Goal: Information Seeking & Learning: Learn about a topic

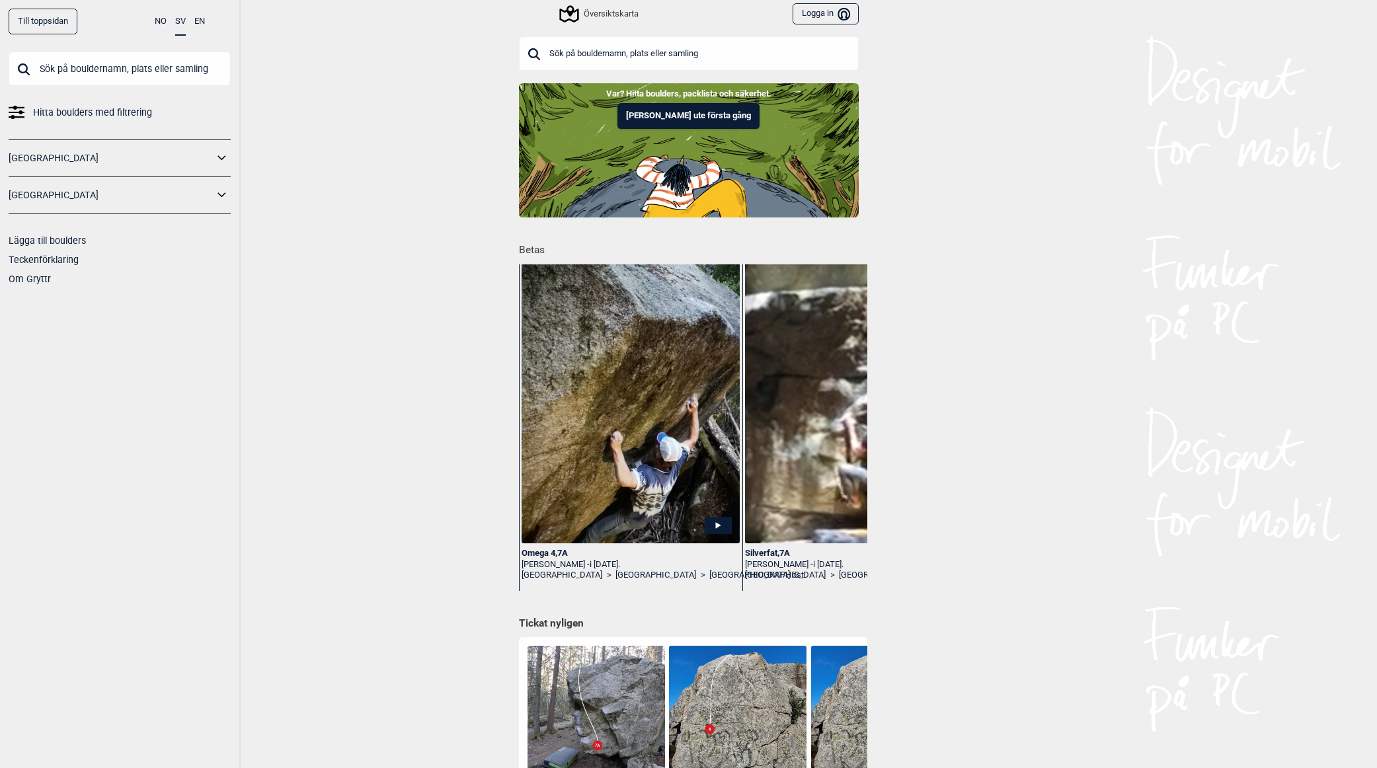
click at [695, 52] on input "text" at bounding box center [689, 53] width 340 height 34
click at [600, 16] on div "Översiktskarta" at bounding box center [599, 14] width 77 height 16
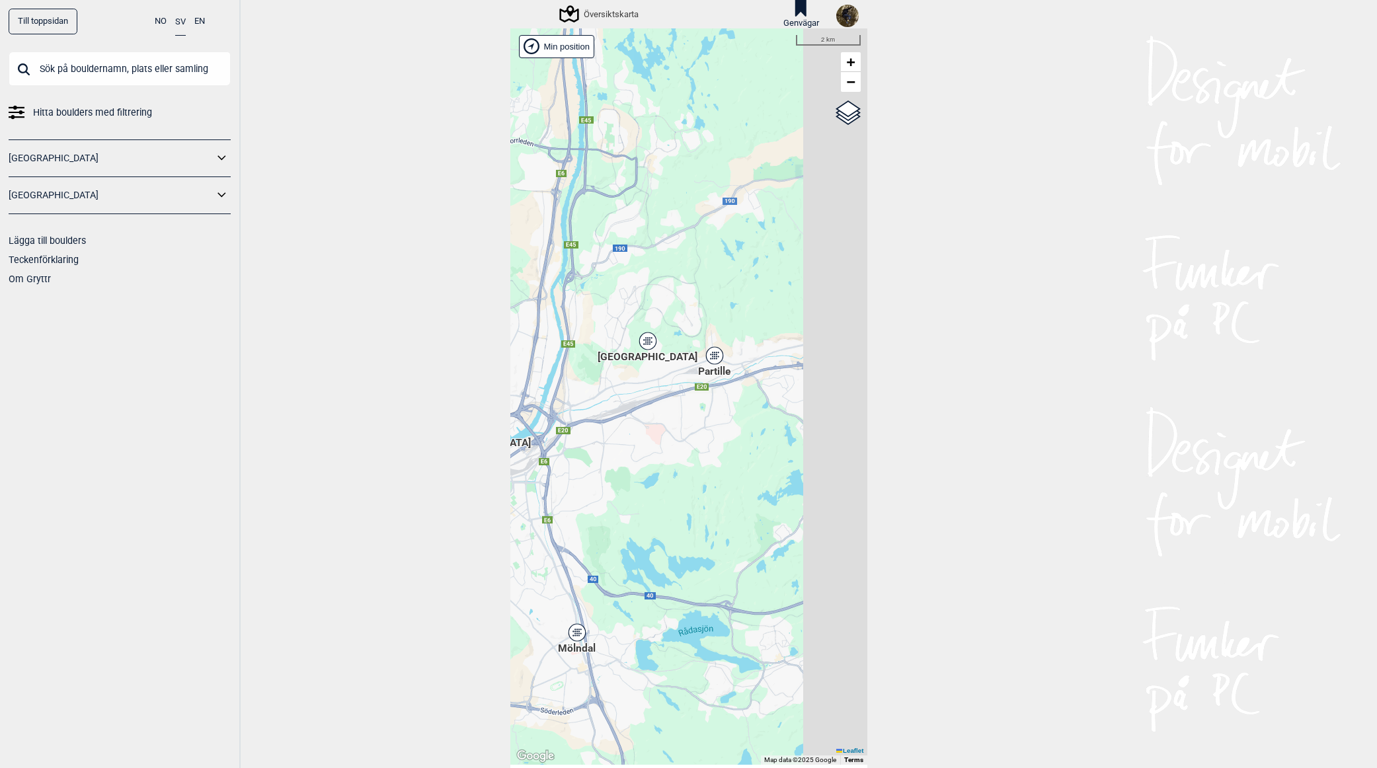
drag, startPoint x: 759, startPoint y: 379, endPoint x: 656, endPoint y: 361, distance: 104.1
click at [513, 469] on div "[PERSON_NAME] posisjon [GEOGRAPHIC_DATA] Stange [GEOGRAPHIC_DATA] syd [GEOGRAPH…" at bounding box center [688, 396] width 357 height 736
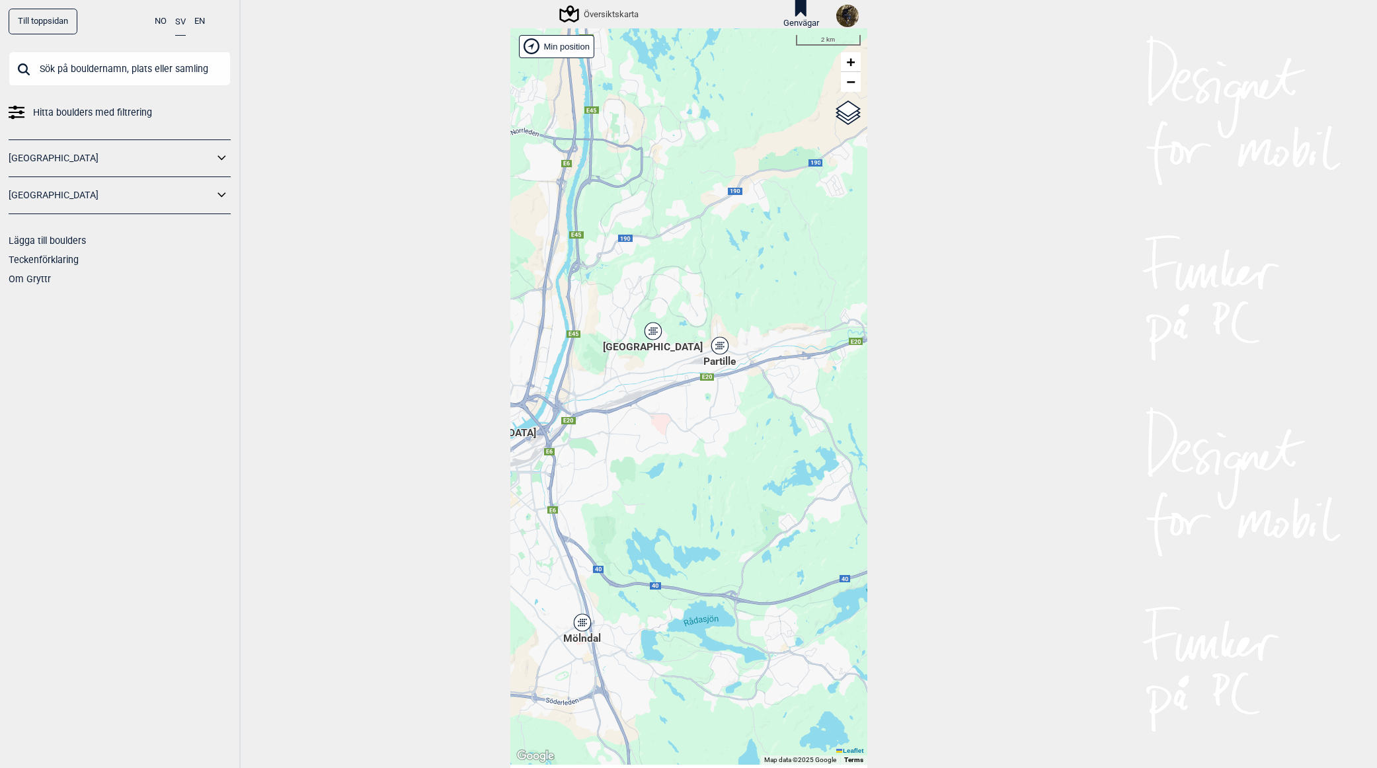
click at [646, 335] on icon at bounding box center [652, 330] width 17 height 17
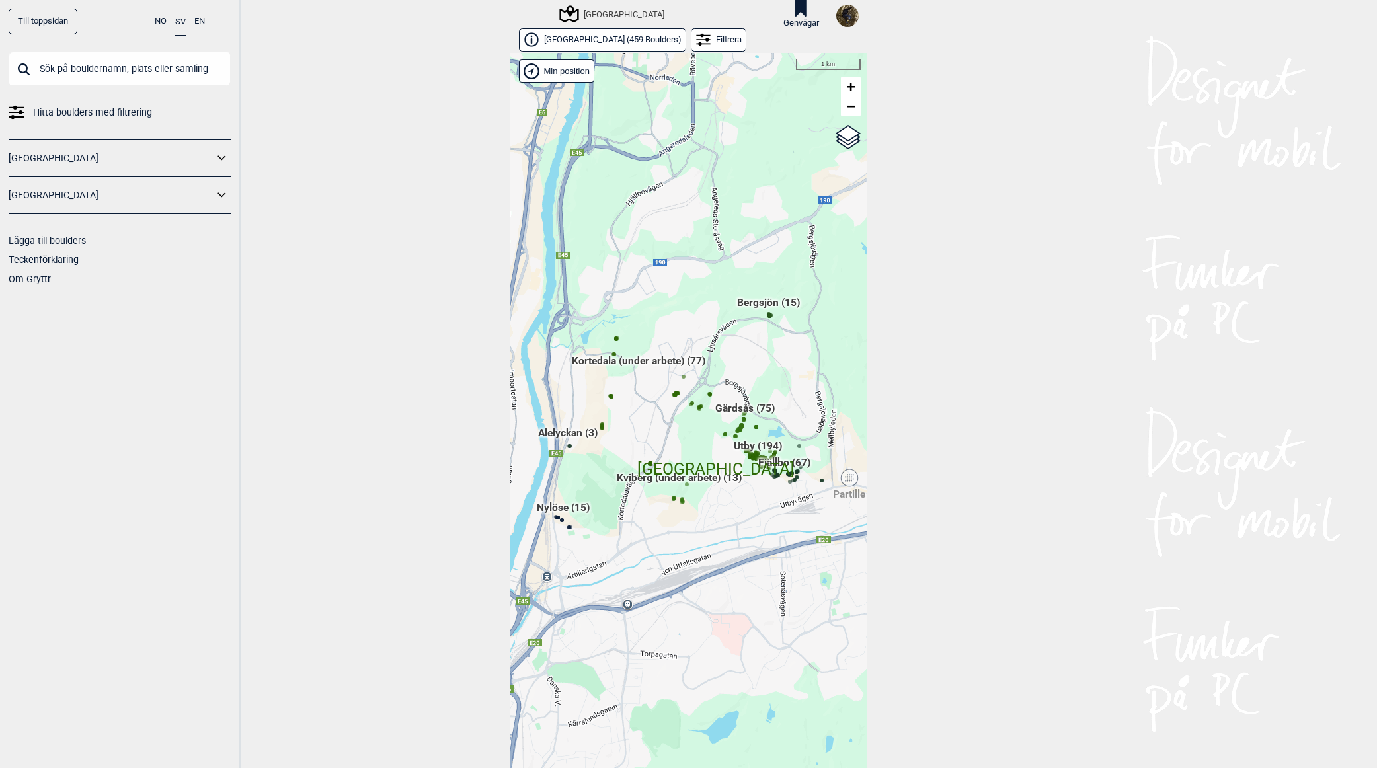
click at [261, 139] on div "[PERSON_NAME] posisjon [GEOGRAPHIC_DATA] Stange [GEOGRAPHIC_DATA] syd [GEOGRAPH…" at bounding box center [261, 139] width 0 height 0
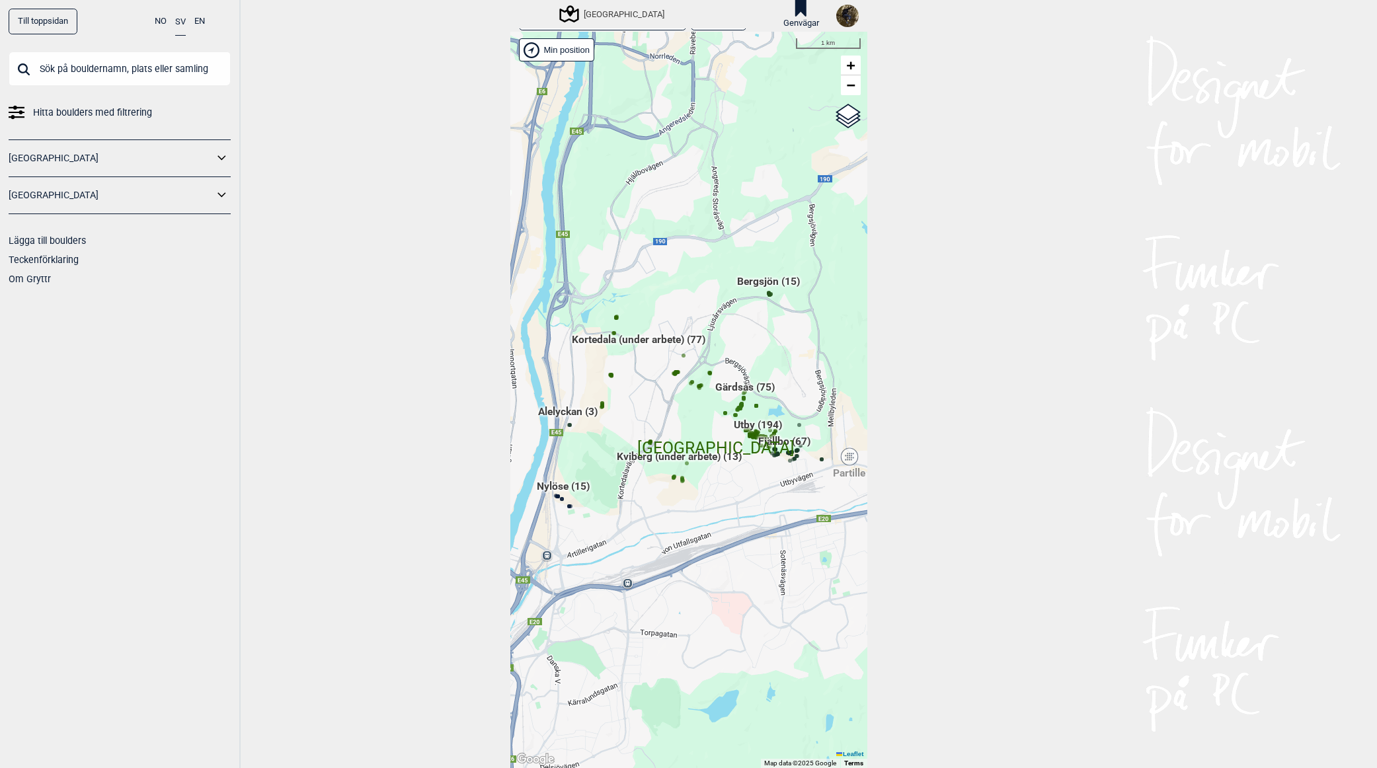
click at [737, 425] on span "Utby (194)" at bounding box center [758, 430] width 48 height 25
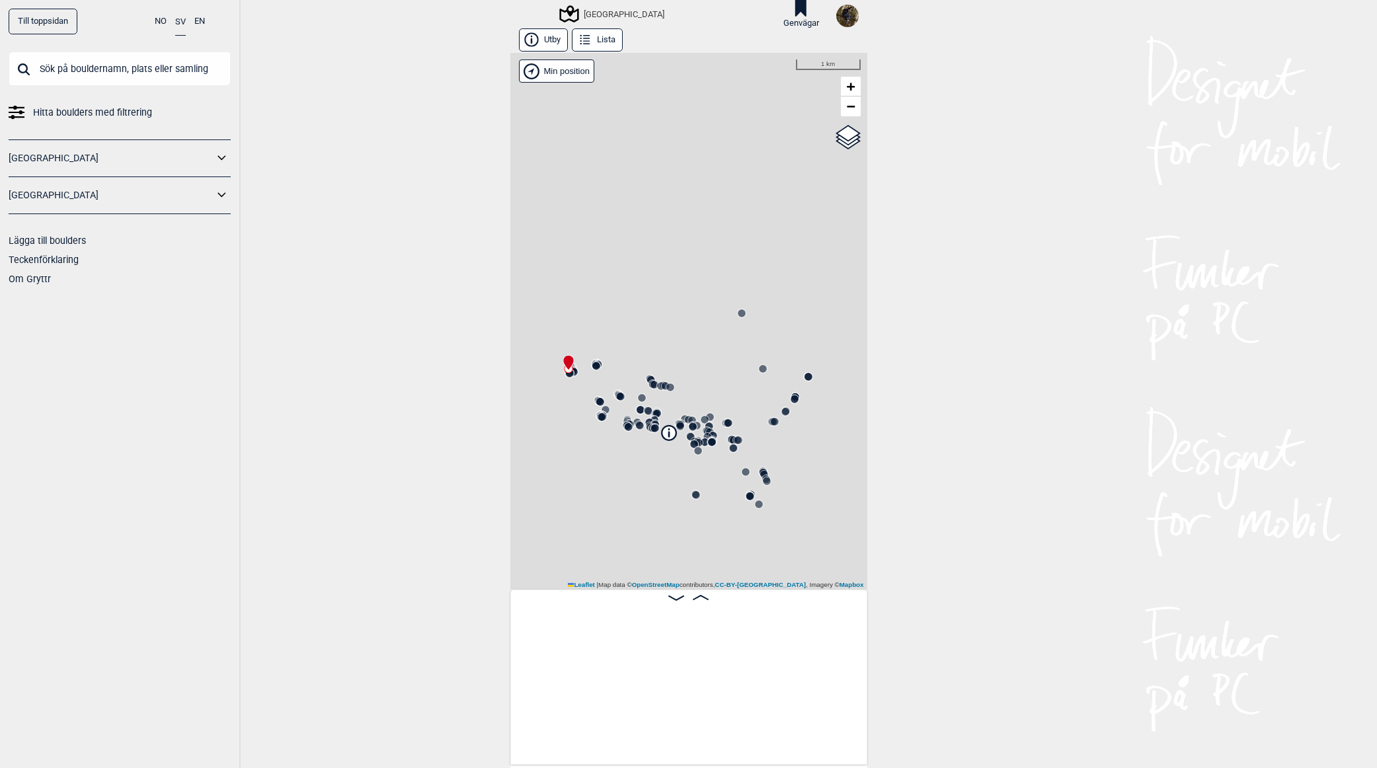
scroll to position [0, 104]
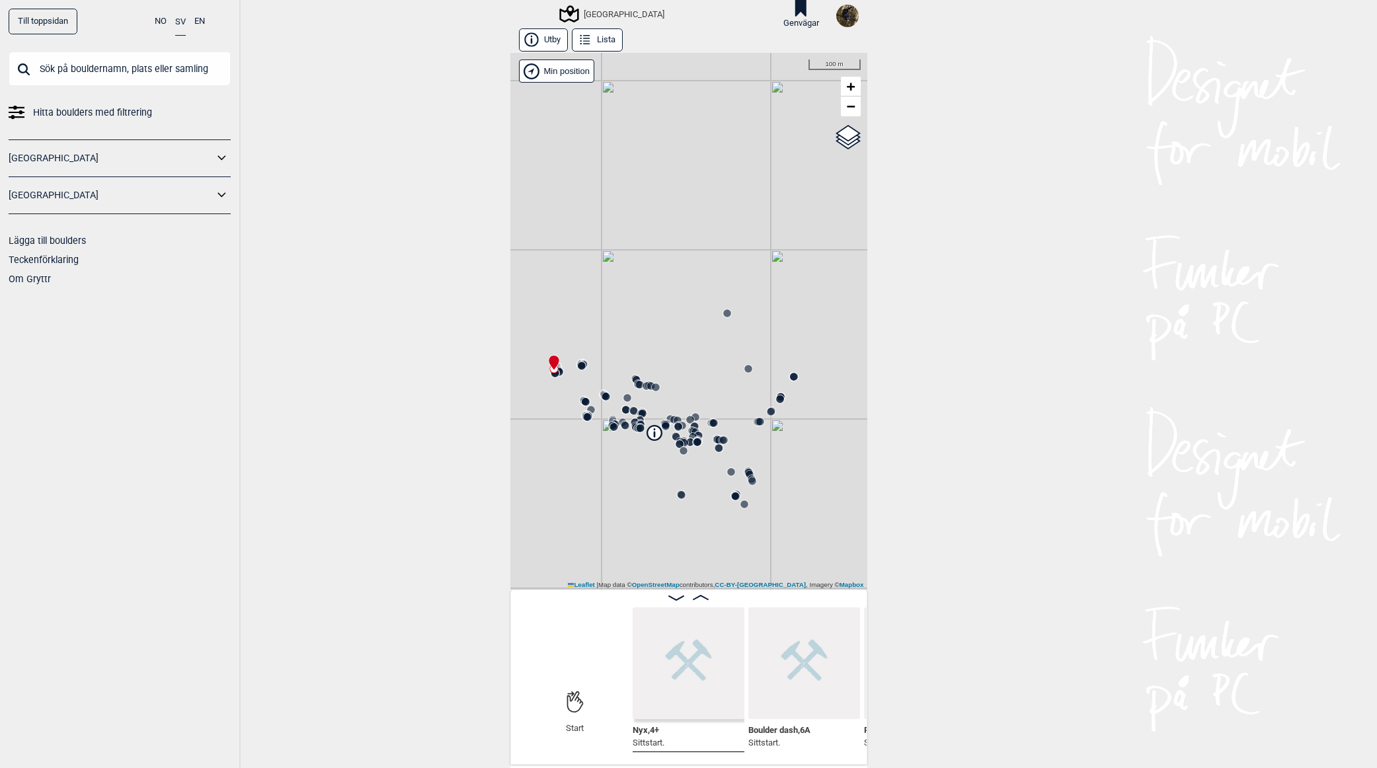
drag, startPoint x: 724, startPoint y: 488, endPoint x: 673, endPoint y: 480, distance: 51.6
click at [674, 484] on div "[GEOGRAPHIC_DATA]" at bounding box center [688, 321] width 357 height 537
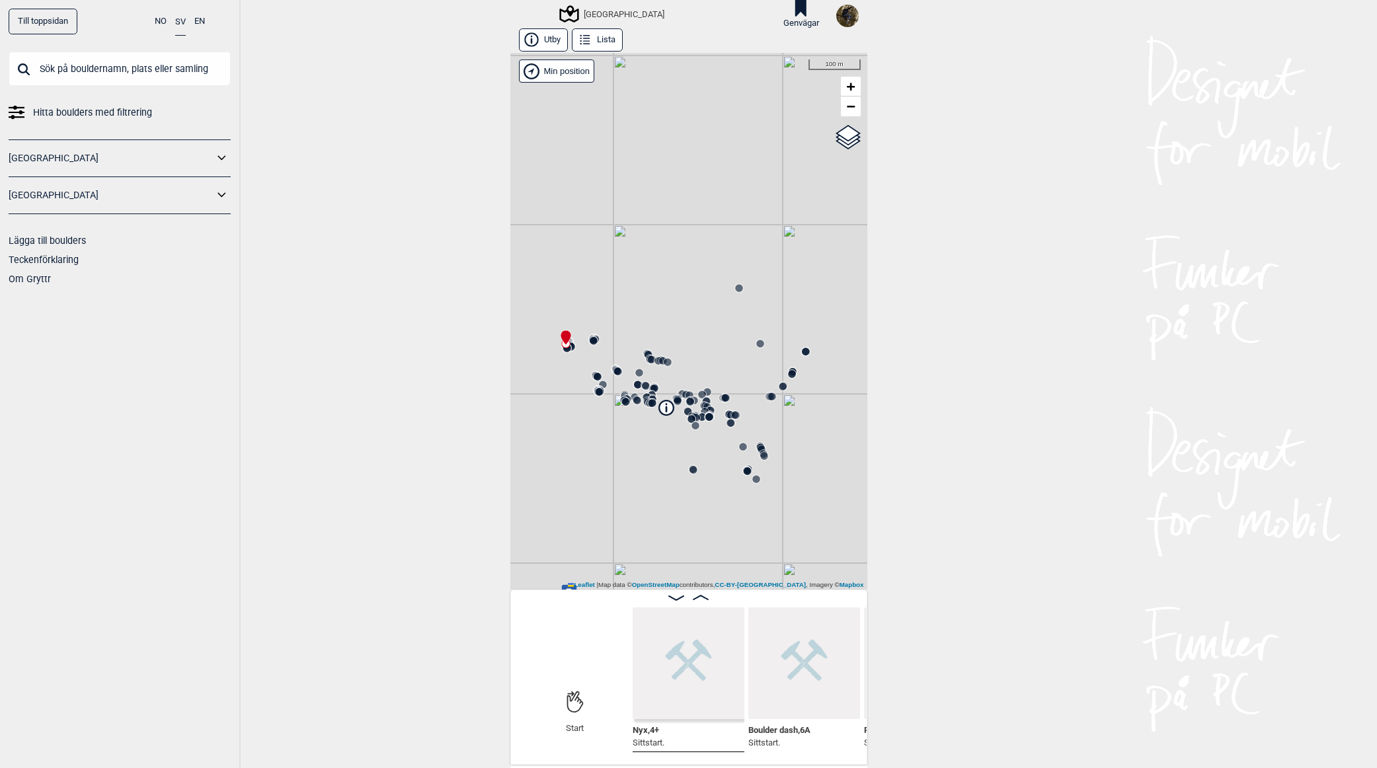
drag, startPoint x: 669, startPoint y: 463, endPoint x: 718, endPoint y: 441, distance: 53.3
click at [718, 441] on div "[GEOGRAPHIC_DATA]" at bounding box center [688, 321] width 357 height 537
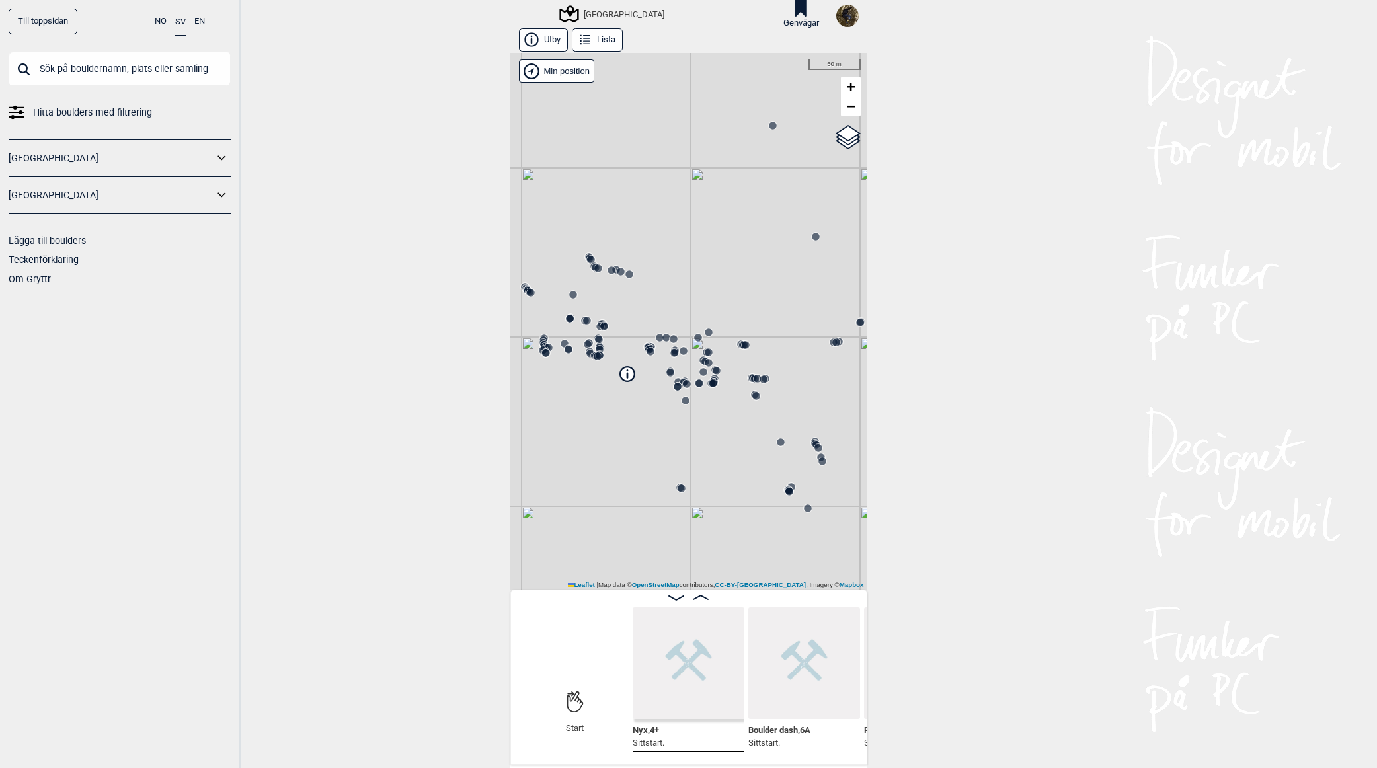
click at [519, 32] on button "Utby" at bounding box center [543, 39] width 49 height 23
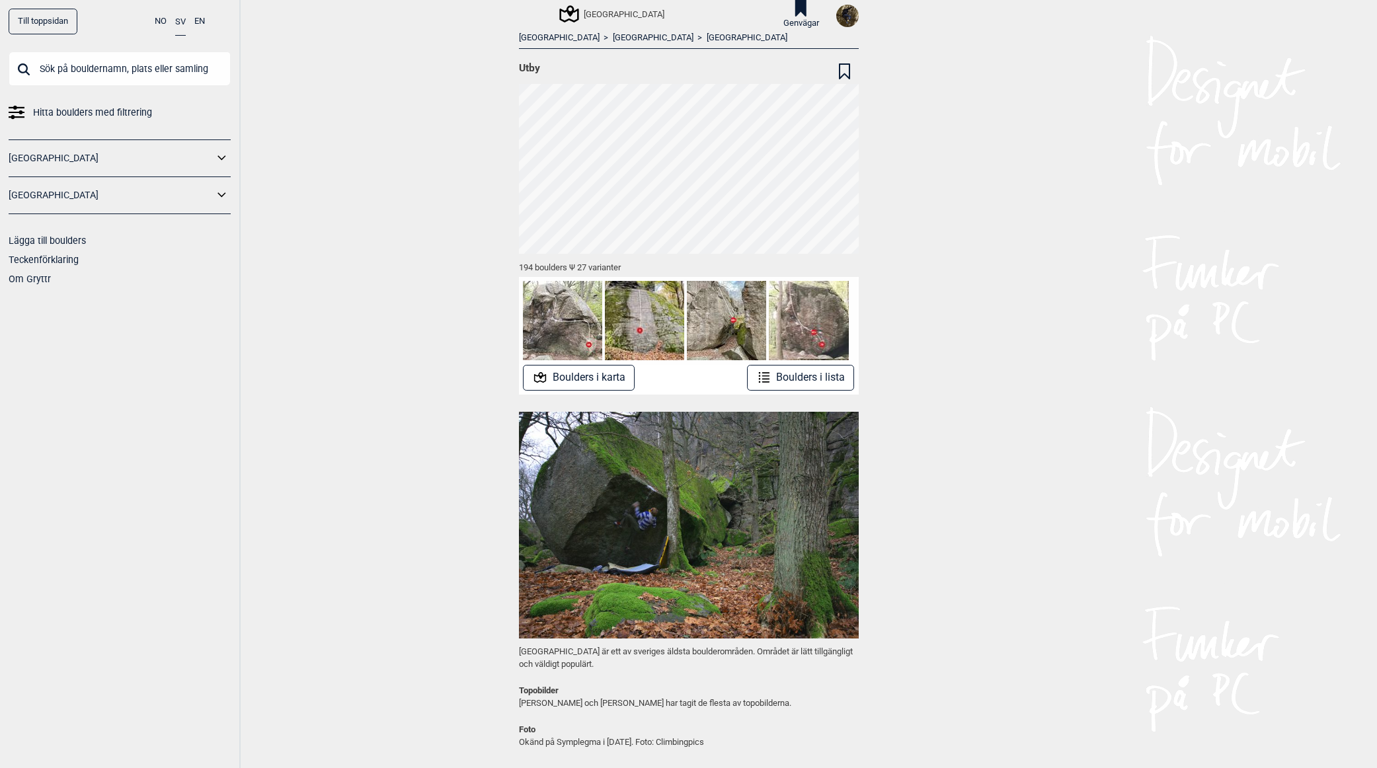
click at [613, 36] on link "[GEOGRAPHIC_DATA]" at bounding box center [653, 37] width 81 height 11
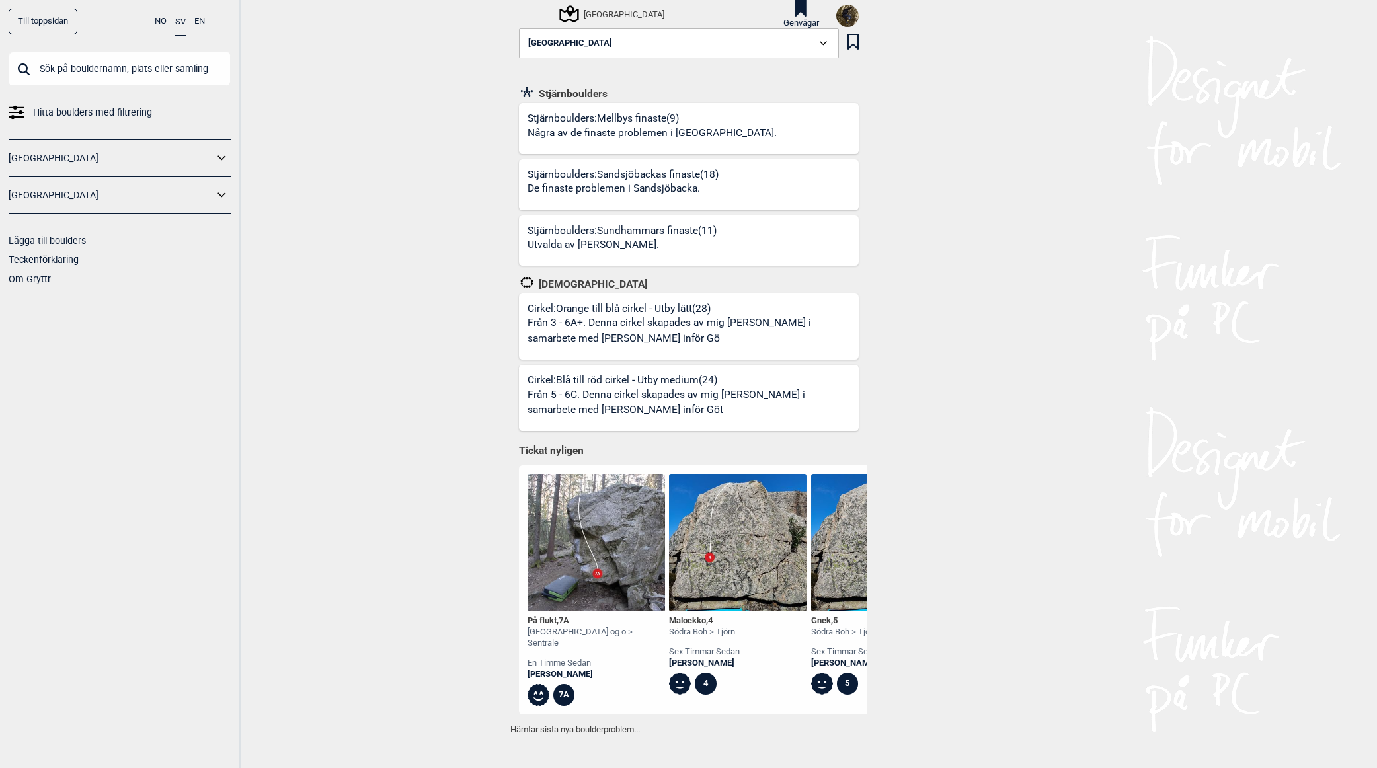
click at [638, 38] on button "[GEOGRAPHIC_DATA]" at bounding box center [679, 43] width 320 height 30
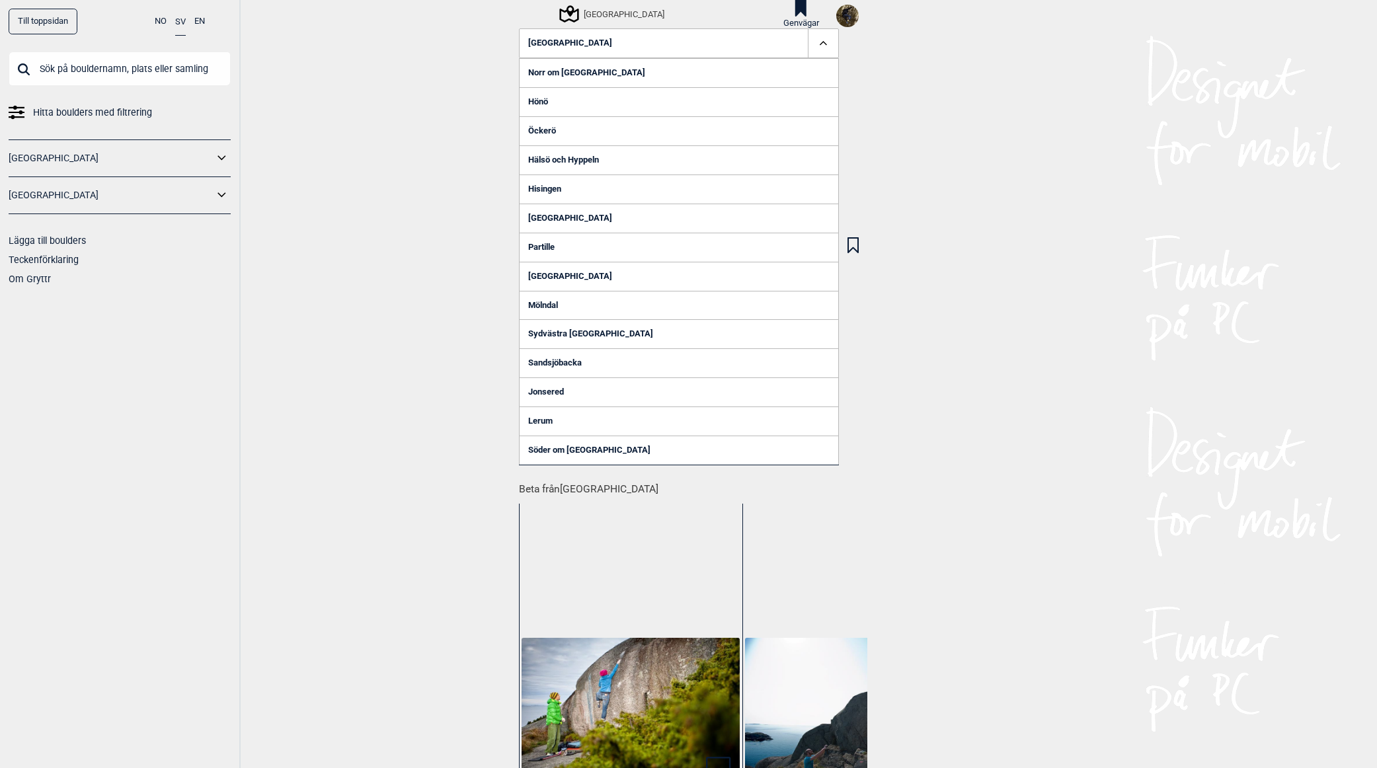
click at [549, 42] on span "[GEOGRAPHIC_DATA]" at bounding box center [570, 43] width 84 height 10
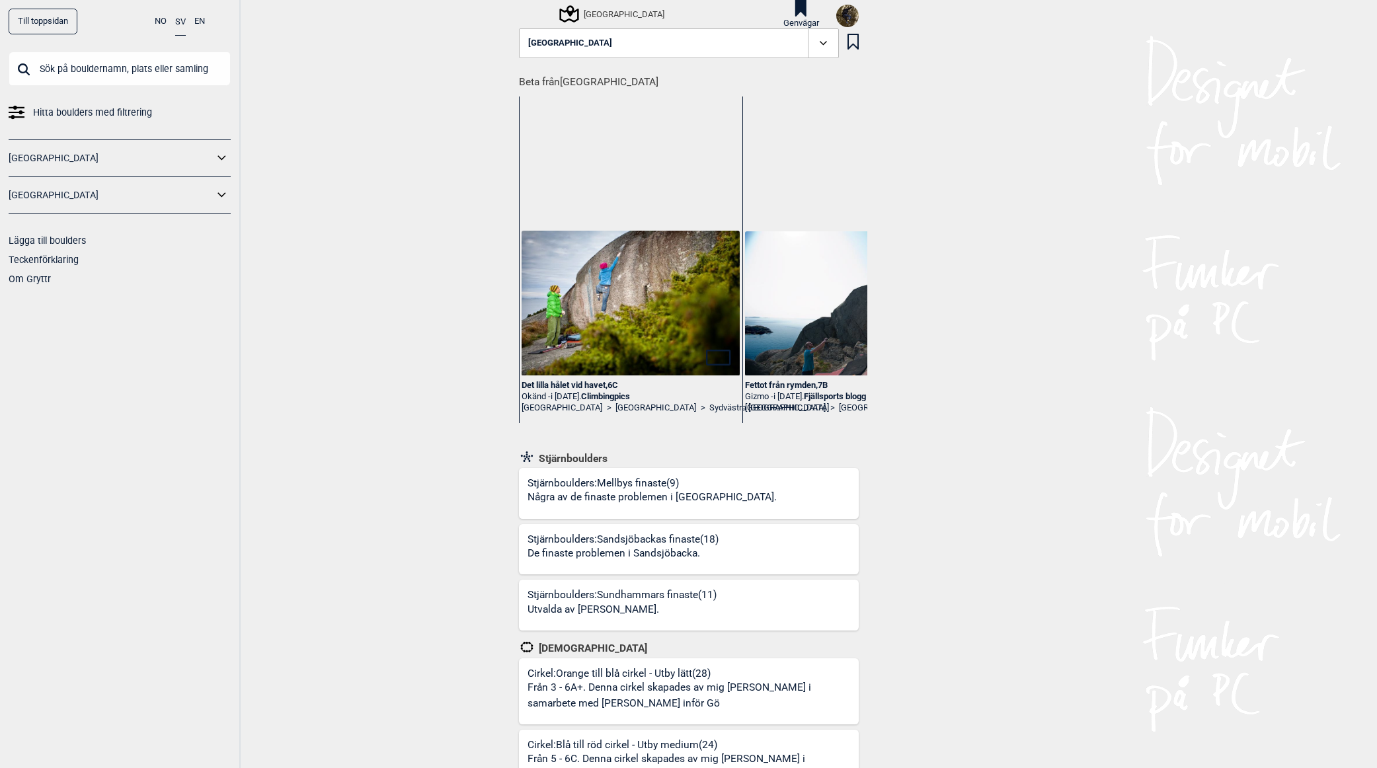
click at [603, 15] on div "[GEOGRAPHIC_DATA]" at bounding box center [612, 14] width 103 height 16
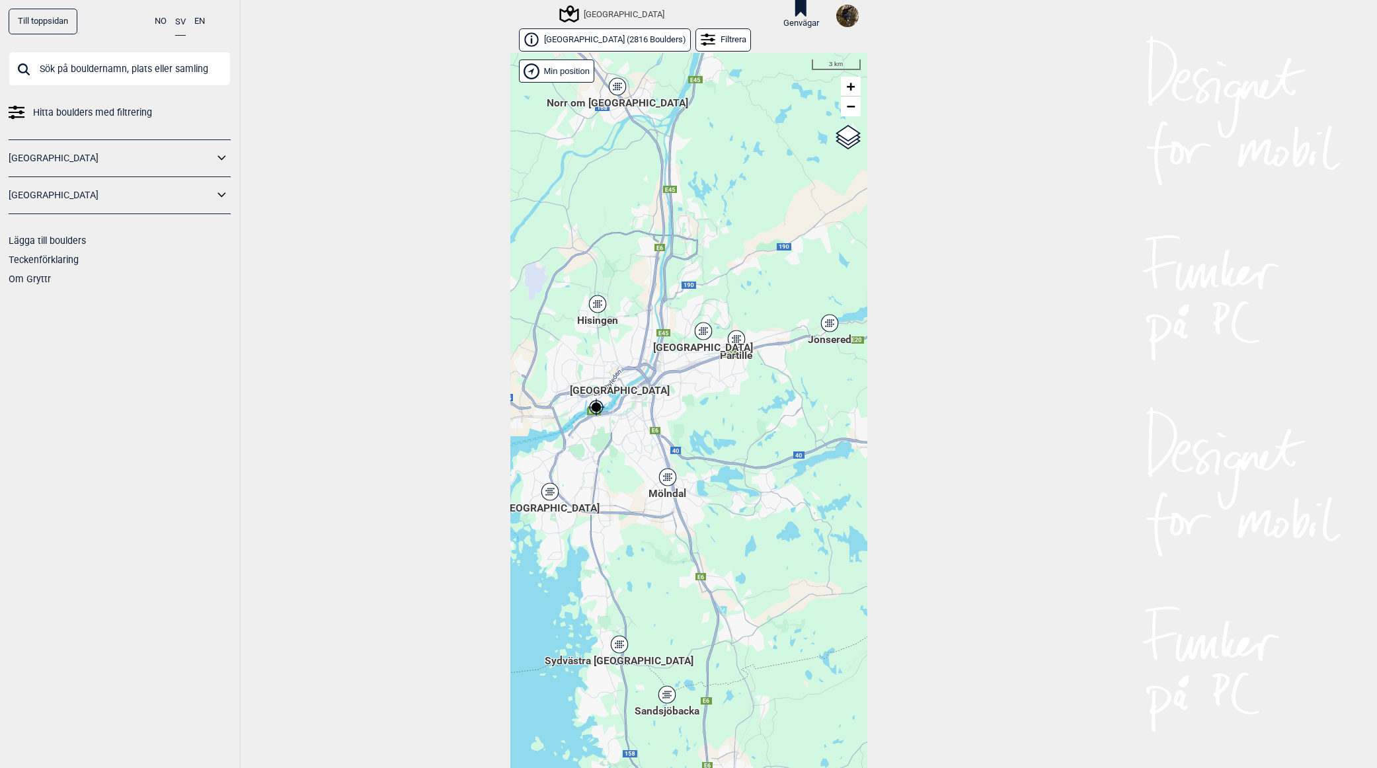
click at [695, 334] on div "[PERSON_NAME] posisjon [GEOGRAPHIC_DATA] Gol [PERSON_NAME] Kolomoen [GEOGRAPHIC…" at bounding box center [688, 421] width 357 height 736
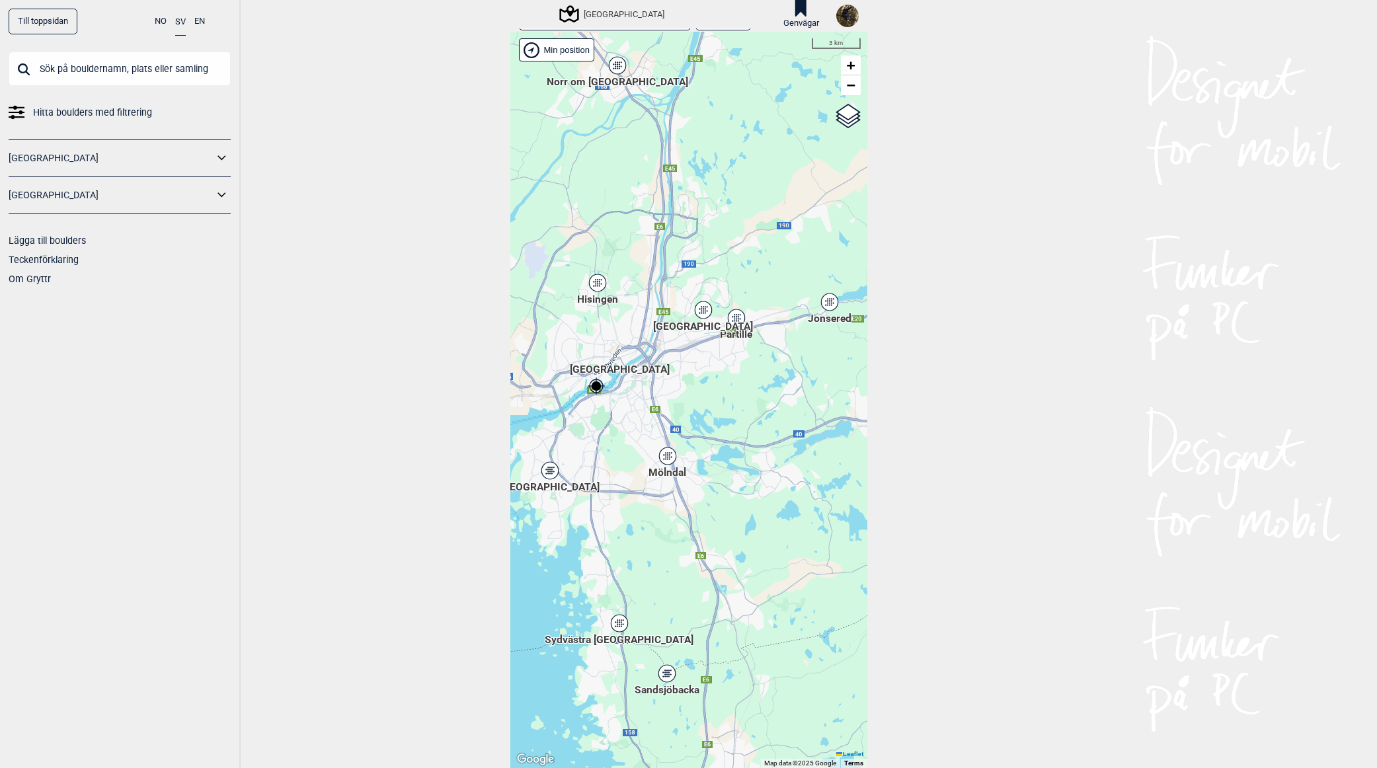
click at [699, 311] on div "[GEOGRAPHIC_DATA]" at bounding box center [703, 310] width 8 height 8
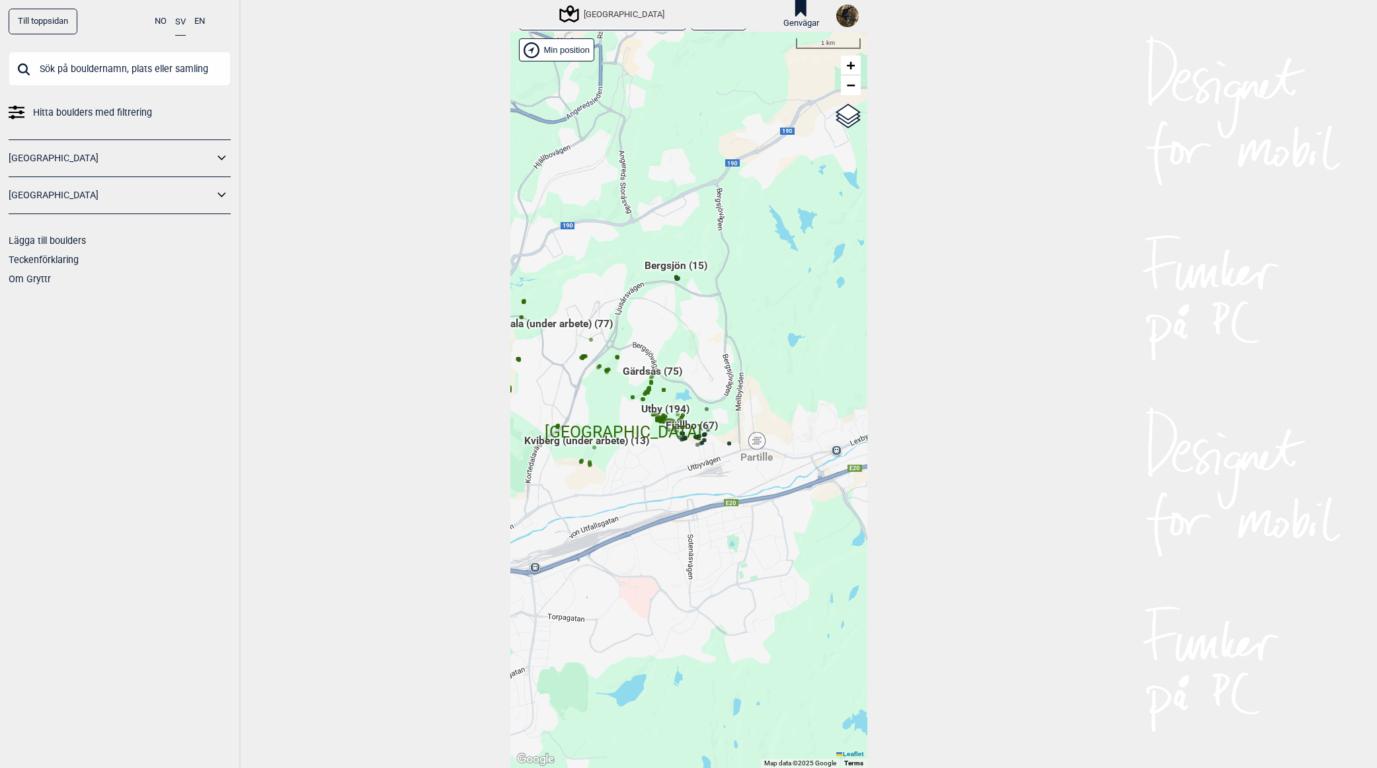
drag, startPoint x: 641, startPoint y: 407, endPoint x: 582, endPoint y: 395, distance: 60.0
click at [582, 395] on div "[PERSON_NAME] posisjon [GEOGRAPHIC_DATA] Gol [PERSON_NAME] Kolomoen [GEOGRAPHIC…" at bounding box center [688, 400] width 357 height 736
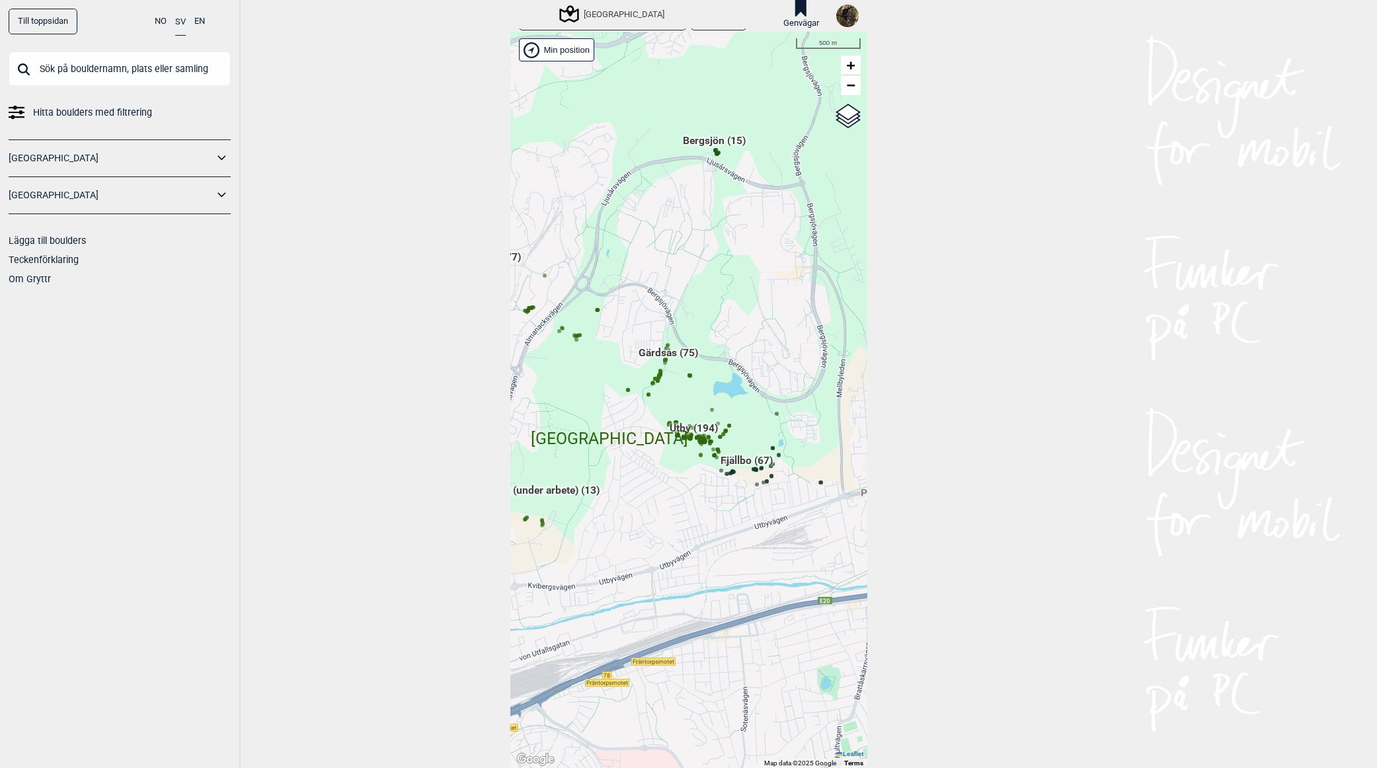
click at [663, 354] on span "Gärdsås (75)" at bounding box center [667, 358] width 59 height 25
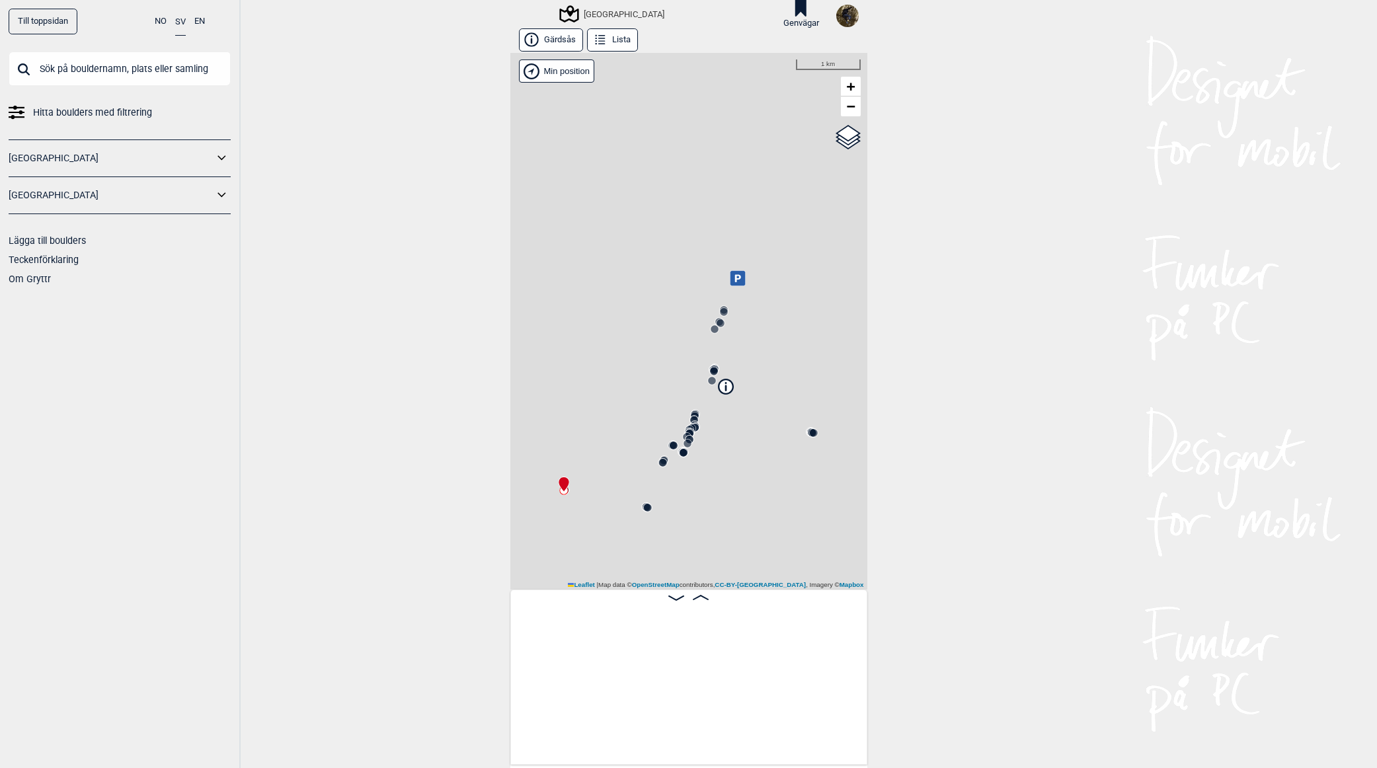
scroll to position [0, 104]
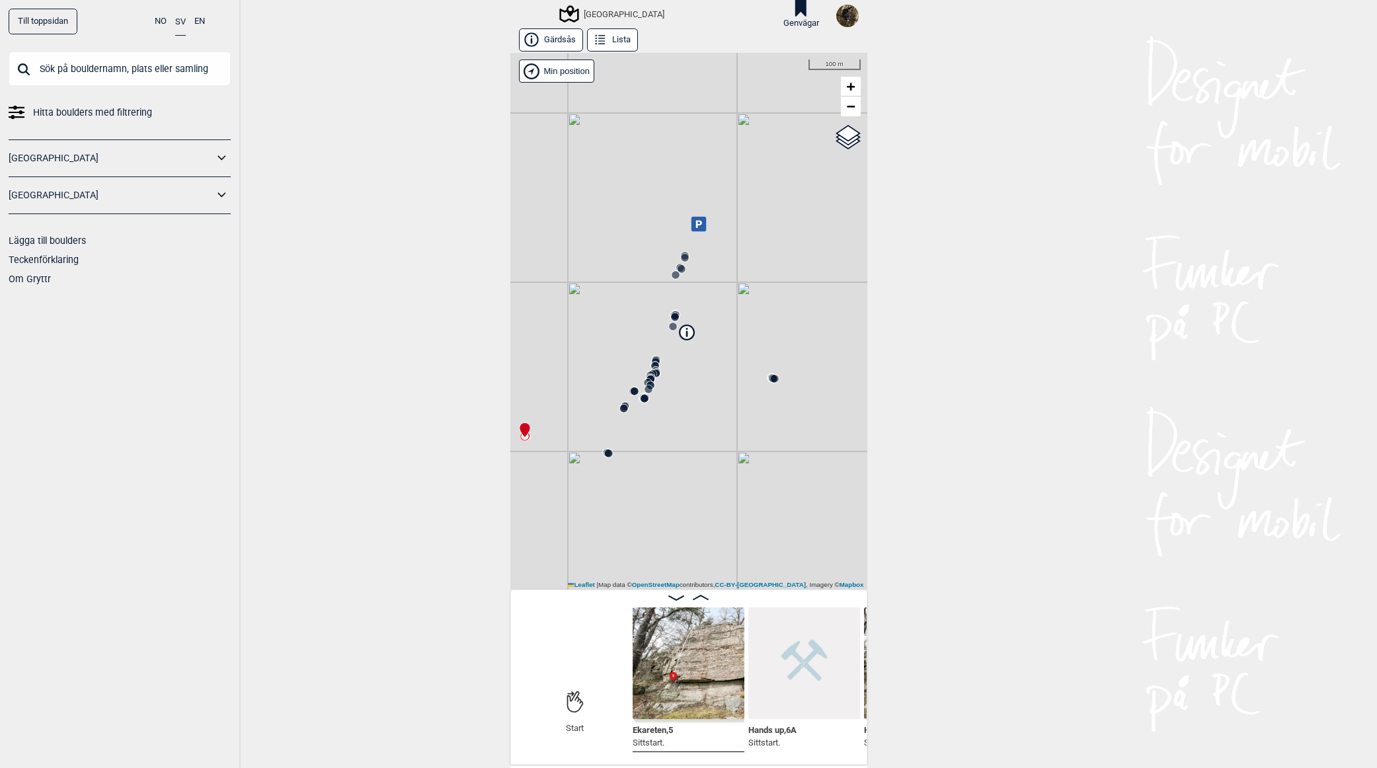
drag, startPoint x: 739, startPoint y: 510, endPoint x: 634, endPoint y: 348, distance: 192.5
click at [696, 451] on div "[GEOGRAPHIC_DATA]" at bounding box center [688, 321] width 357 height 537
click at [615, 44] on button "Lista" at bounding box center [612, 39] width 51 height 23
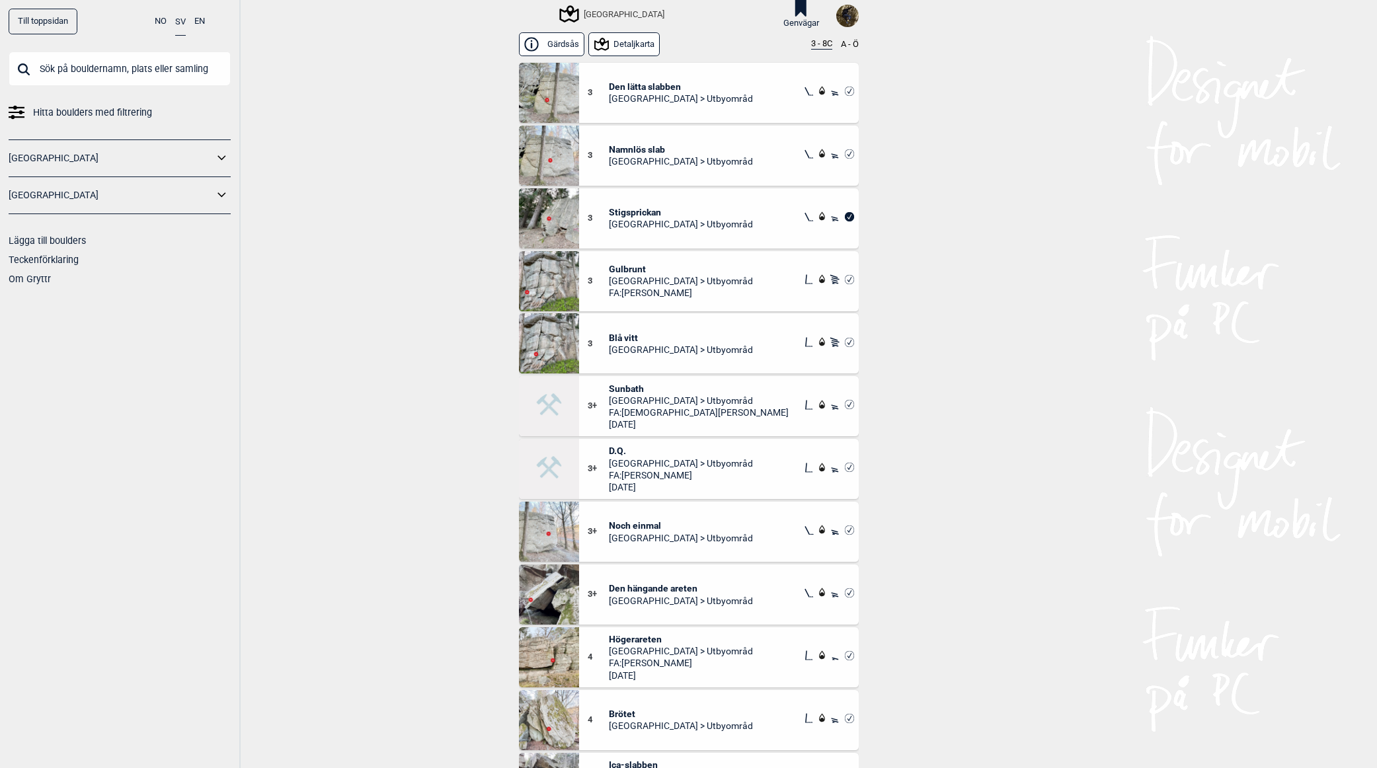
click at [639, 82] on span "Den lätta slabben" at bounding box center [681, 87] width 144 height 12
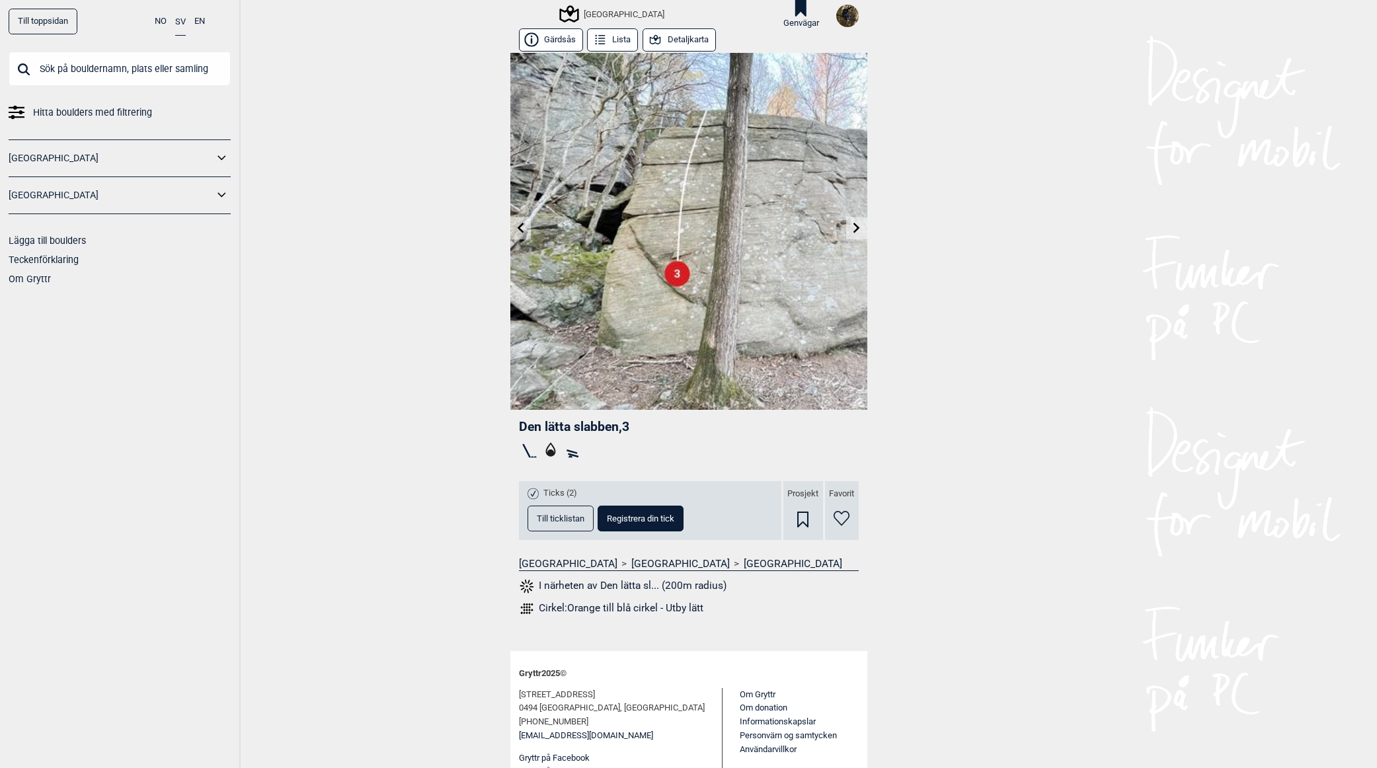
click at [851, 230] on icon at bounding box center [856, 228] width 11 height 11
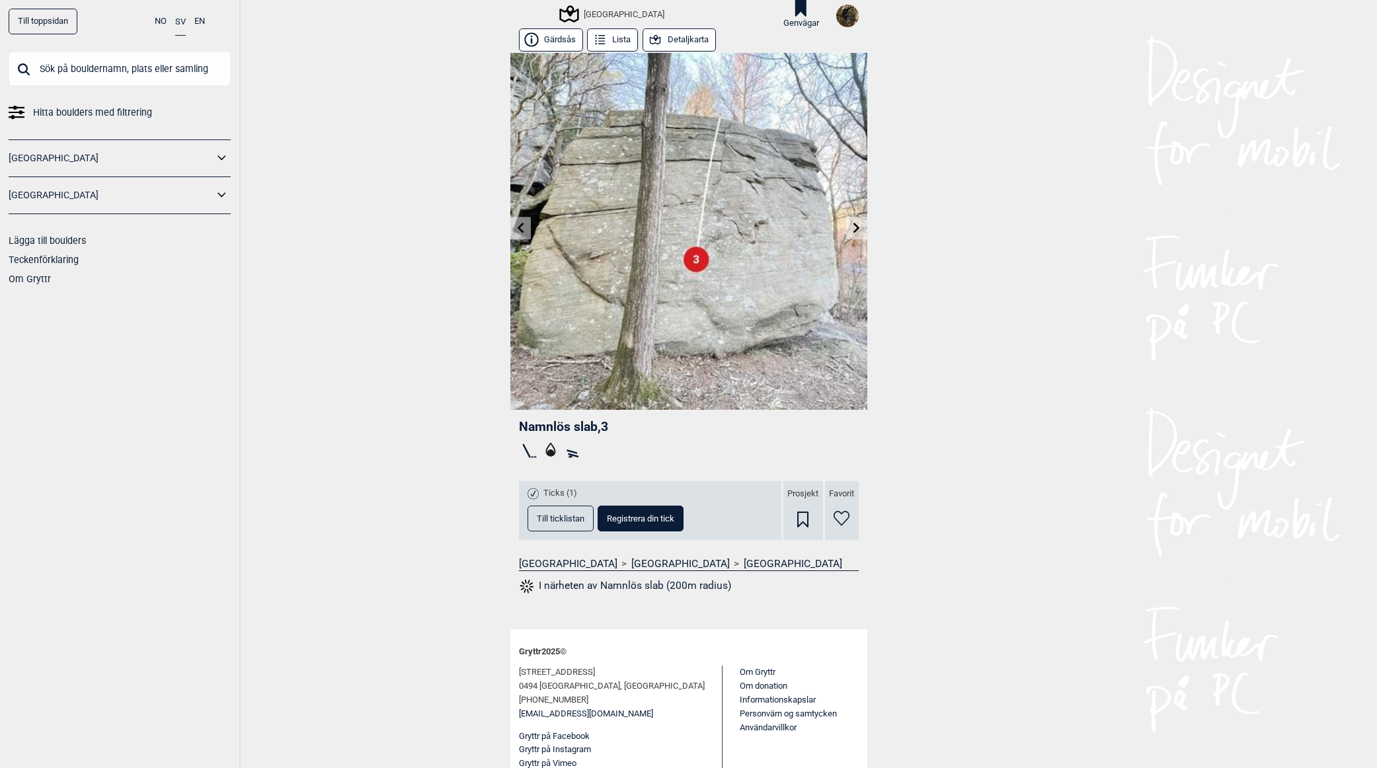
click at [666, 33] on button "Detaljkarta" at bounding box center [678, 39] width 73 height 23
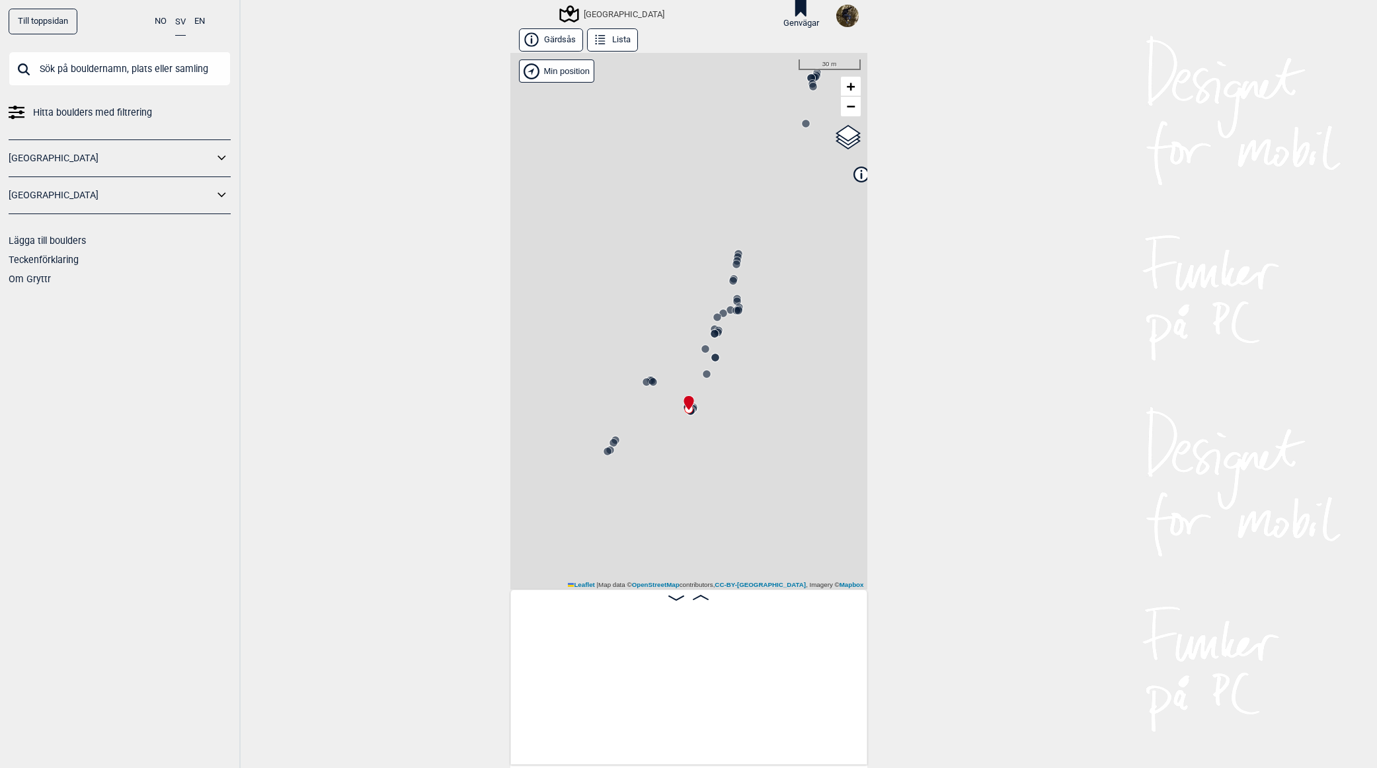
scroll to position [0, 2122]
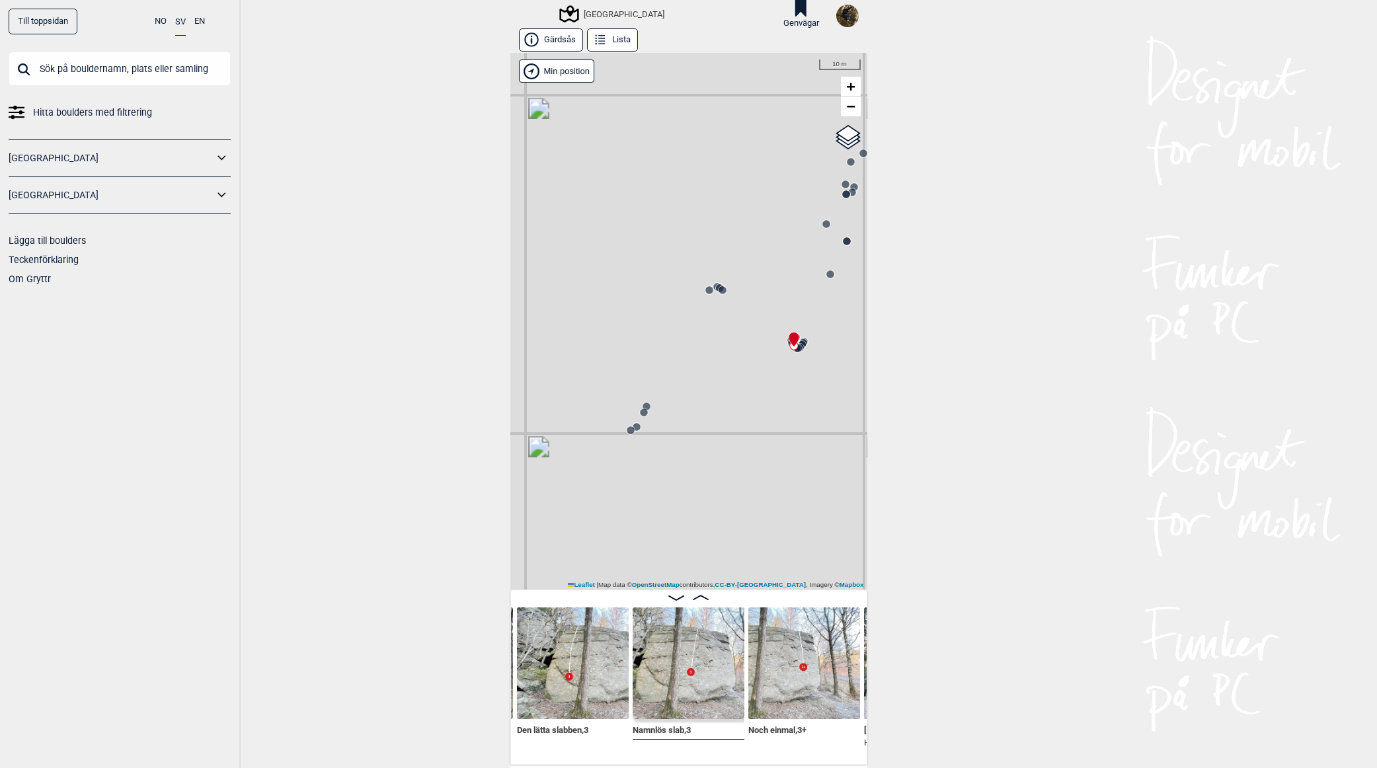
drag, startPoint x: 743, startPoint y: 420, endPoint x: 786, endPoint y: 399, distance: 48.5
click at [803, 400] on div "[GEOGRAPHIC_DATA]" at bounding box center [688, 321] width 357 height 537
click at [637, 414] on circle at bounding box center [641, 412] width 8 height 8
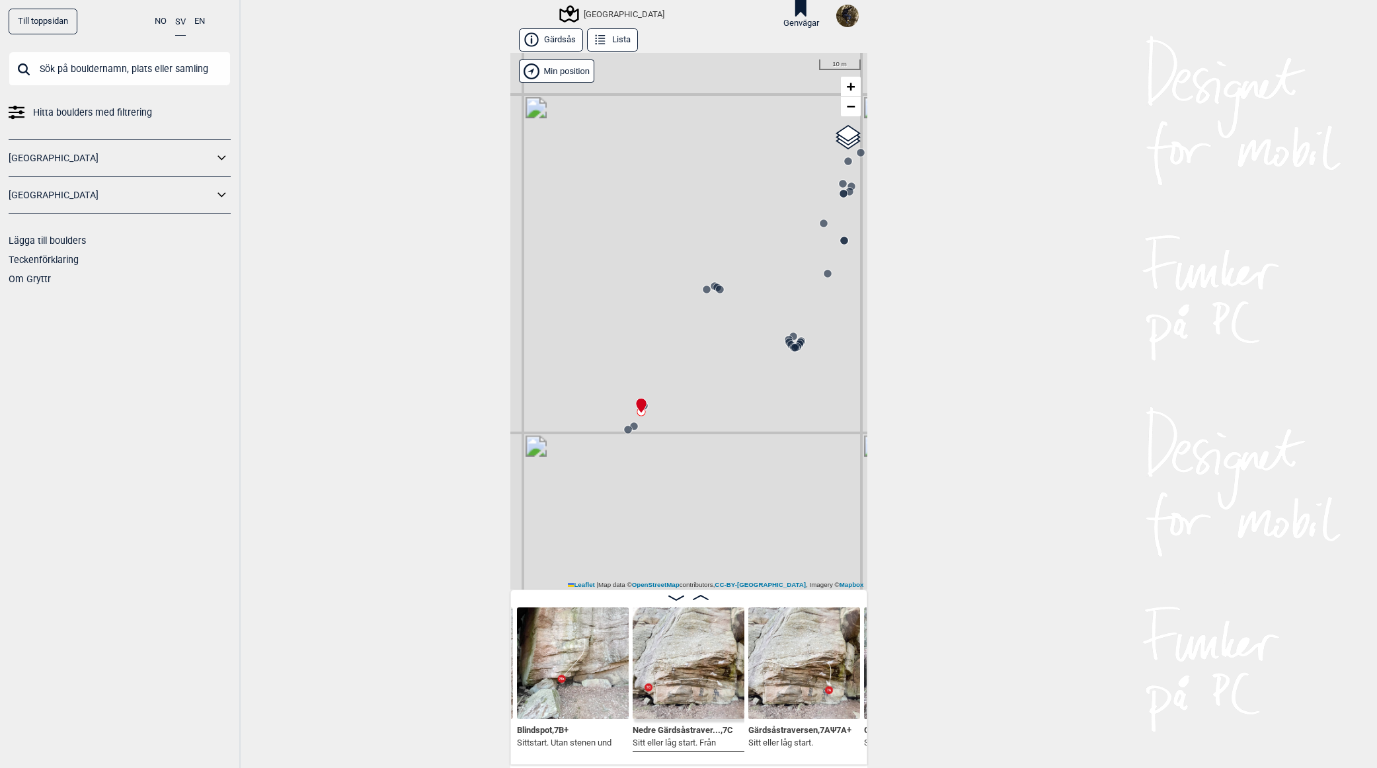
click at [789, 333] on circle at bounding box center [793, 336] width 8 height 8
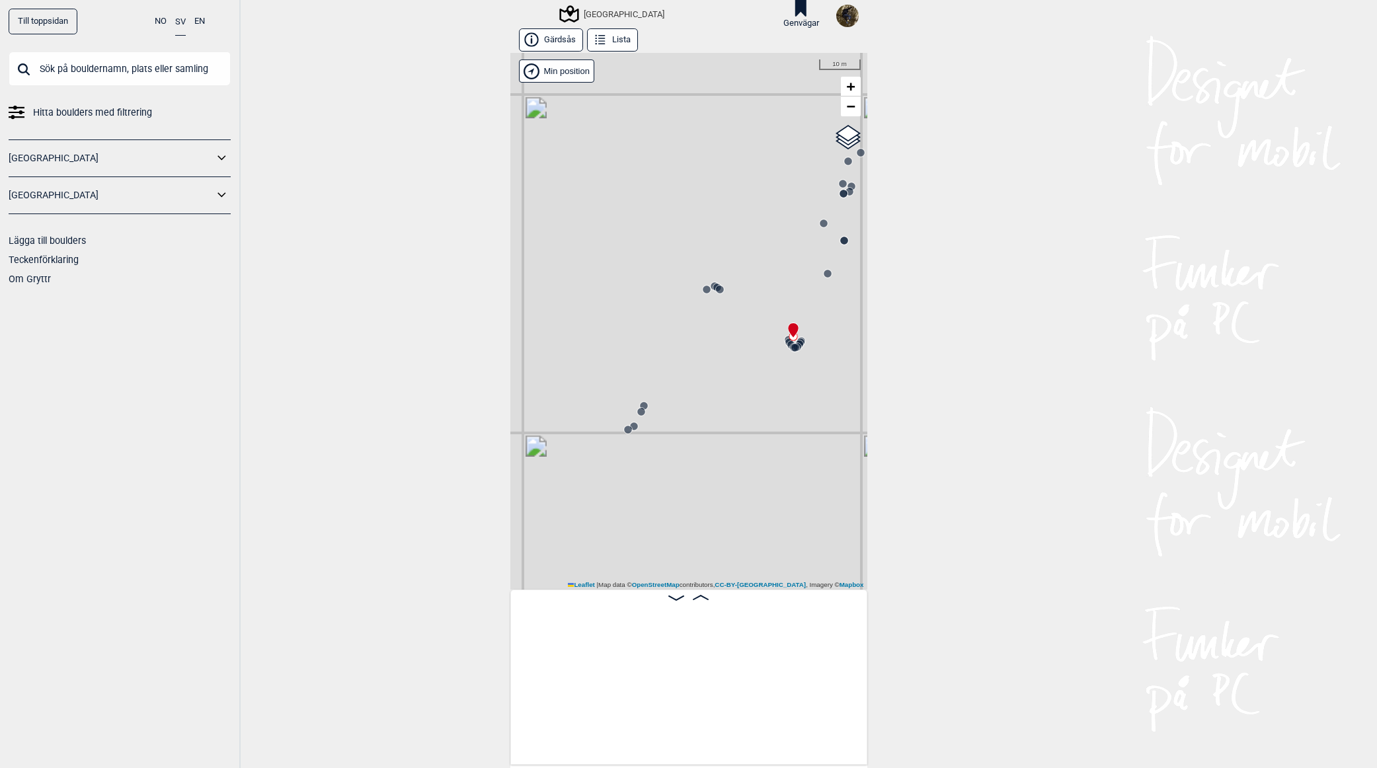
scroll to position [0, 2943]
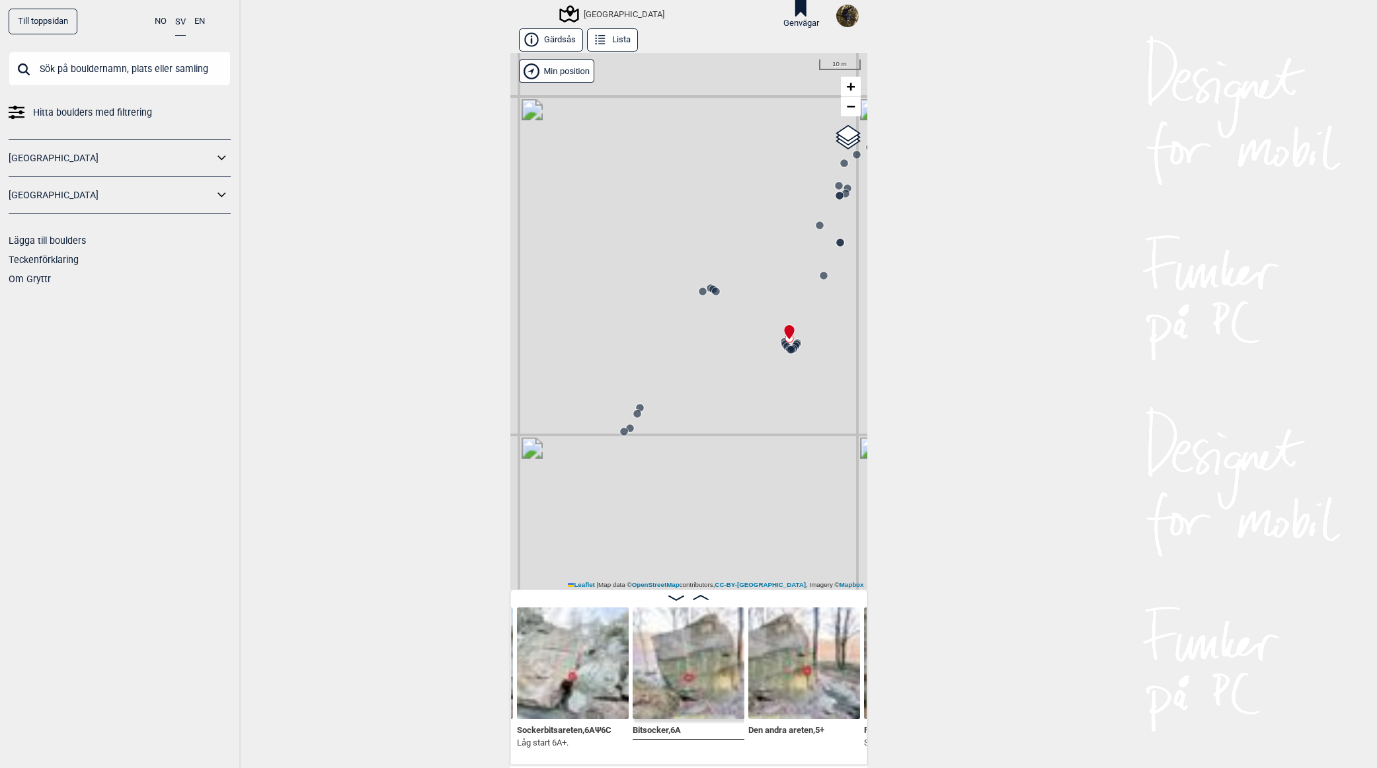
drag, startPoint x: 736, startPoint y: 405, endPoint x: 627, endPoint y: 427, distance: 110.5
click at [627, 427] on div "[GEOGRAPHIC_DATA]" at bounding box center [688, 321] width 357 height 537
drag, startPoint x: 720, startPoint y: 397, endPoint x: 640, endPoint y: 440, distance: 91.1
click at [640, 440] on div "[GEOGRAPHIC_DATA]" at bounding box center [688, 321] width 357 height 537
click at [637, 375] on circle at bounding box center [641, 377] width 8 height 8
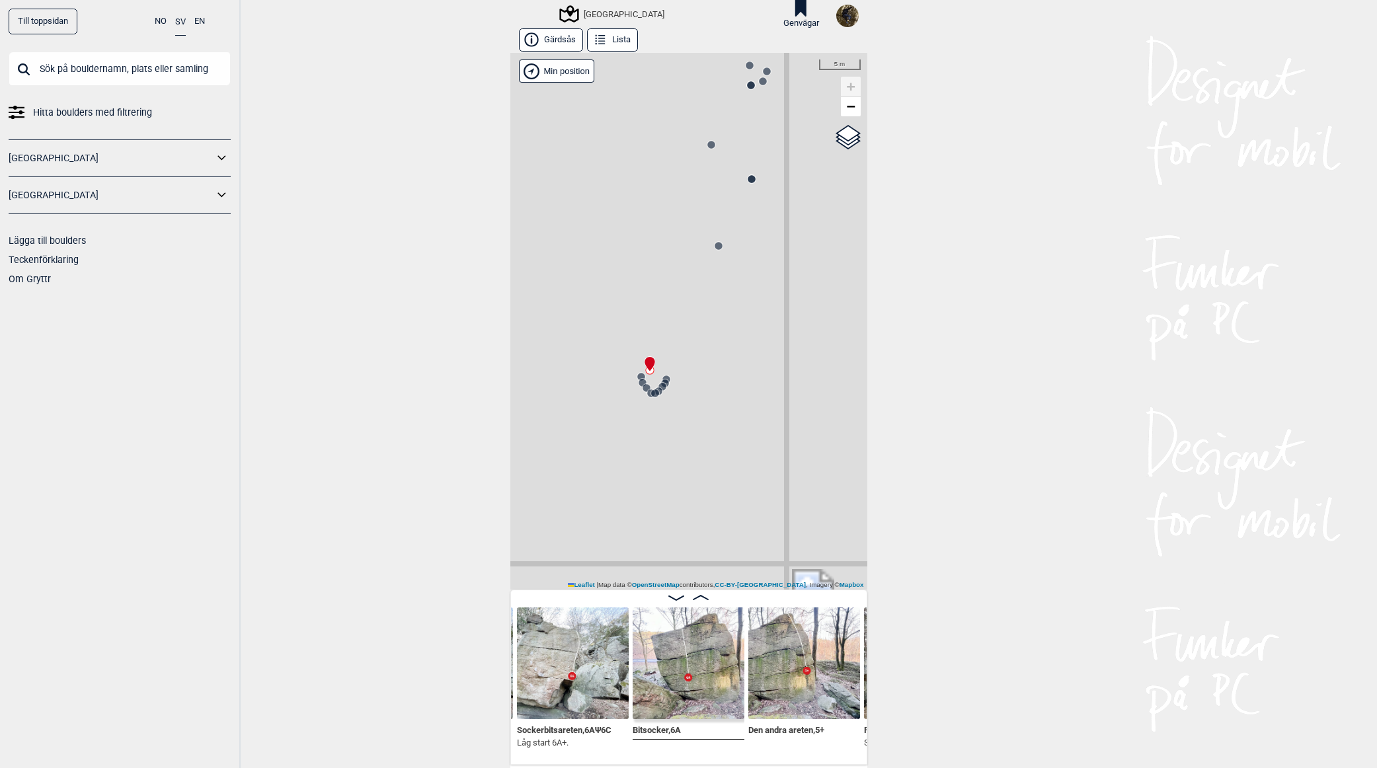
scroll to position [0, 3059]
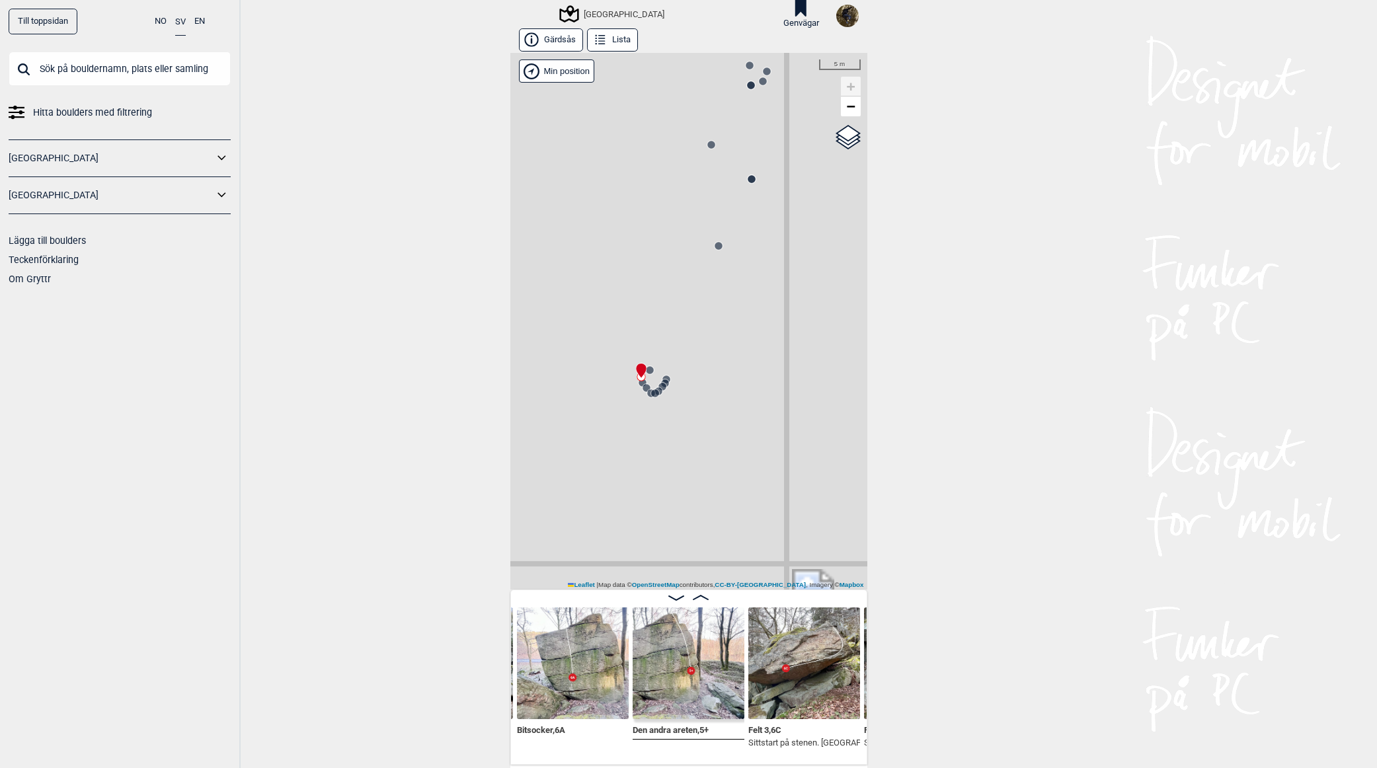
click at [642, 385] on circle at bounding box center [646, 387] width 9 height 9
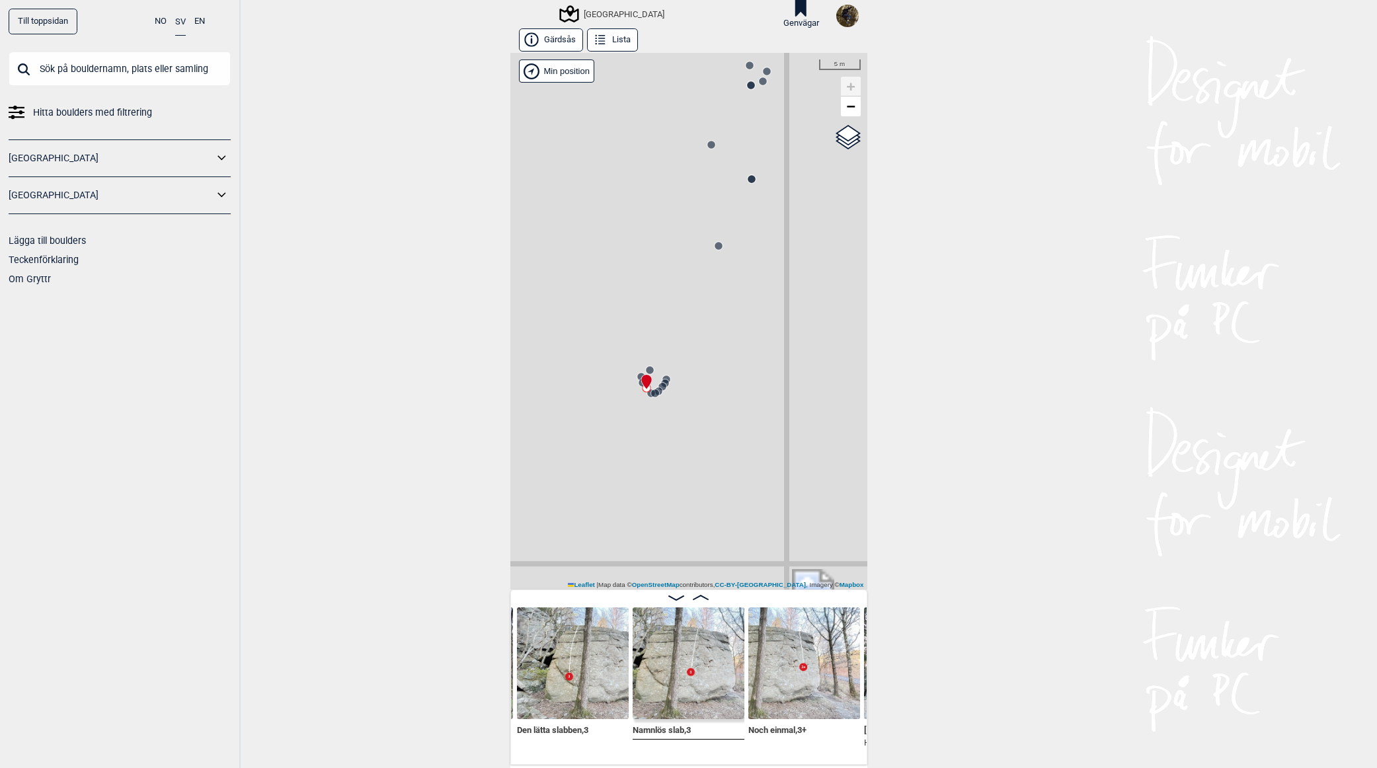
click at [642, 393] on icon at bounding box center [646, 388] width 11 height 11
click at [650, 397] on icon at bounding box center [655, 393] width 11 height 11
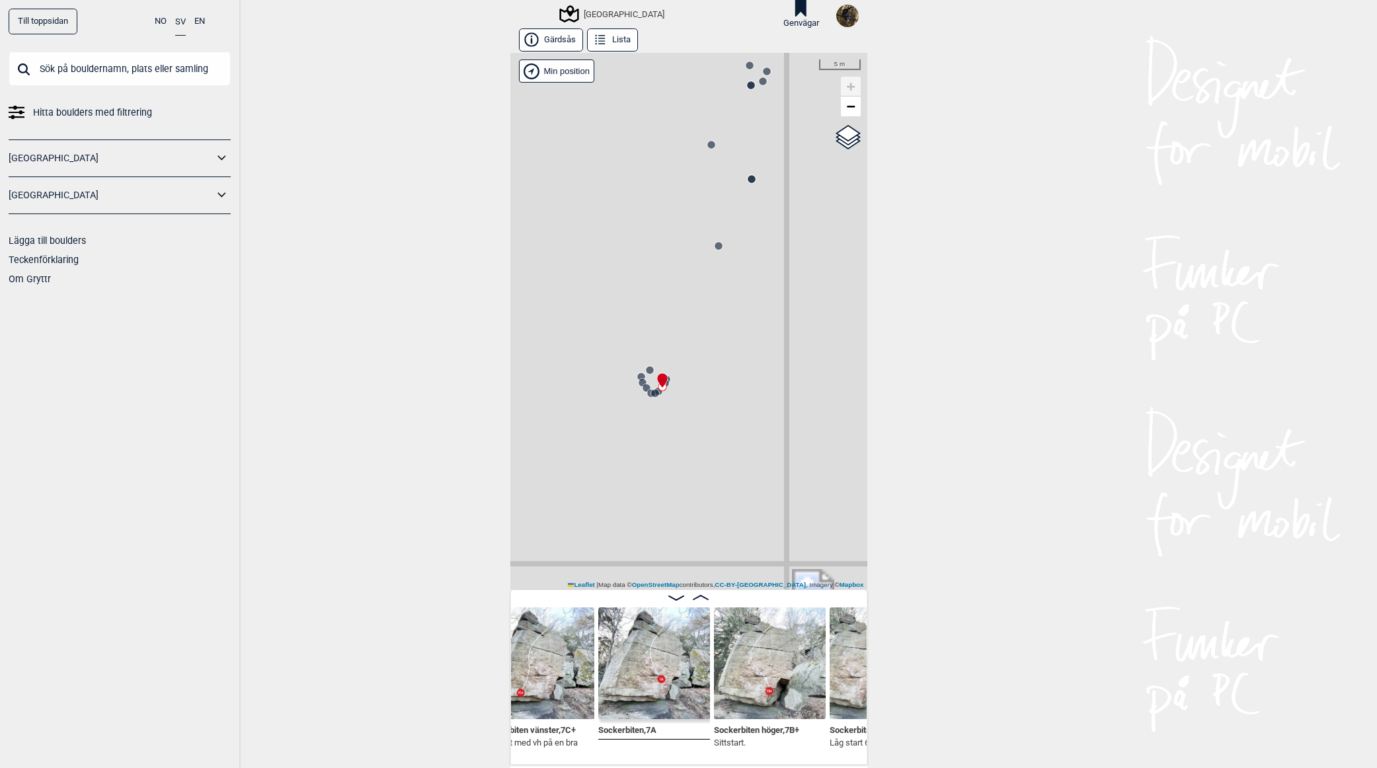
scroll to position [0, 2657]
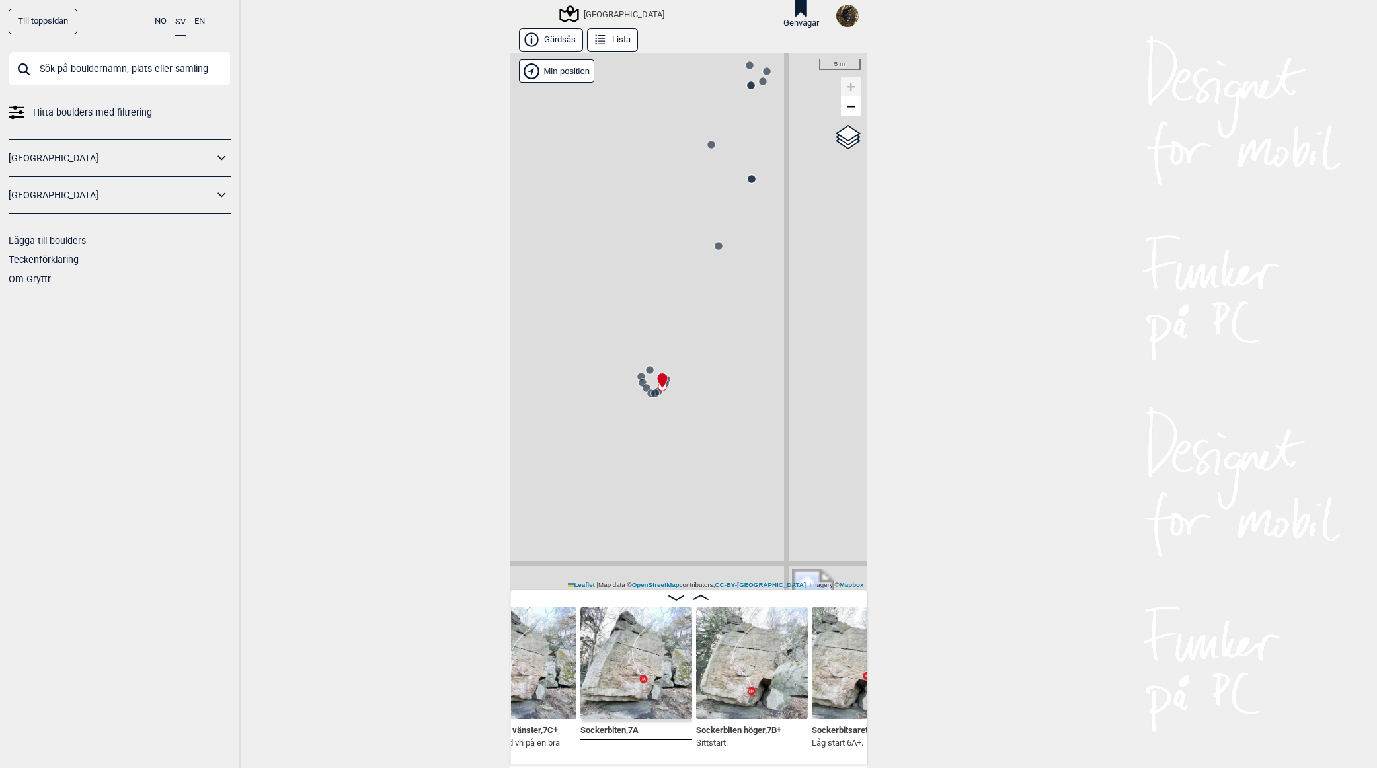
click at [648, 650] on img at bounding box center [636, 663] width 112 height 112
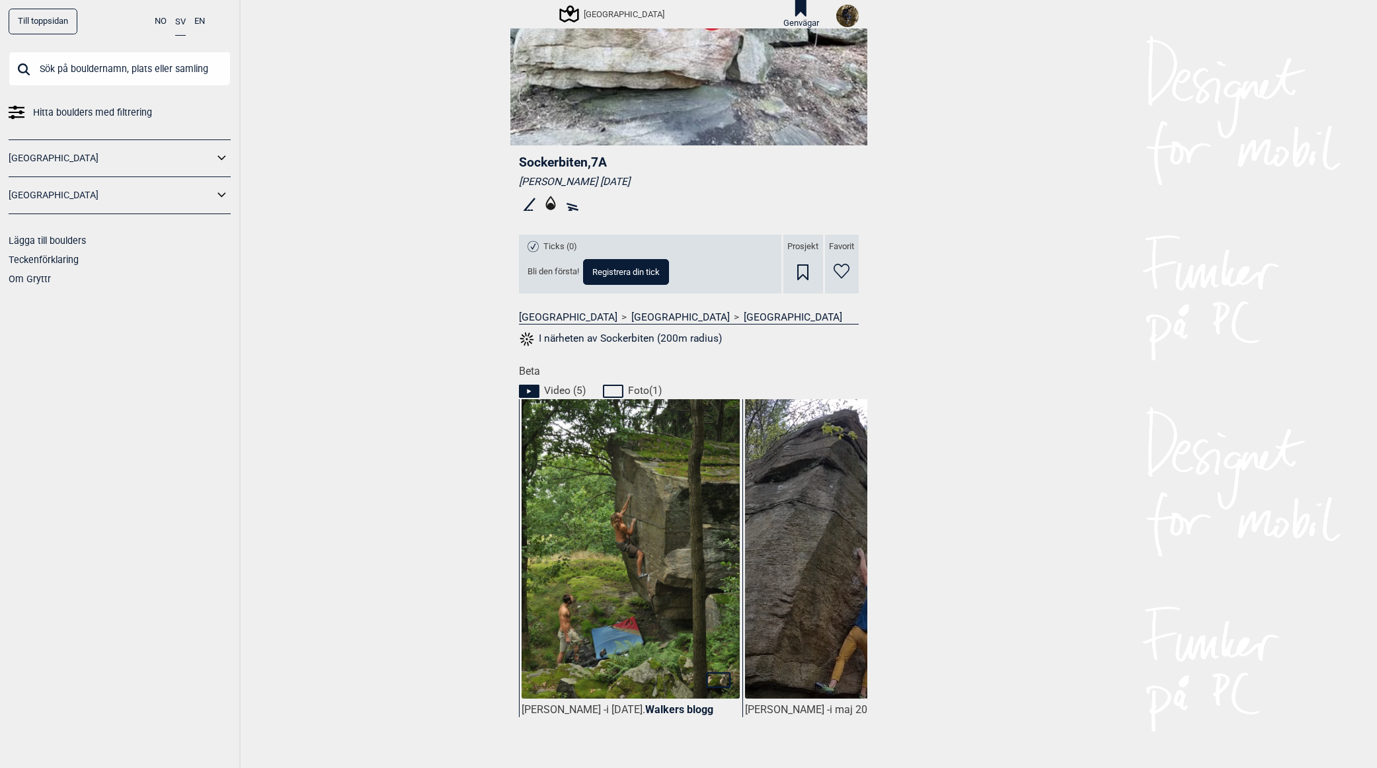
scroll to position [330, 0]
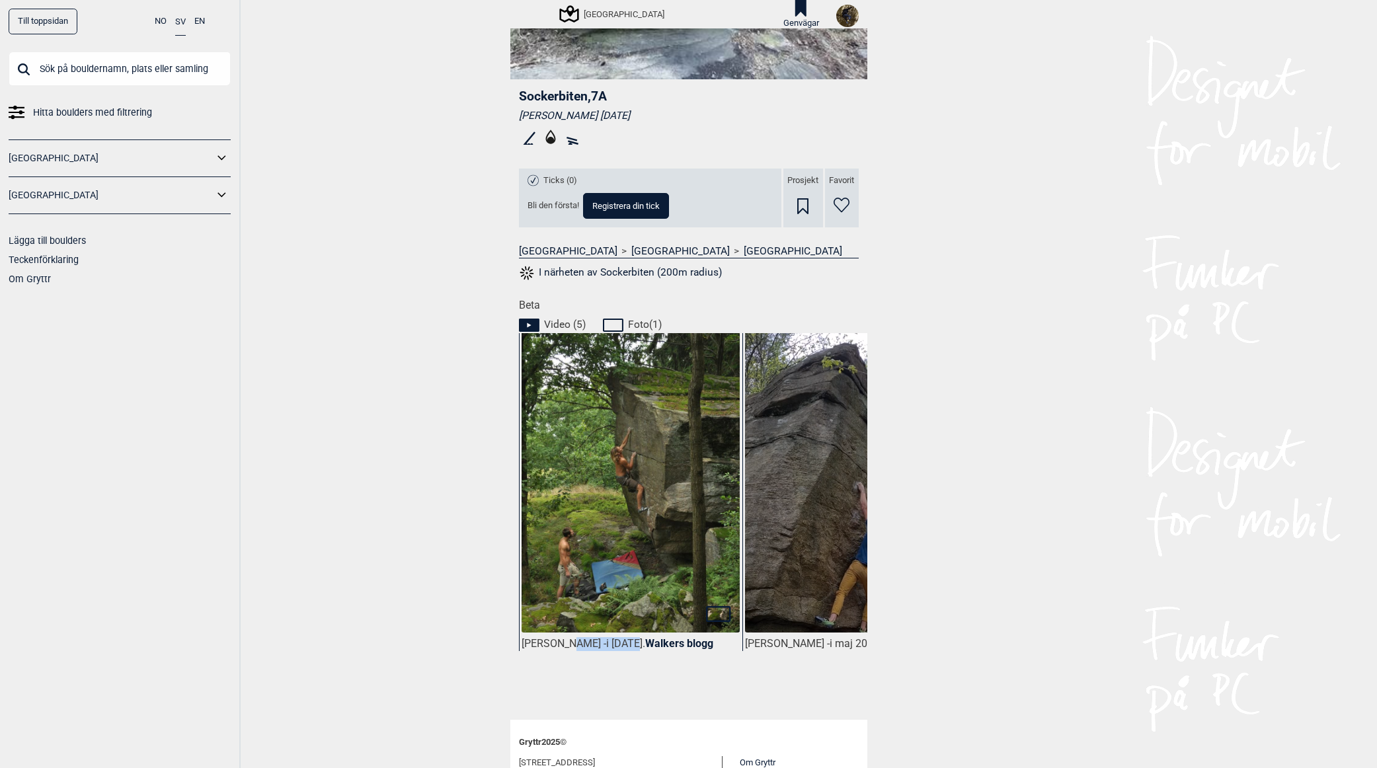
drag, startPoint x: 557, startPoint y: 689, endPoint x: 616, endPoint y: 689, distance: 58.8
click at [616, 689] on div "[PERSON_NAME] - i [DATE]. Walkers blogg" at bounding box center [630, 517] width 223 height 369
click at [582, 682] on div "[PERSON_NAME] - i [DATE]. Walkers blogg" at bounding box center [630, 517] width 223 height 369
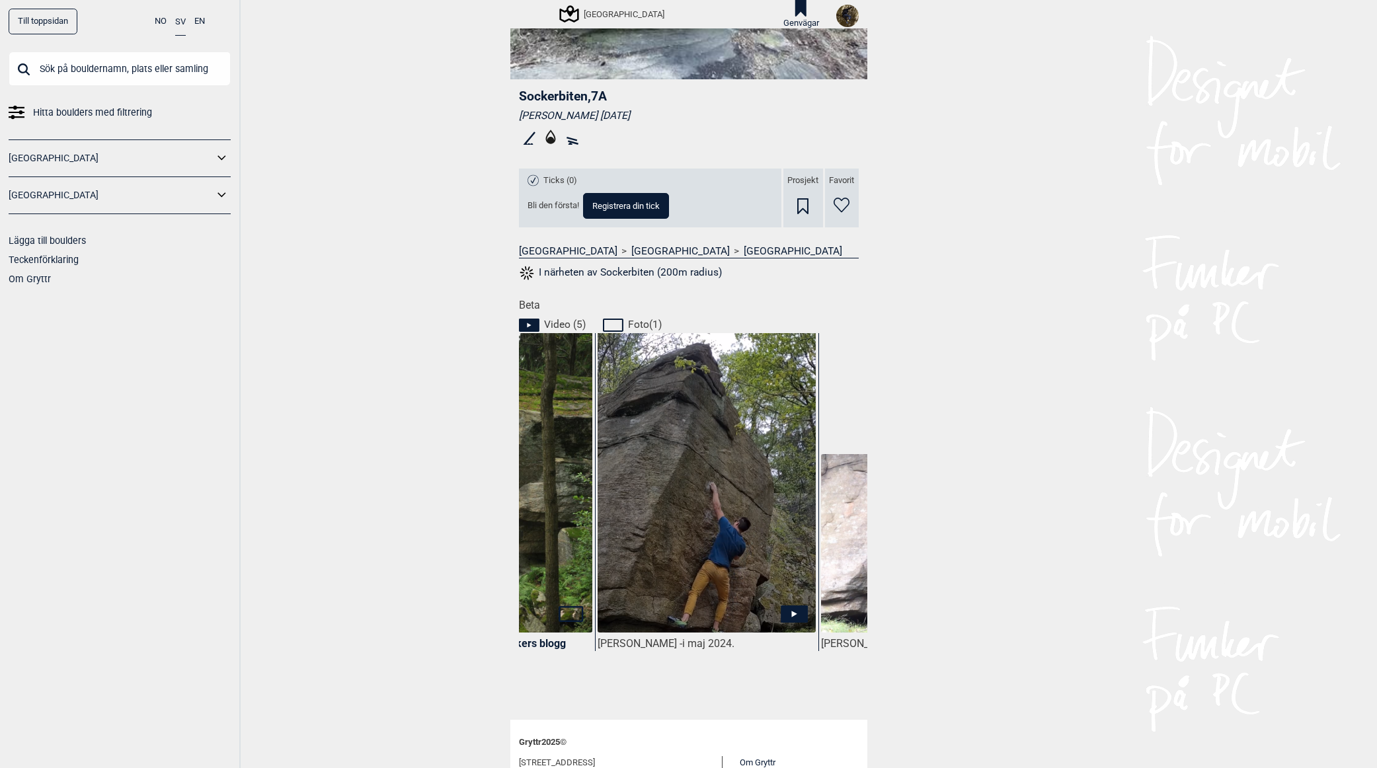
scroll to position [0, 191]
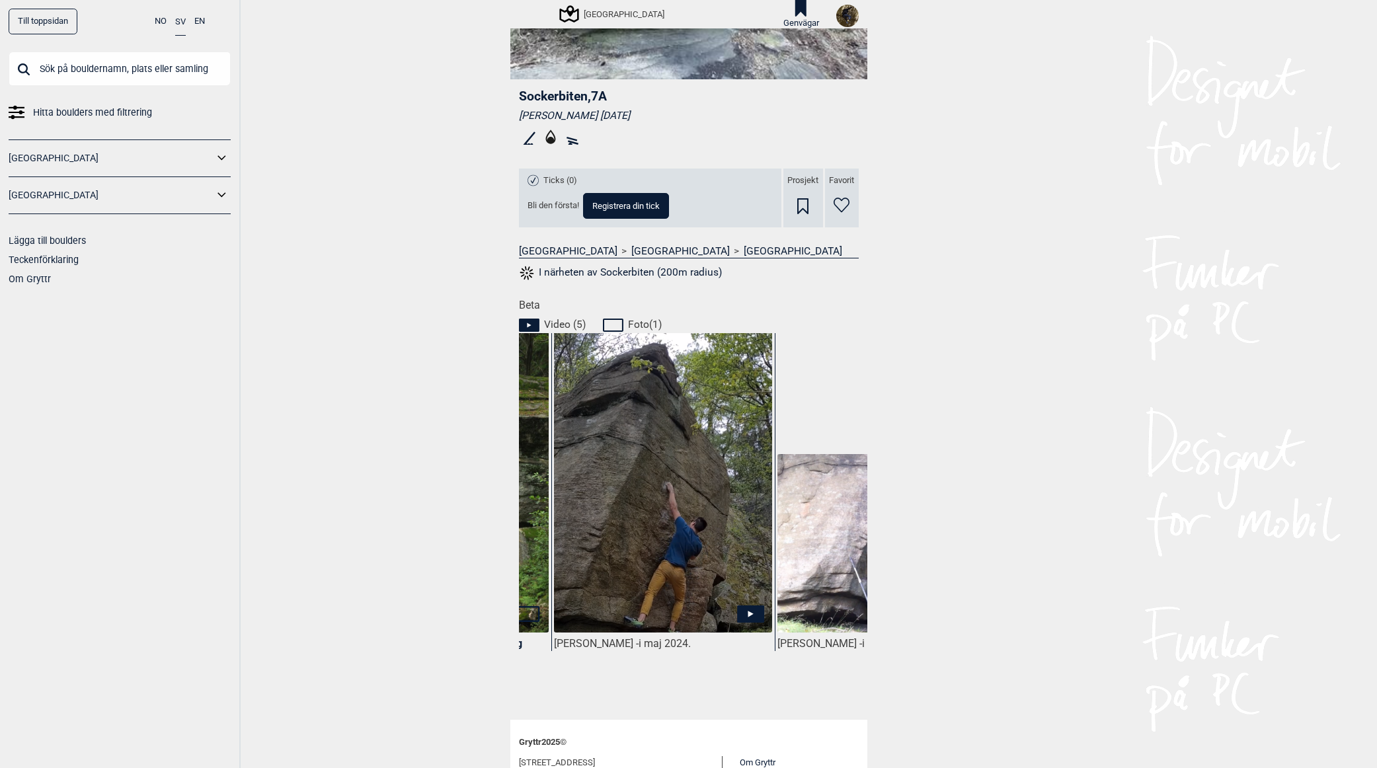
click at [747, 610] on icon at bounding box center [750, 613] width 27 height 17
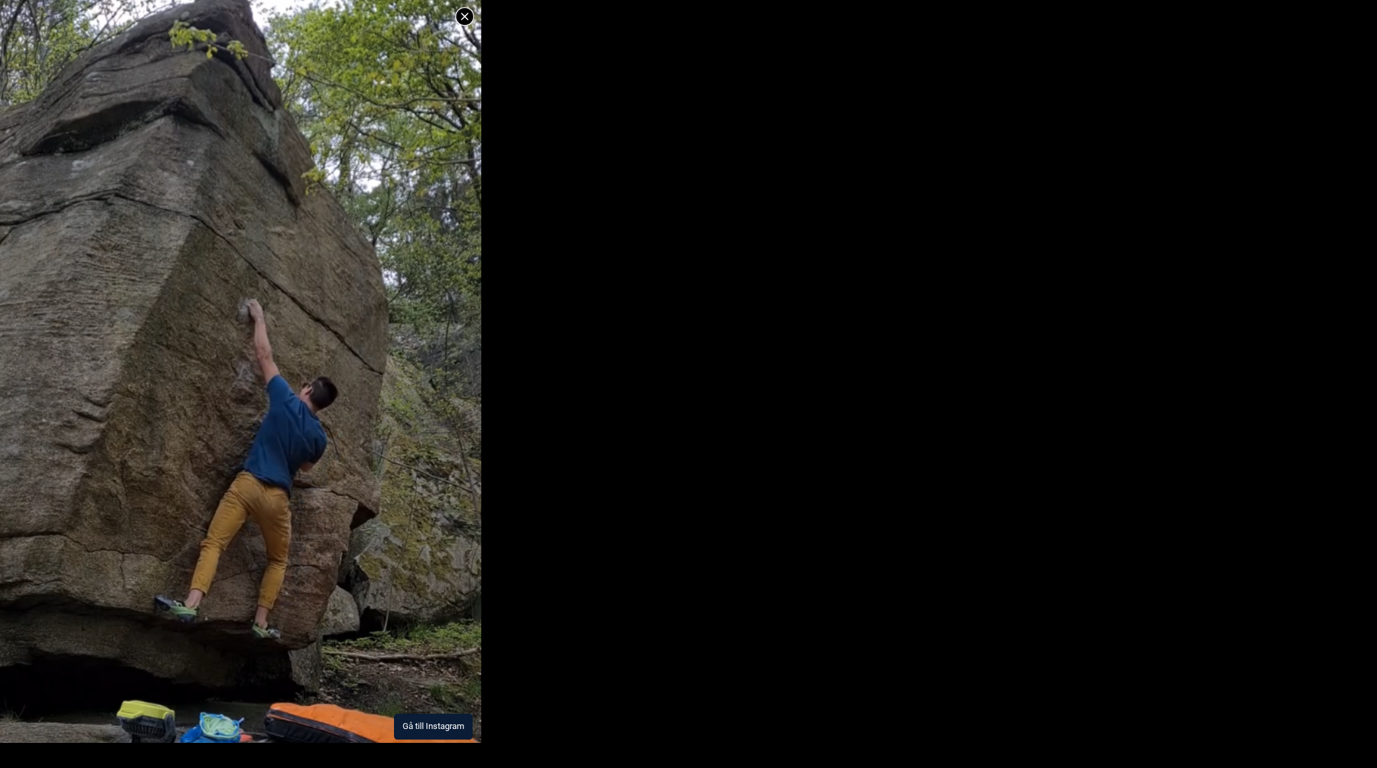
click at [423, 734] on button "Gå till Instagram" at bounding box center [433, 727] width 79 height 26
drag, startPoint x: 365, startPoint y: 400, endPoint x: 370, endPoint y: 395, distance: 7.5
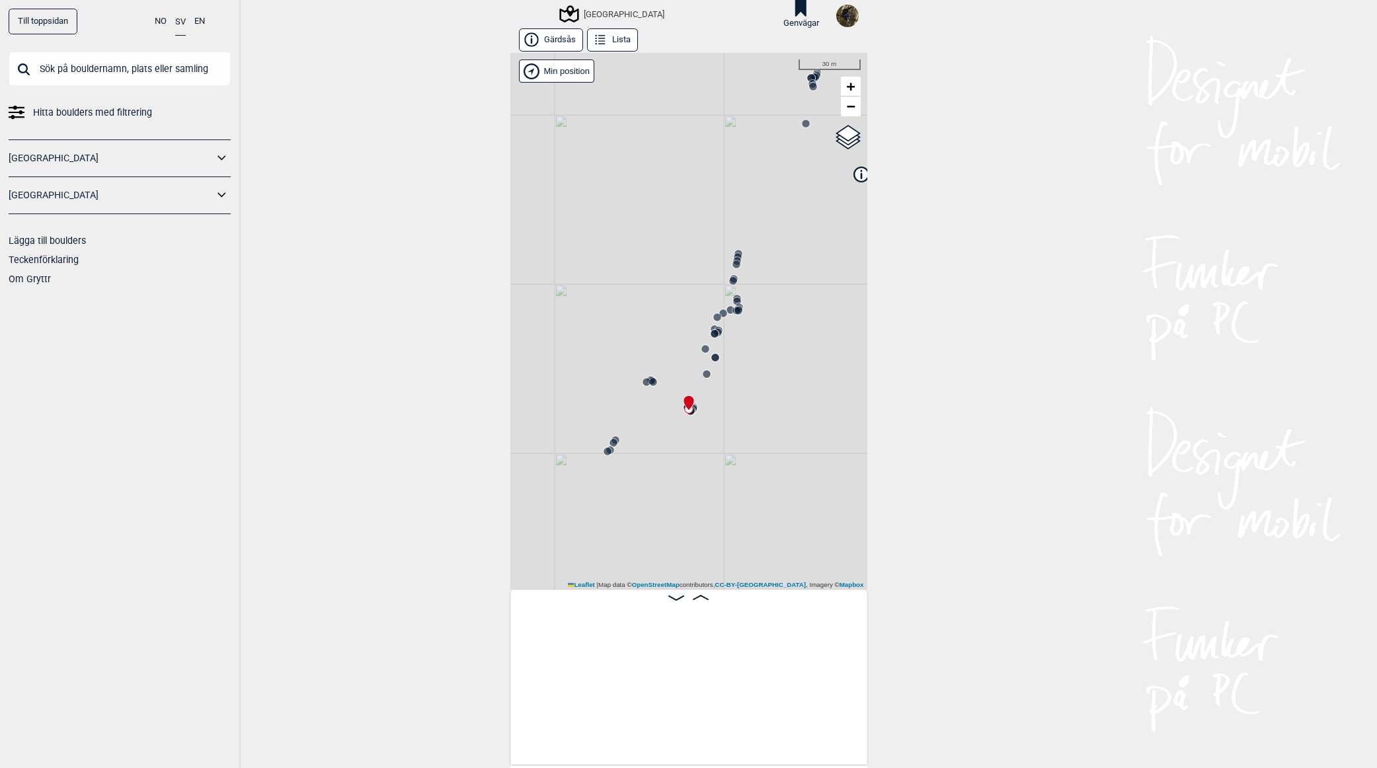
scroll to position [0, 2122]
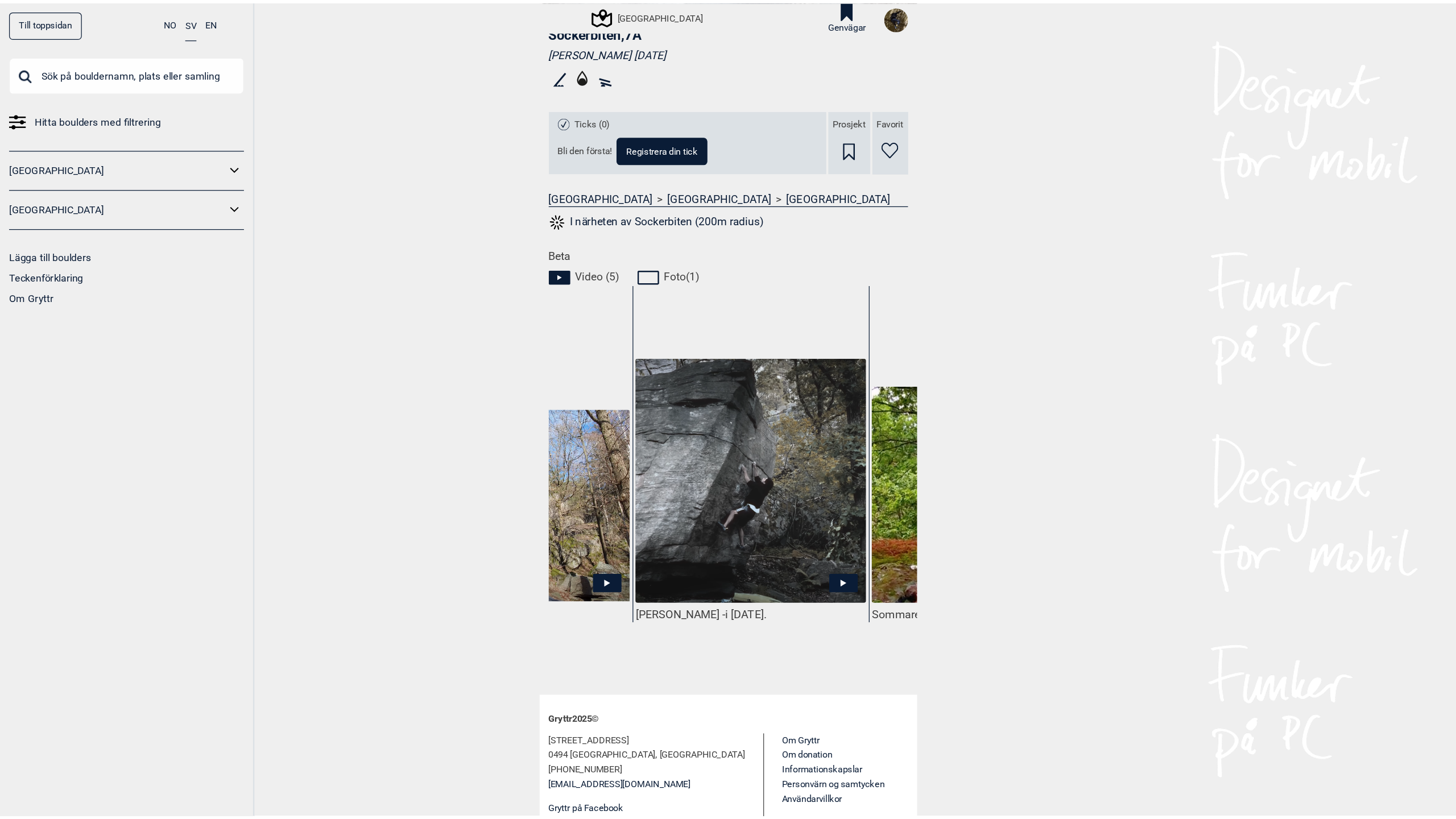
scroll to position [0, 694]
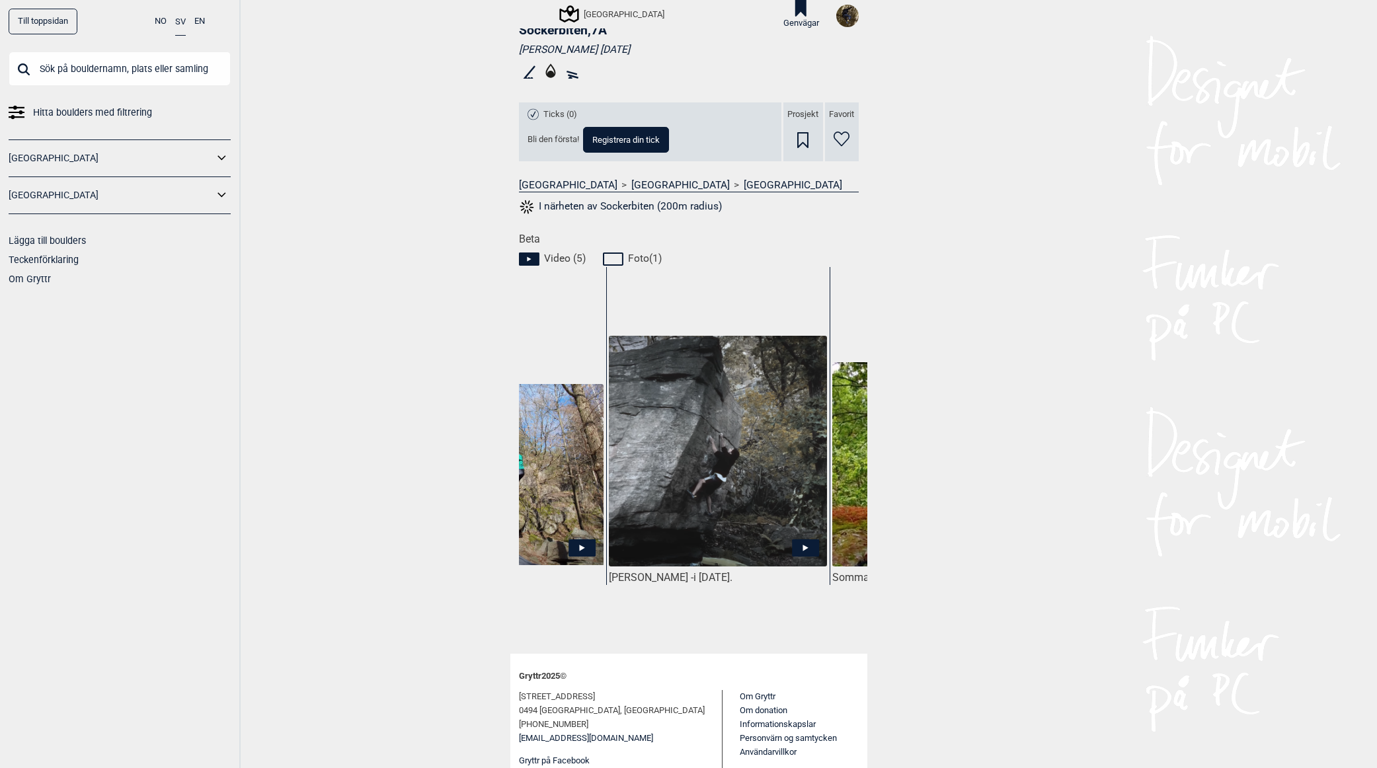
click at [802, 549] on icon at bounding box center [805, 547] width 27 height 17
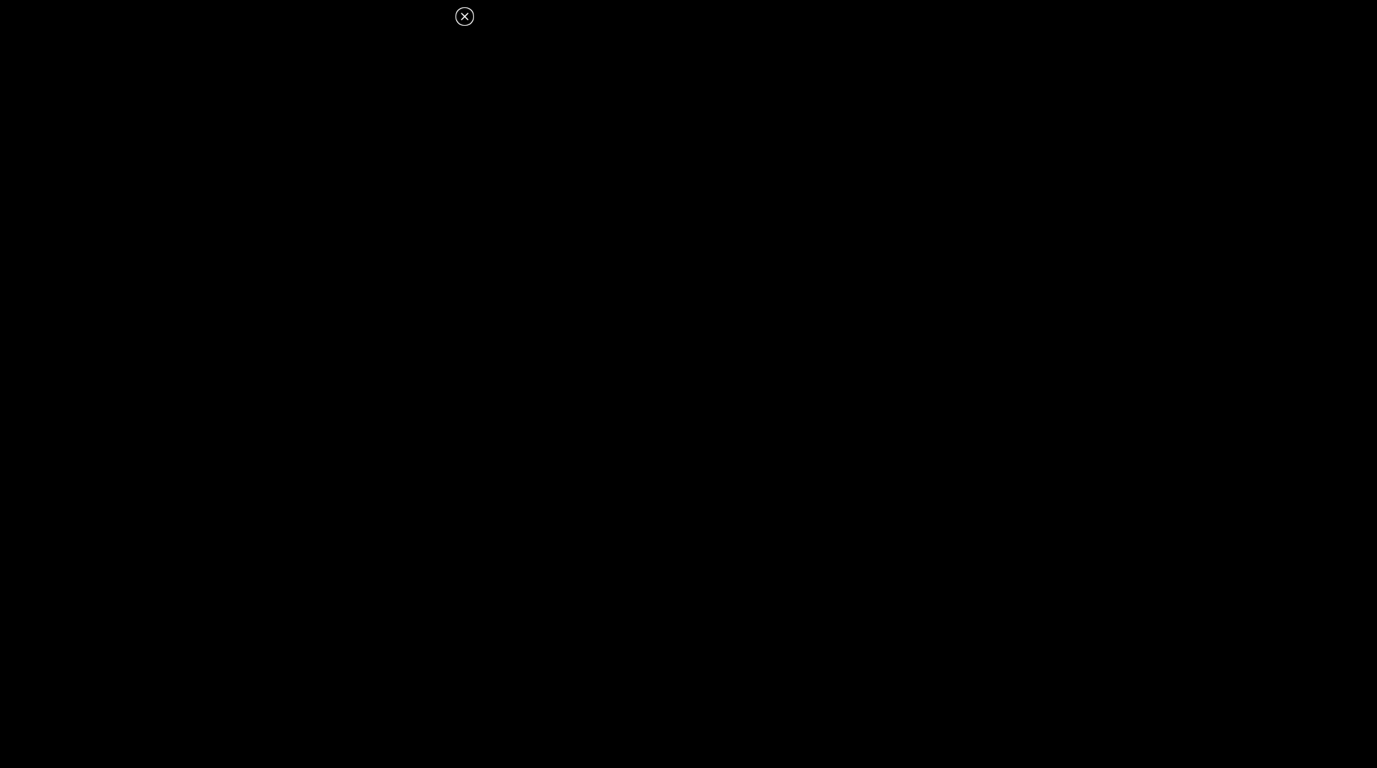
scroll to position [397, 0]
click at [463, 22] on icon at bounding box center [465, 17] width 16 height 16
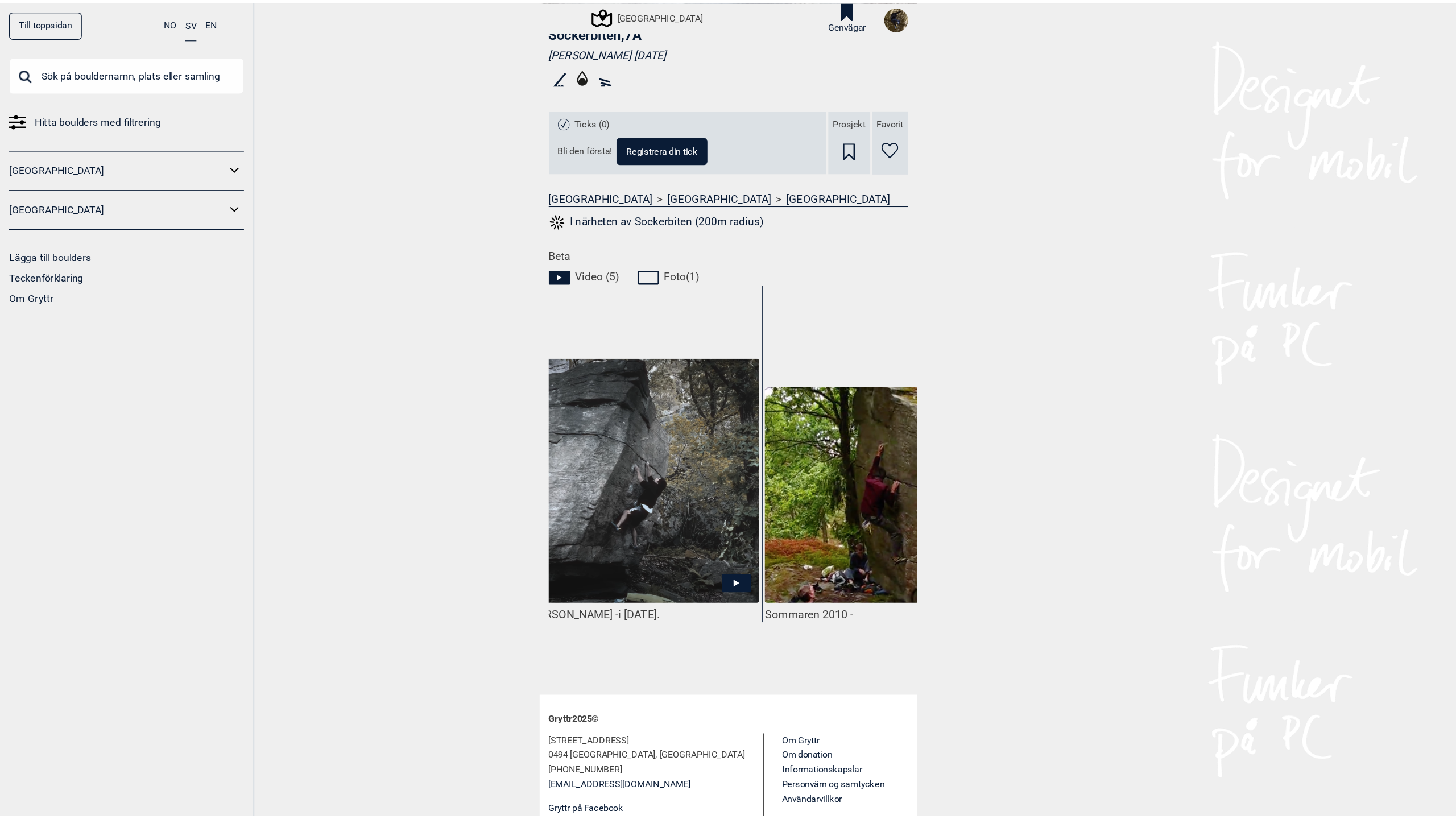
scroll to position [0, 814]
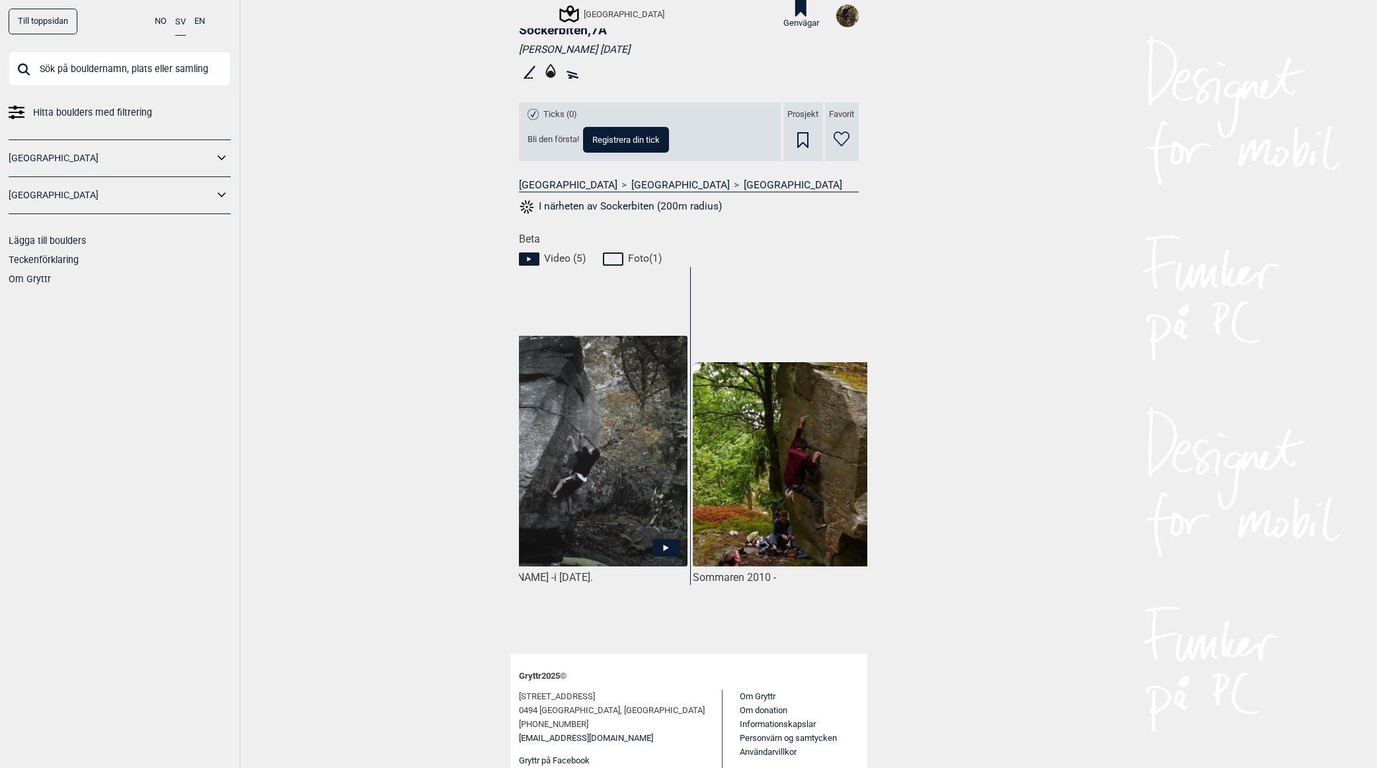
click at [663, 547] on icon at bounding box center [665, 548] width 5 height 7
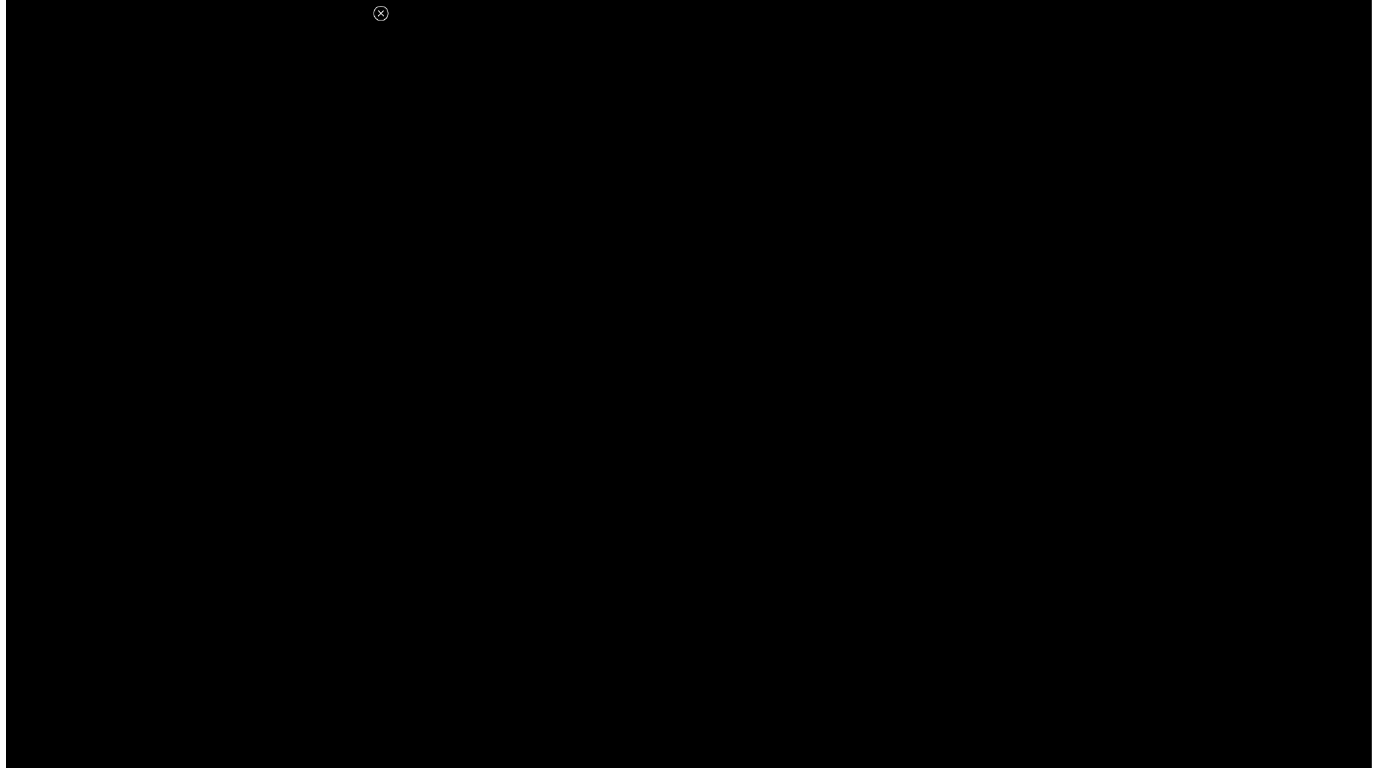
scroll to position [397, 0]
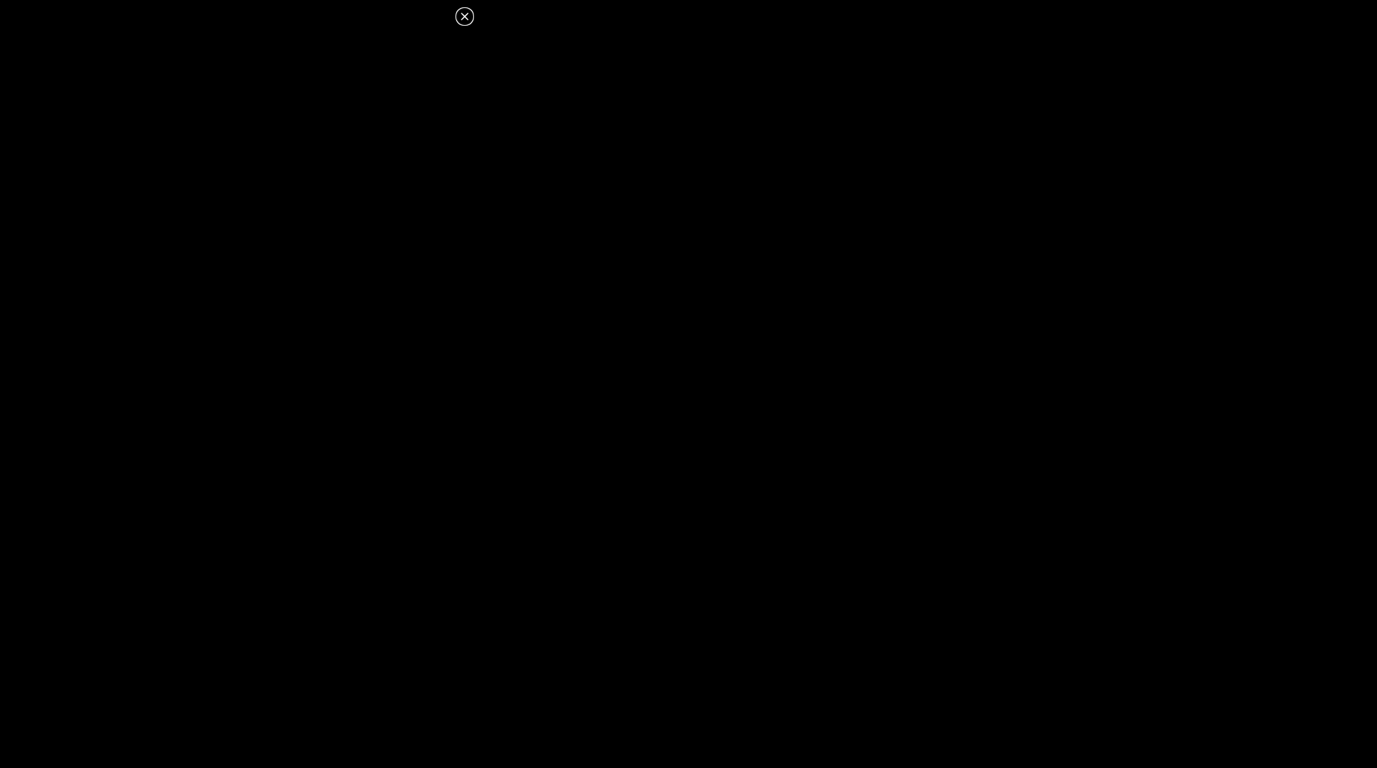
click at [457, 19] on icon at bounding box center [465, 17] width 16 height 16
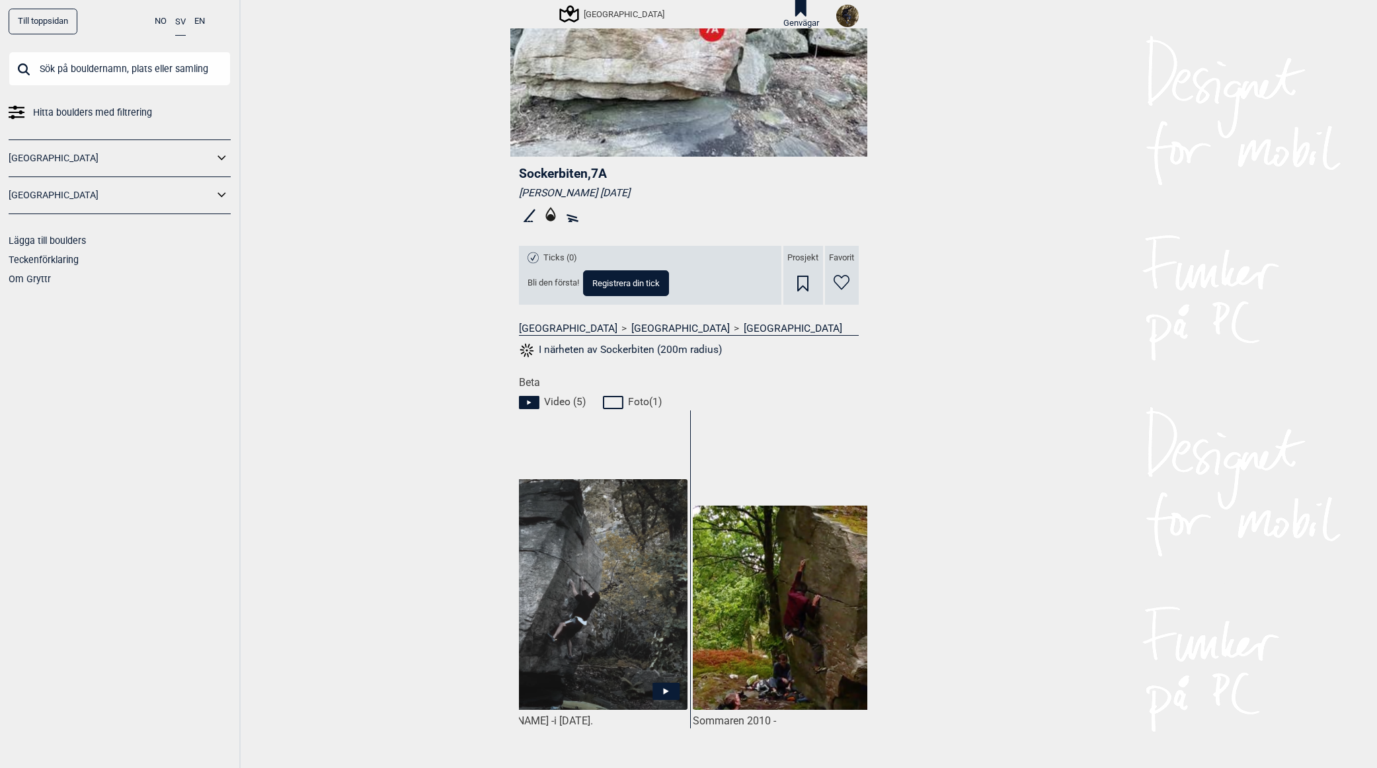
scroll to position [0, 0]
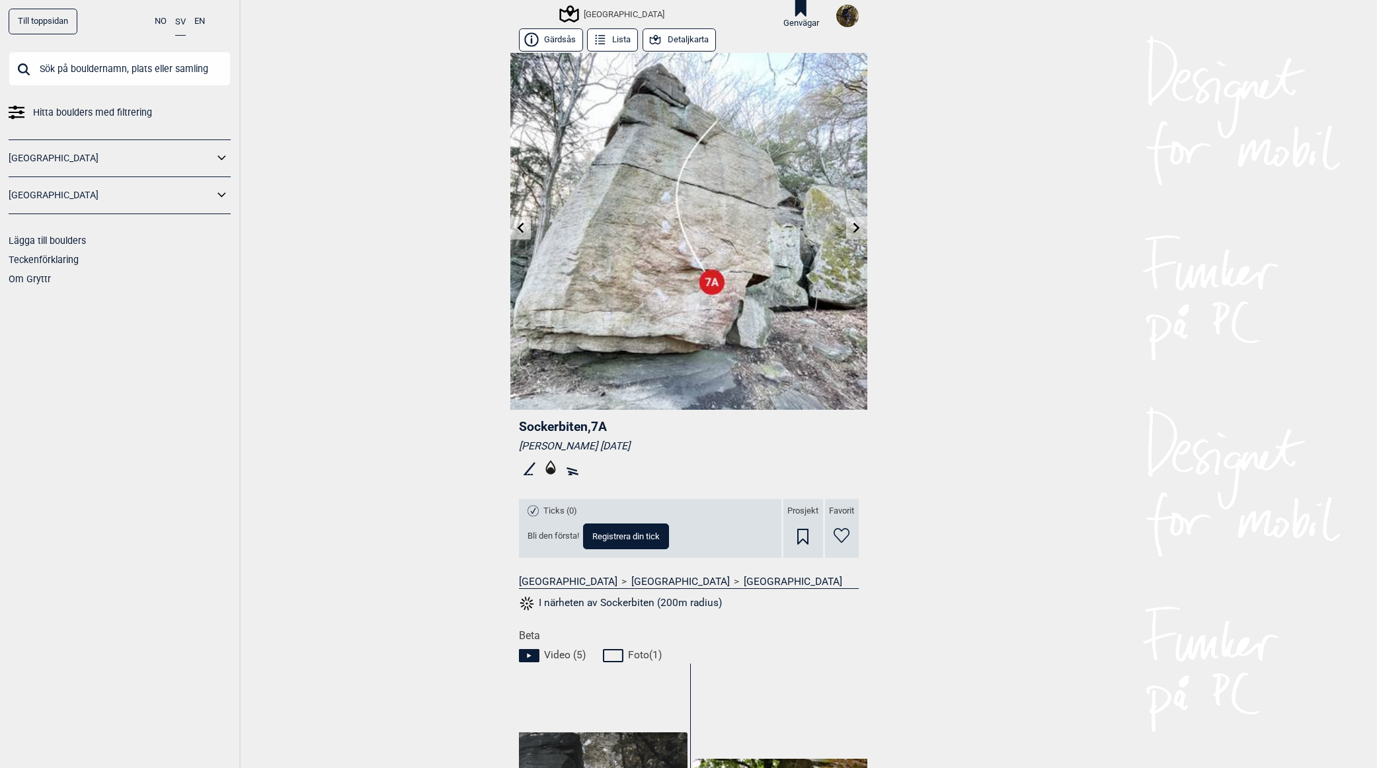
click at [677, 42] on button "Detaljkarta" at bounding box center [678, 39] width 73 height 23
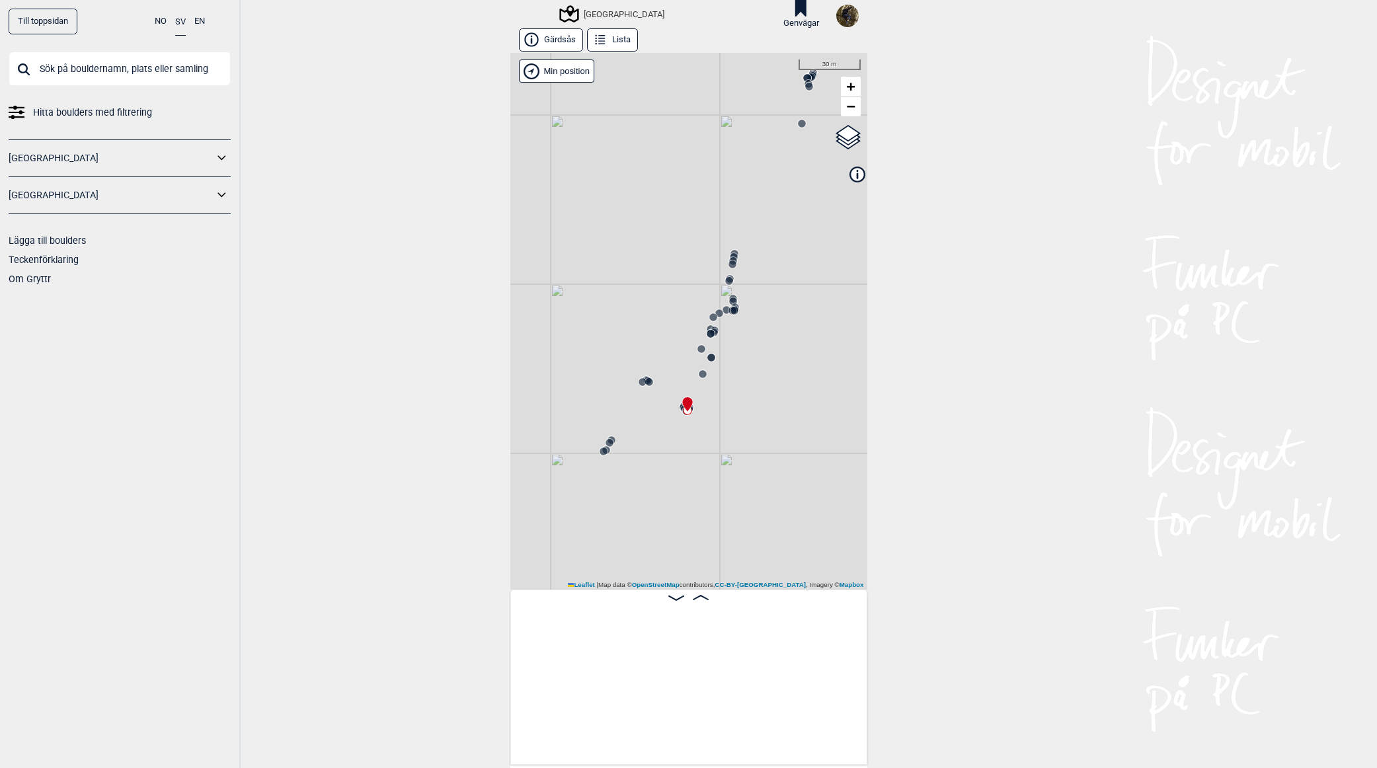
scroll to position [0, 2569]
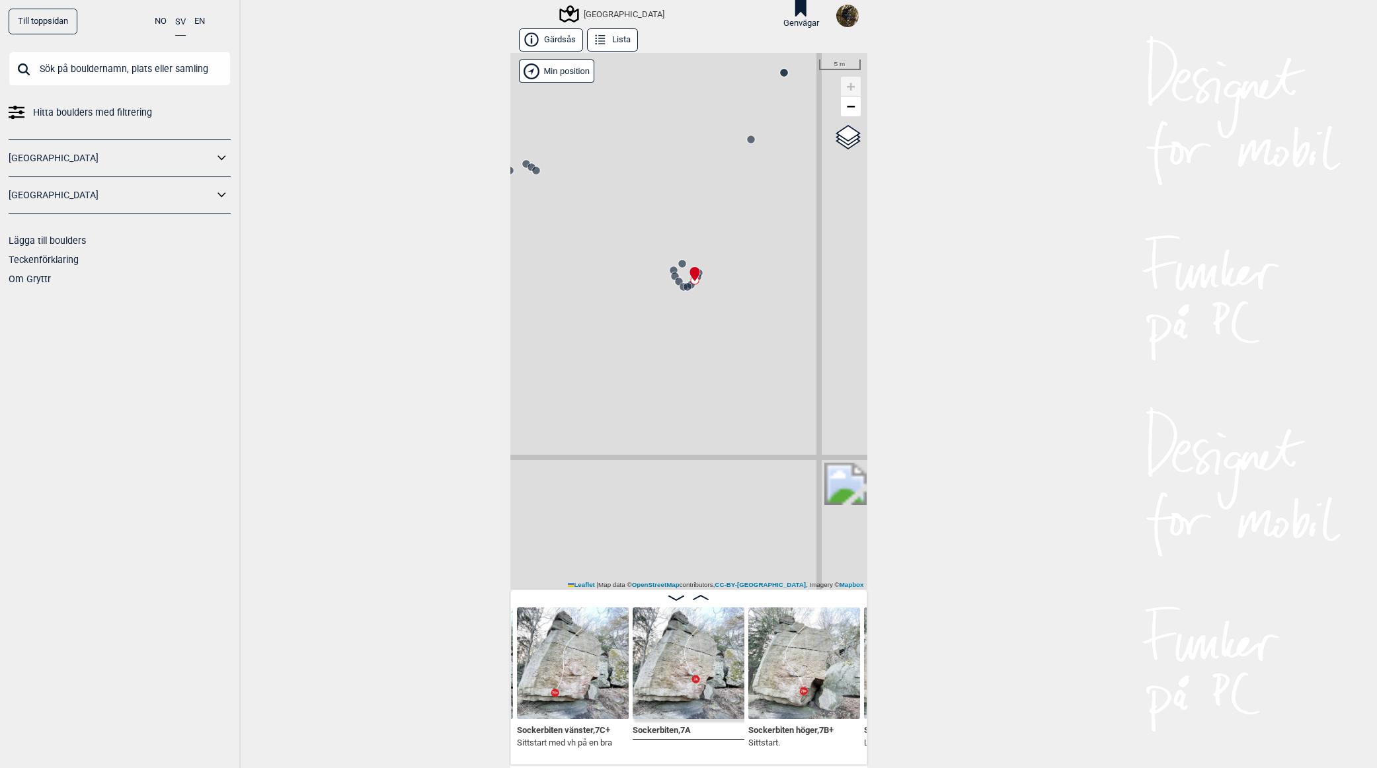
click at [693, 599] on icon at bounding box center [701, 597] width 16 height 5
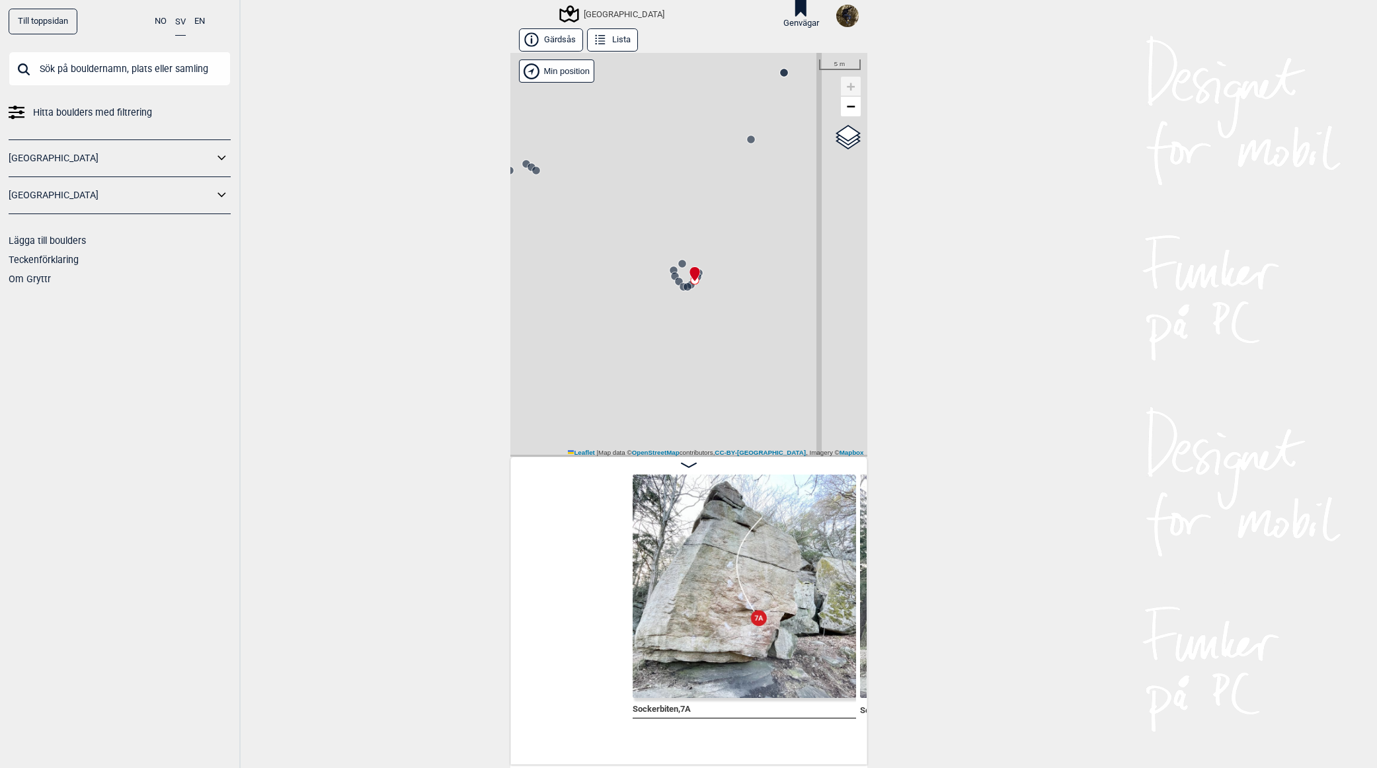
scroll to position [0, 2688]
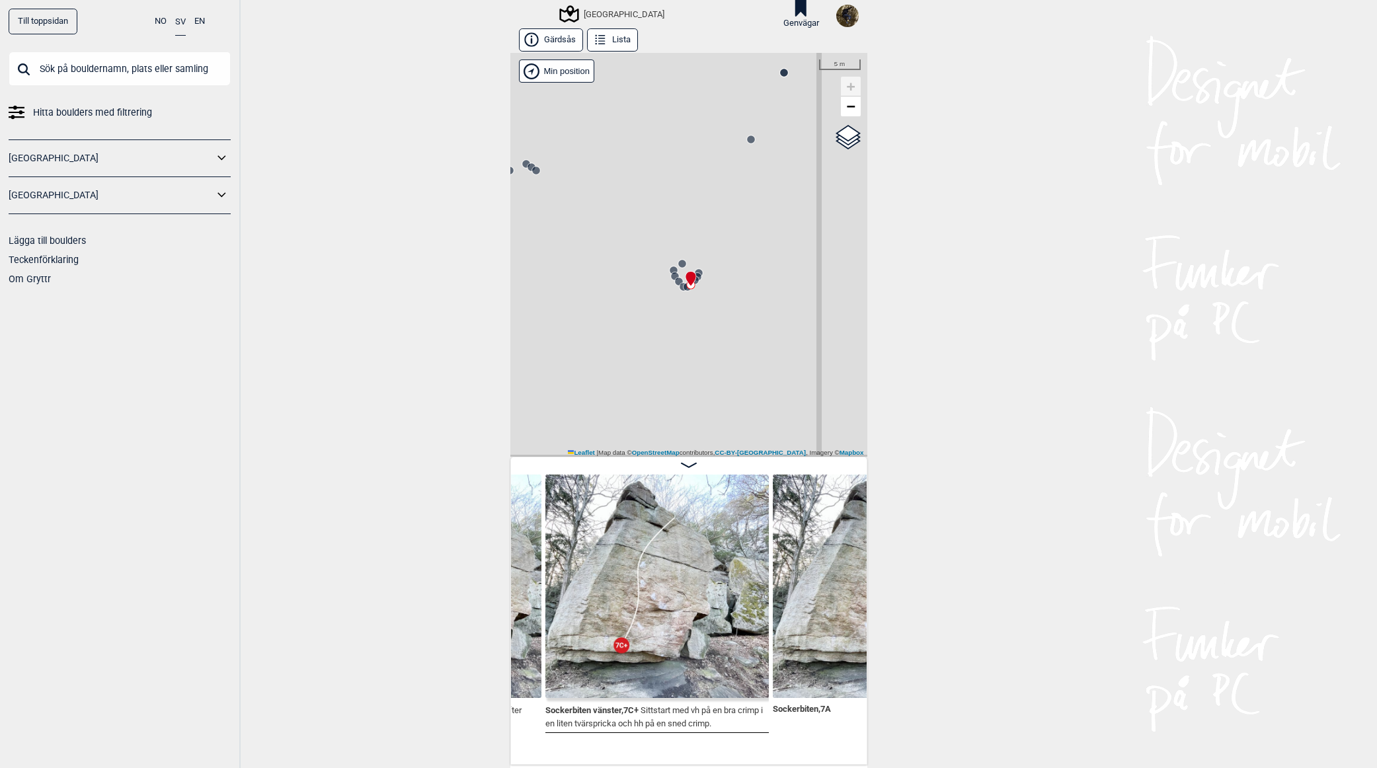
scroll to position [0, 2823]
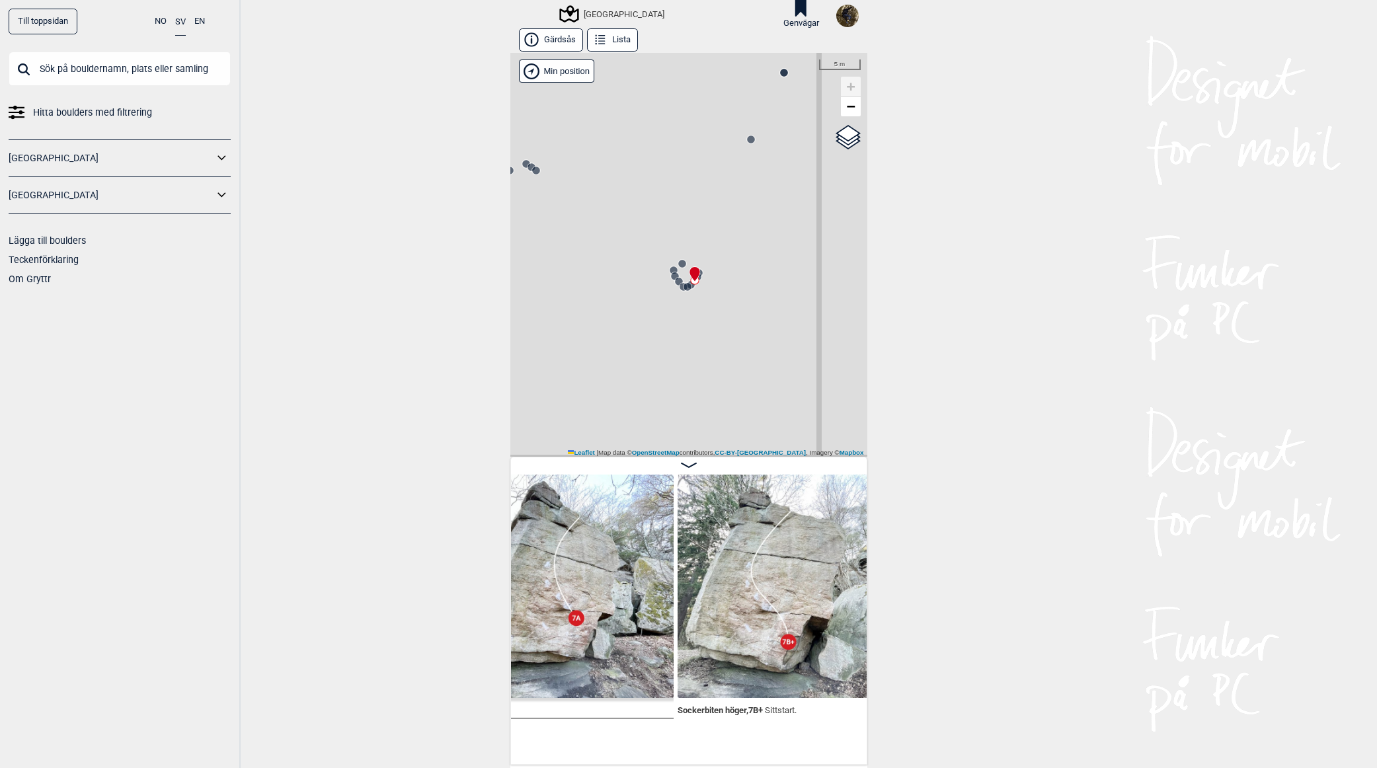
scroll to position [0, 3089]
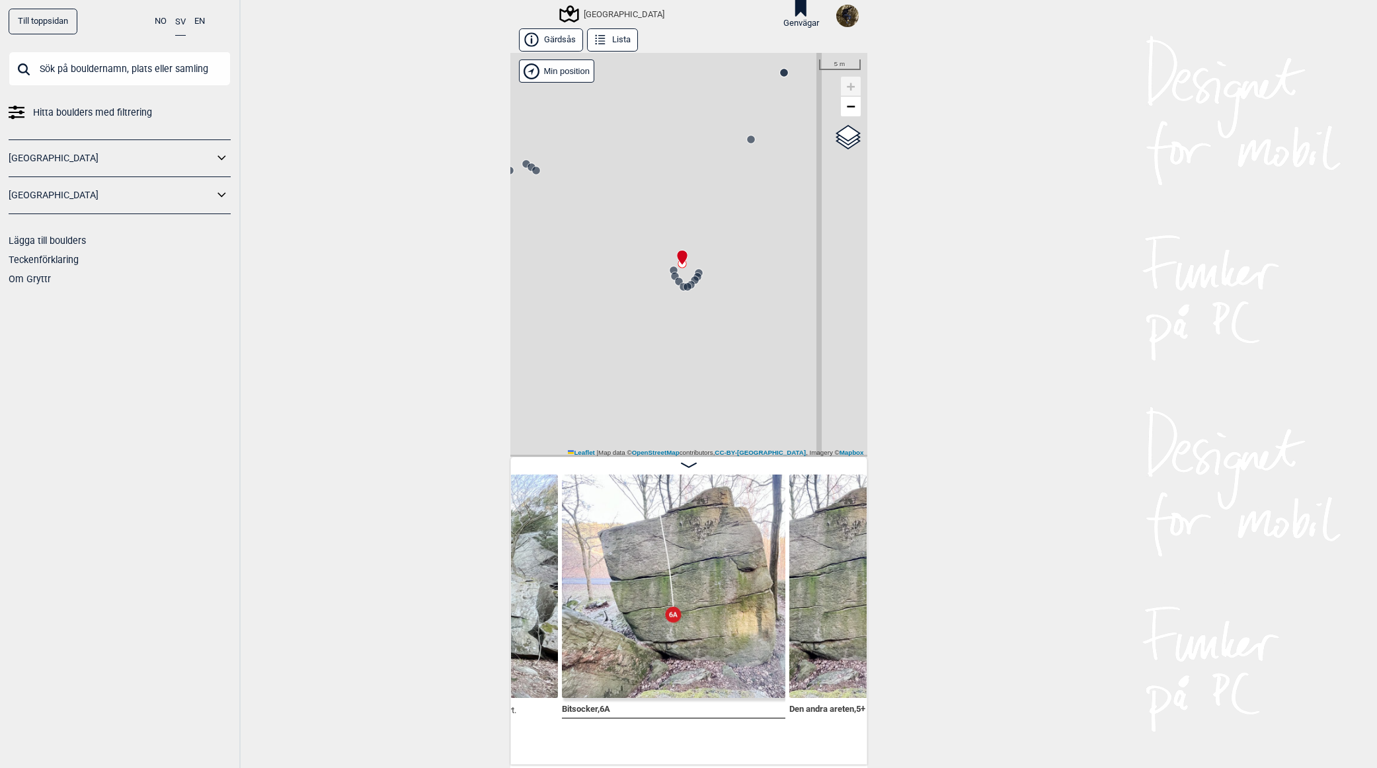
scroll to position [0, 3564]
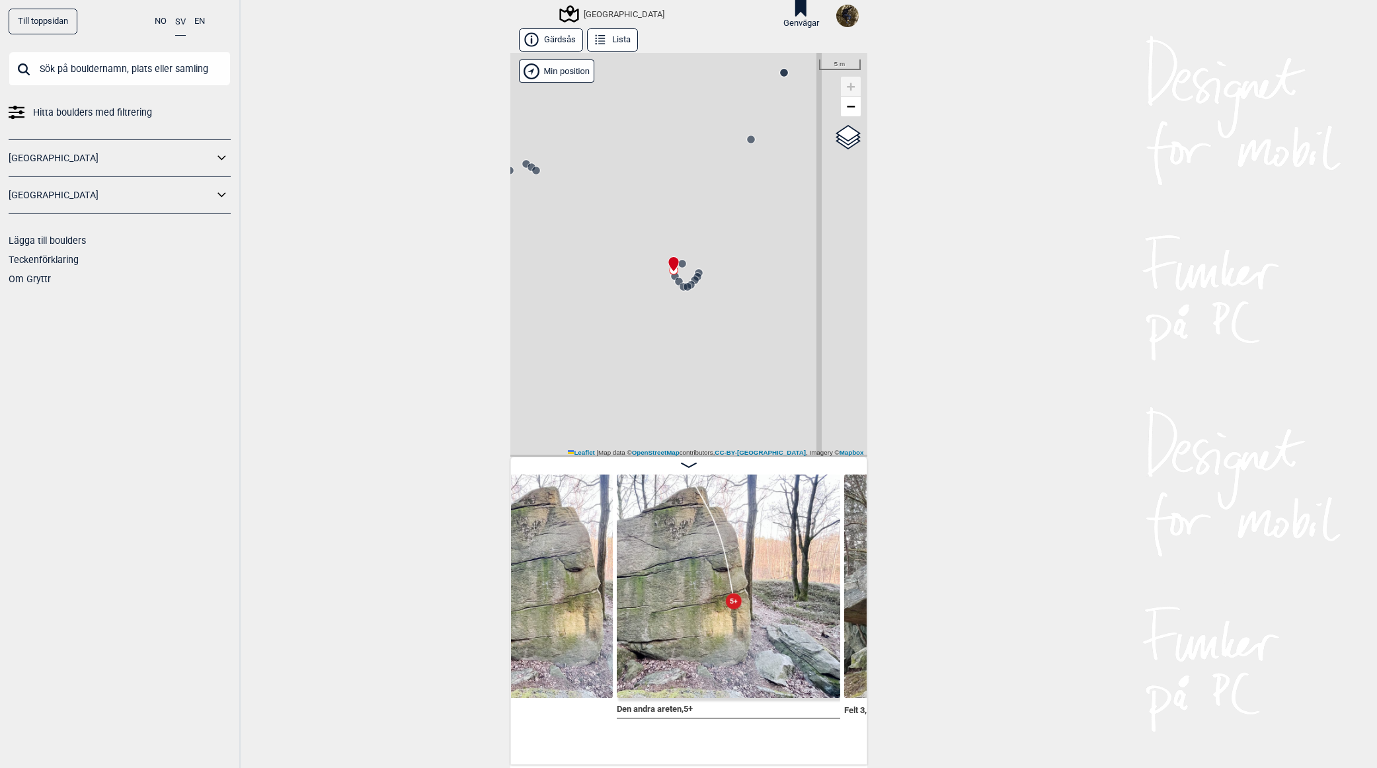
scroll to position [0, 3756]
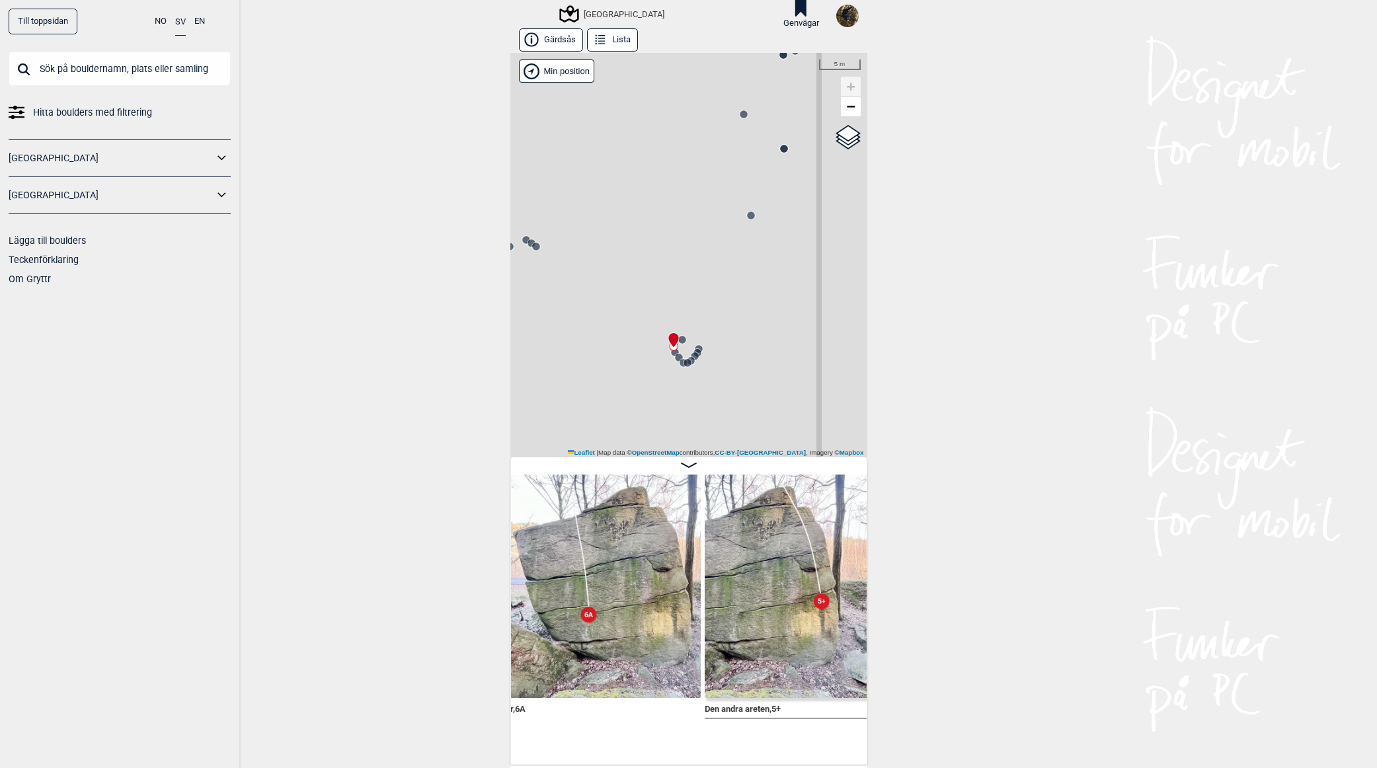
scroll to position [0, 3609]
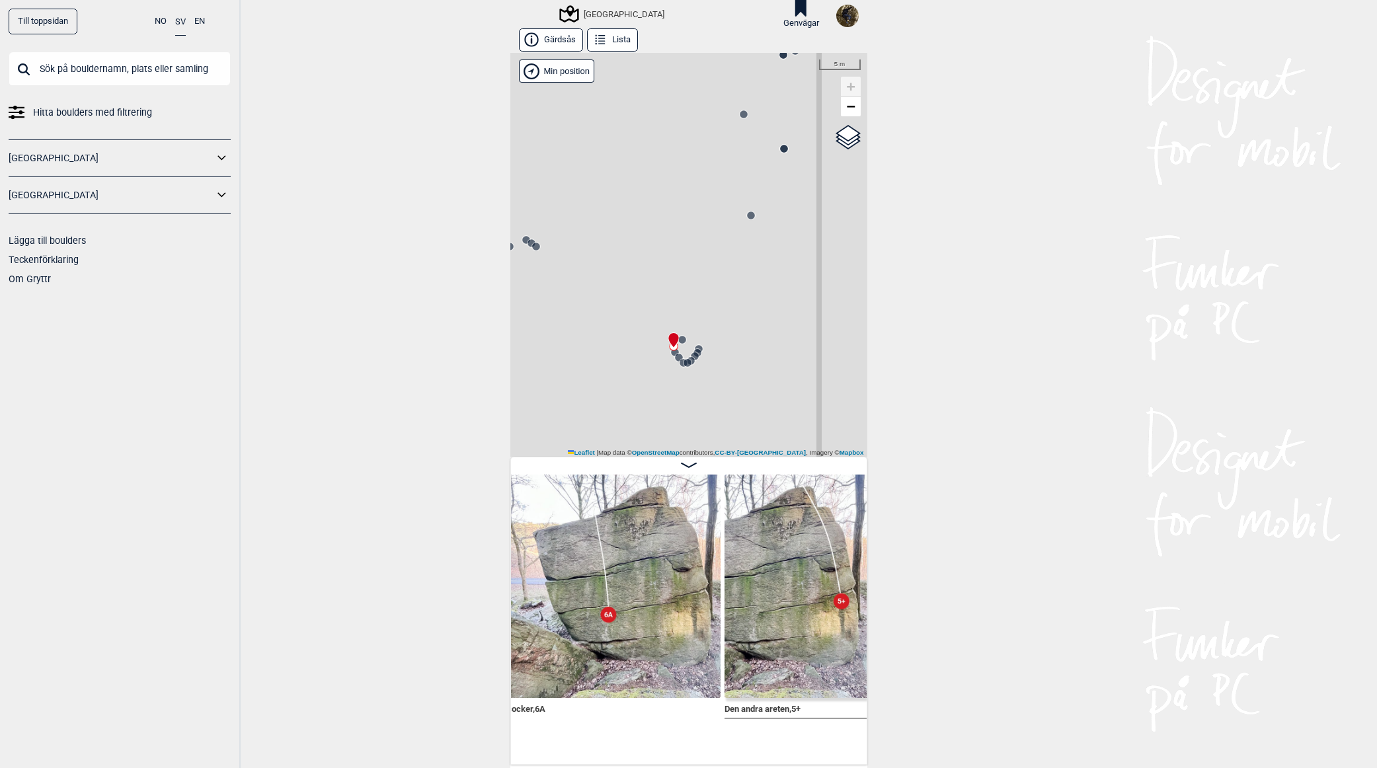
scroll to position [0, 3564]
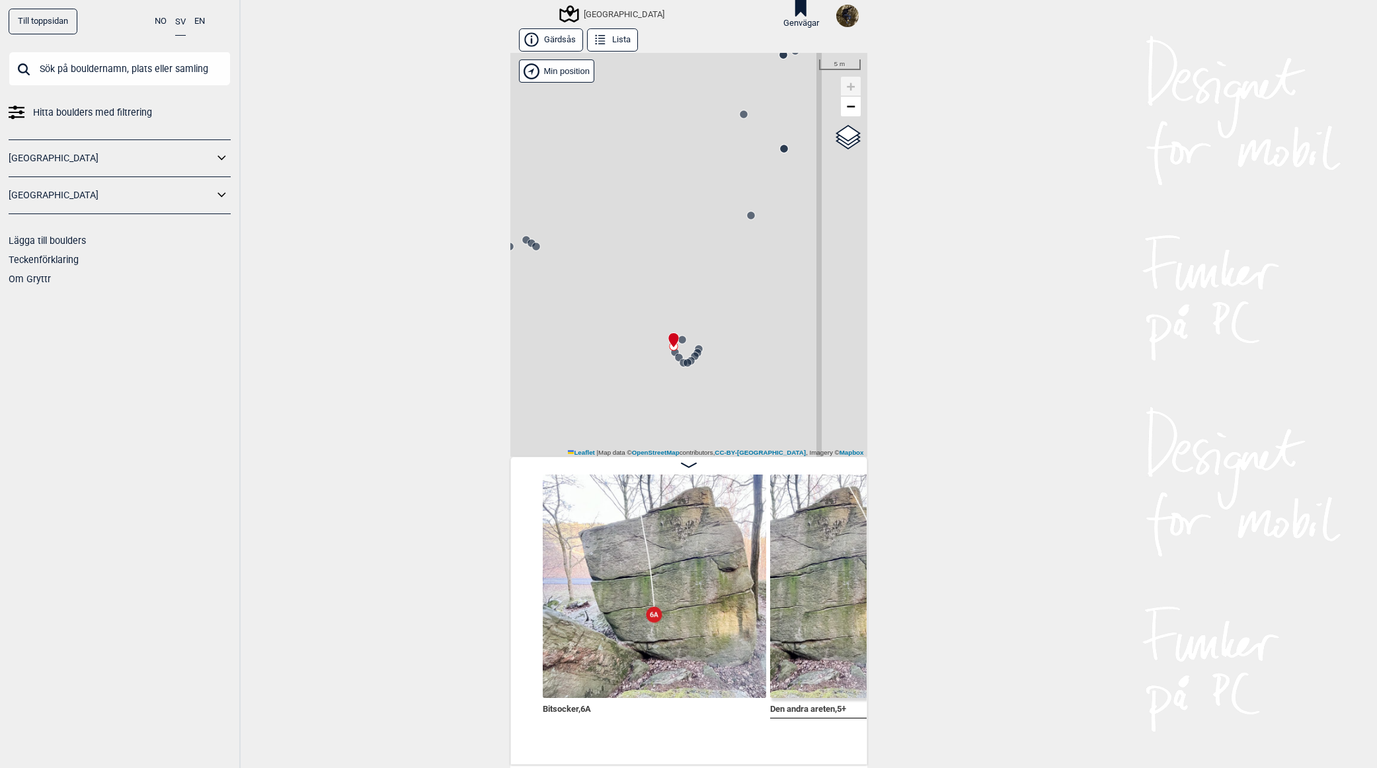
drag, startPoint x: 650, startPoint y: 758, endPoint x: 816, endPoint y: 331, distance: 458.0
click at [816, 331] on div "[GEOGRAPHIC_DATA] Brukerens posisjon" at bounding box center [688, 255] width 357 height 404
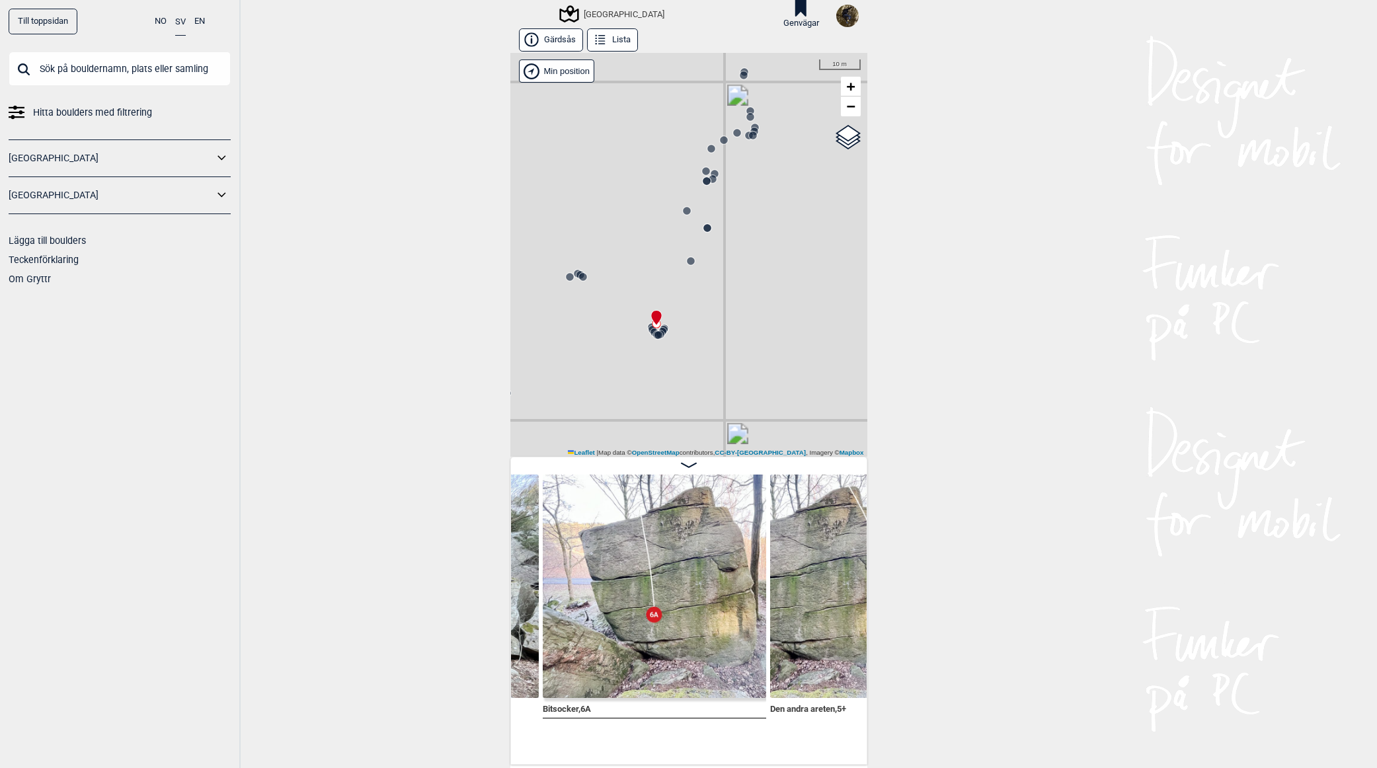
click at [578, 282] on icon at bounding box center [583, 277] width 11 height 11
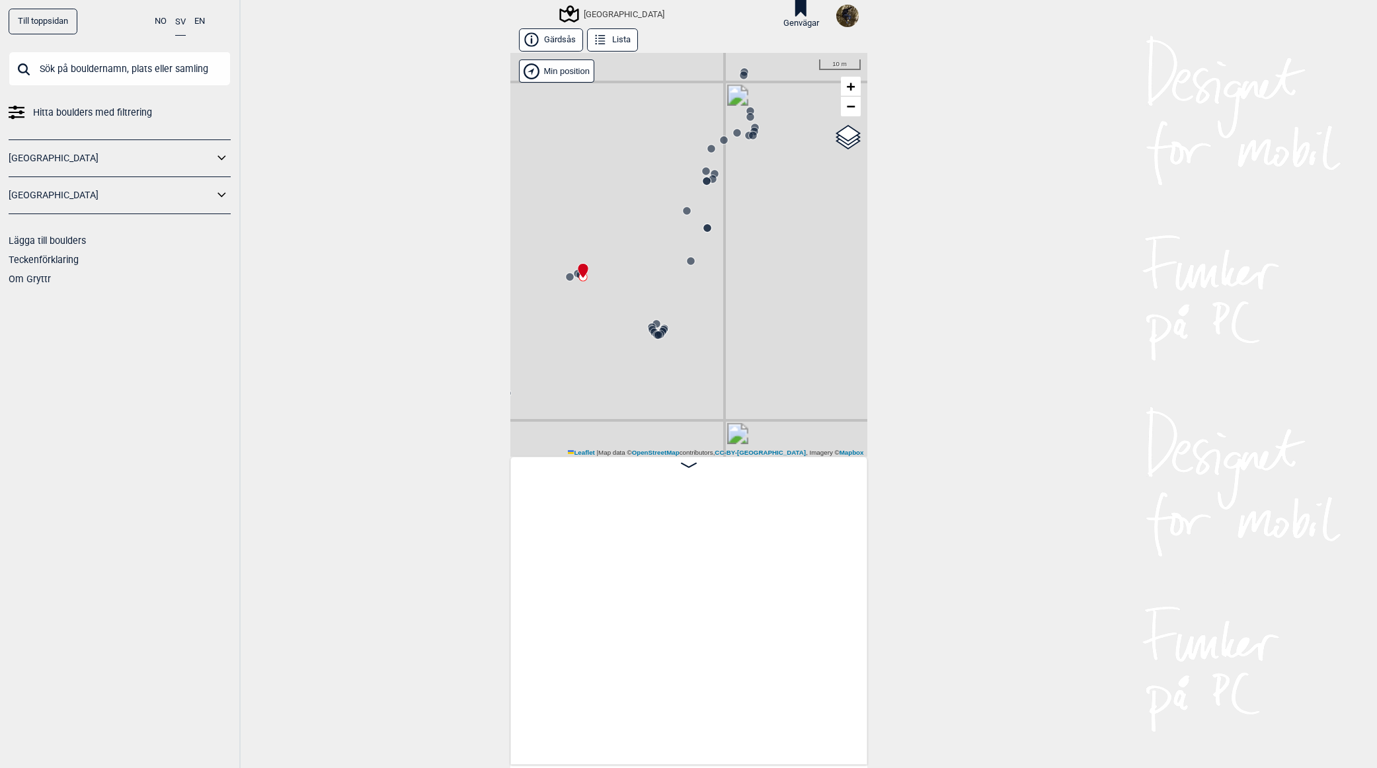
scroll to position [0, 2177]
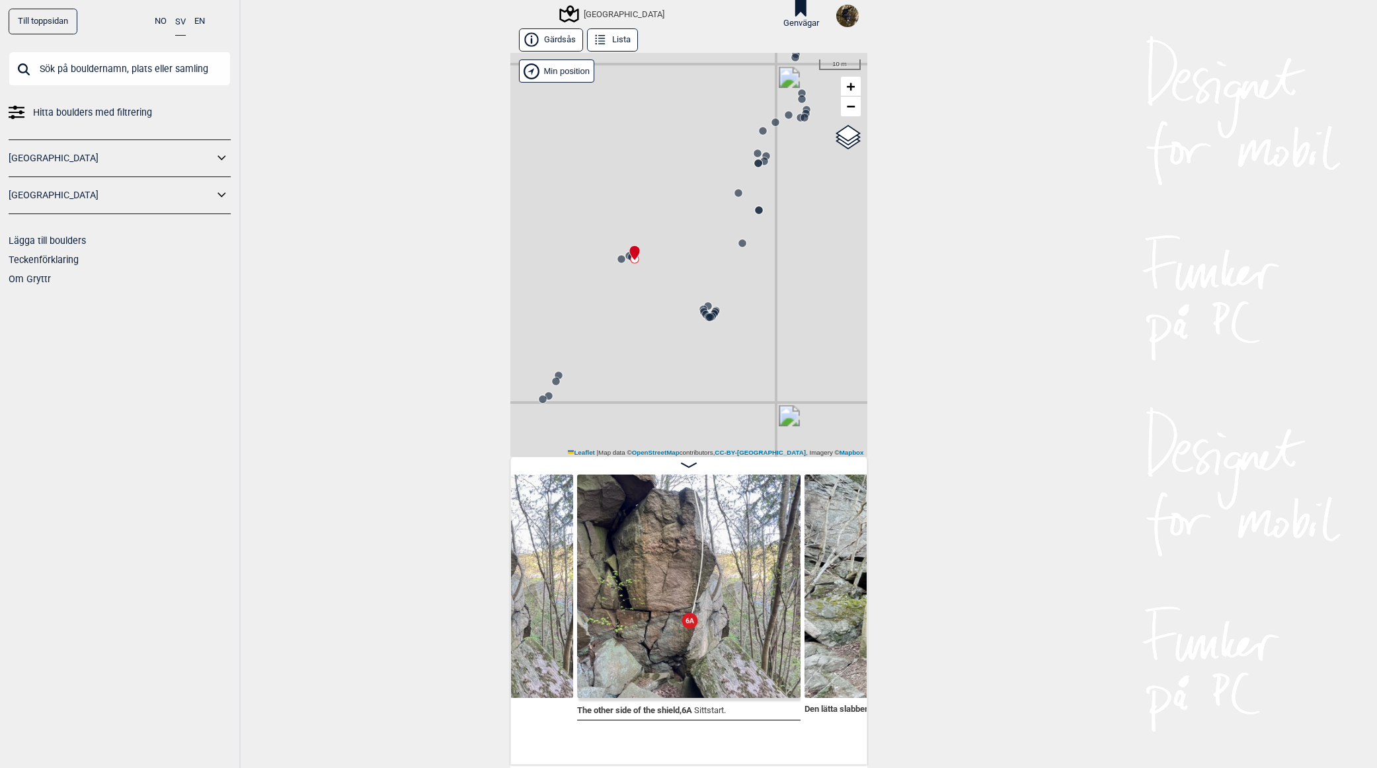
drag, startPoint x: 611, startPoint y: 343, endPoint x: 618, endPoint y: 338, distance: 8.6
click at [618, 338] on div "[GEOGRAPHIC_DATA] Brukerens posisjon" at bounding box center [688, 255] width 357 height 404
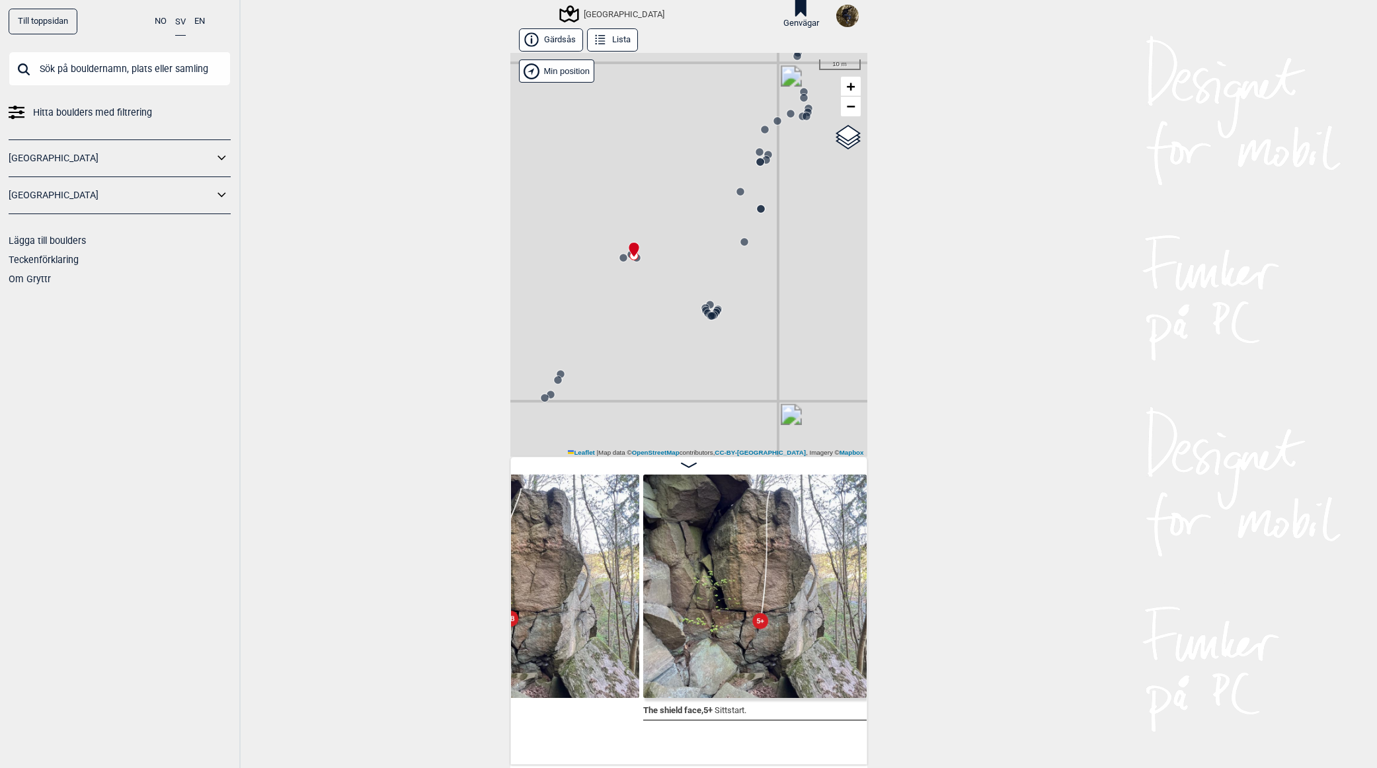
scroll to position [0, 2043]
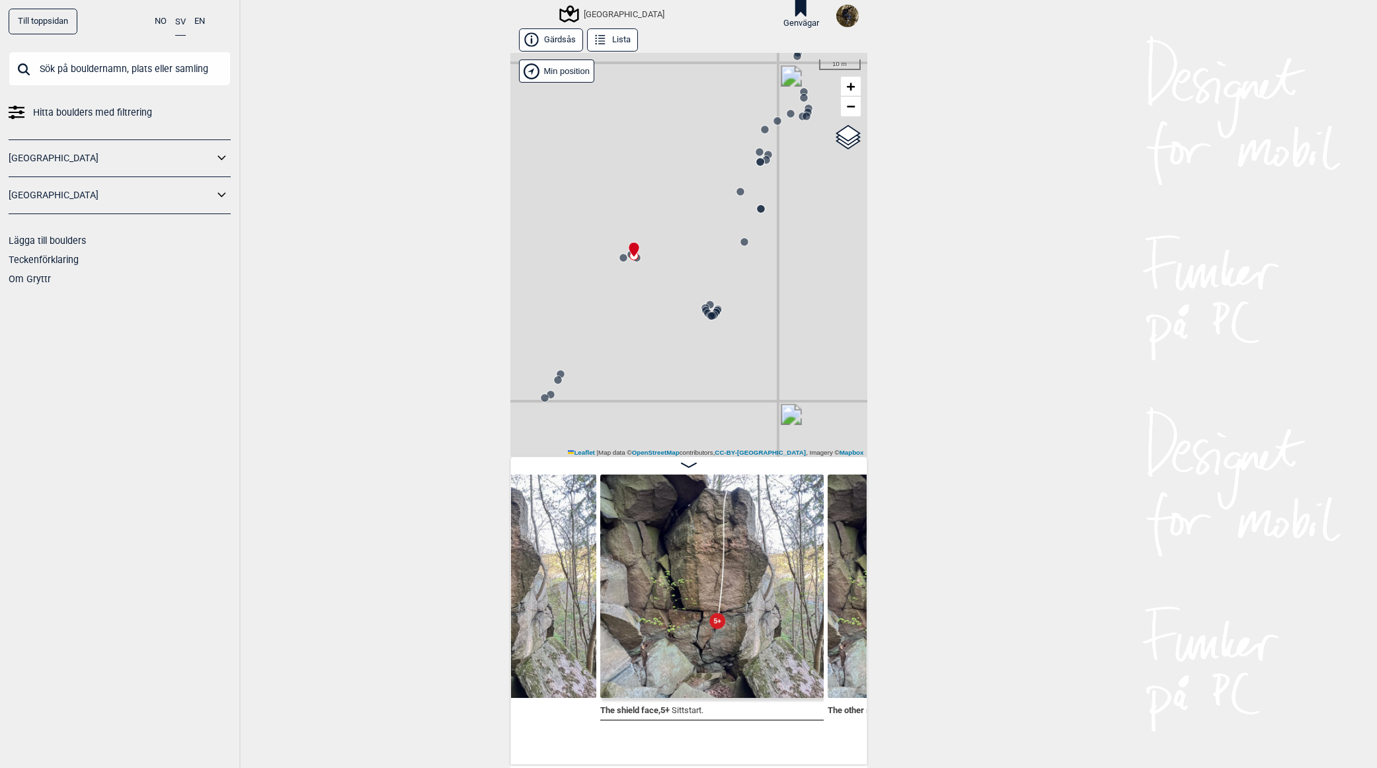
click at [753, 170] on div "[GEOGRAPHIC_DATA] Brukerens posisjon" at bounding box center [688, 255] width 357 height 404
click at [757, 168] on circle at bounding box center [760, 164] width 8 height 8
click at [756, 169] on circle at bounding box center [760, 166] width 8 height 8
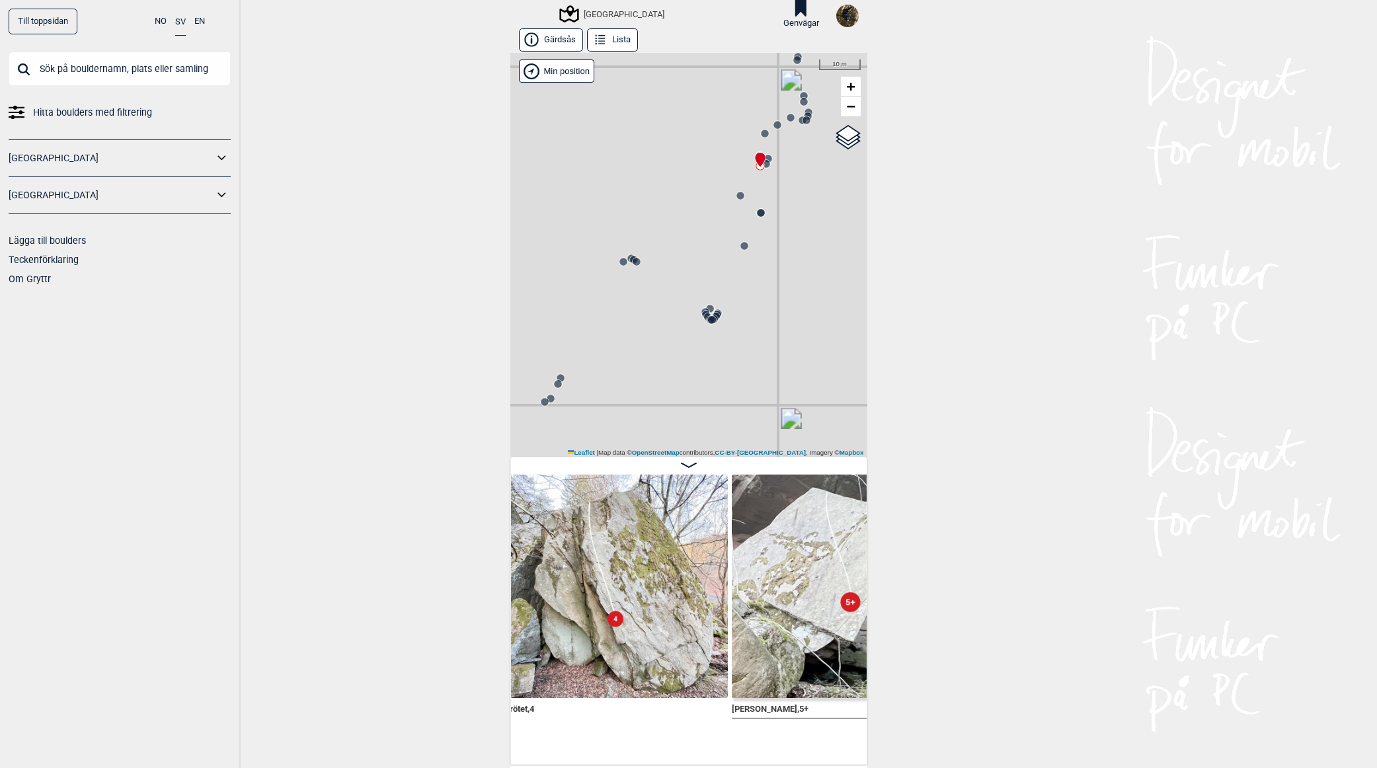
scroll to position [0, 5568]
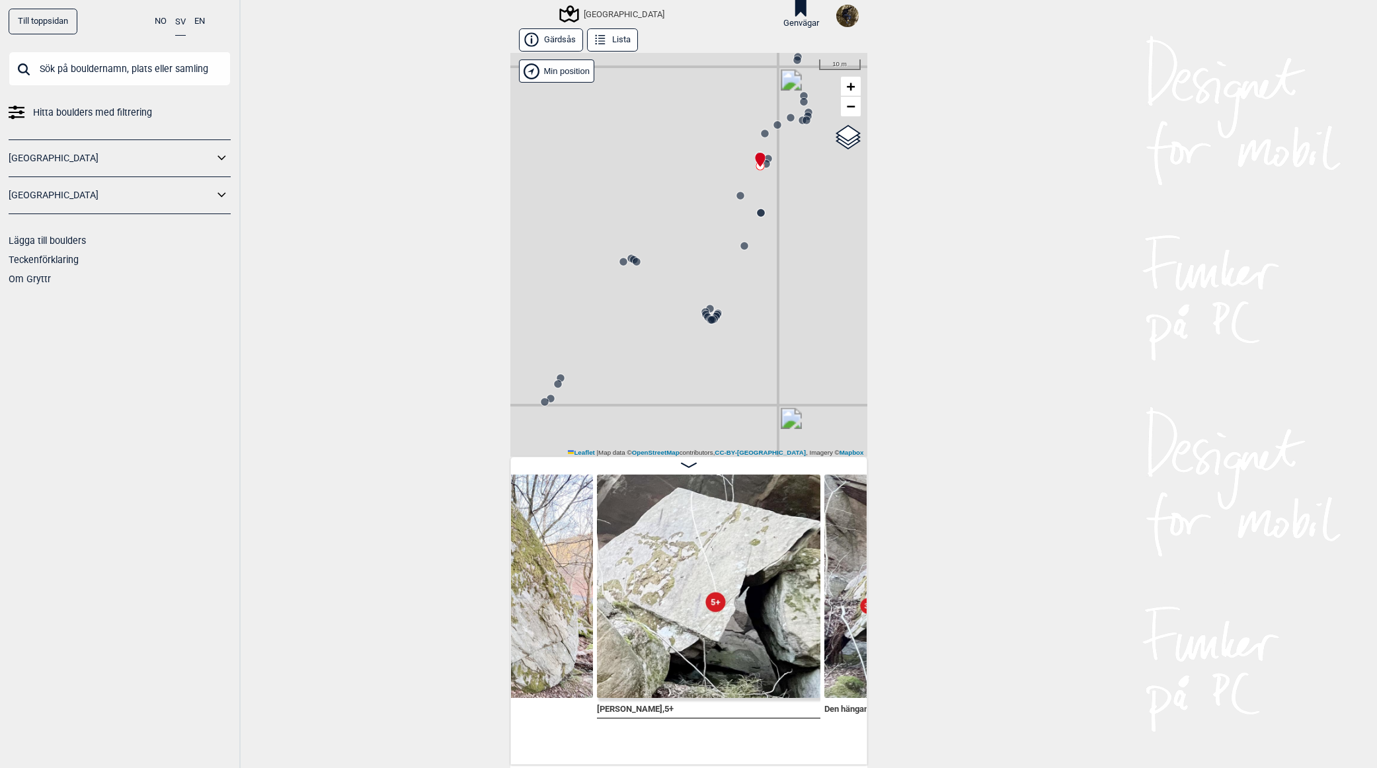
click at [802, 121] on circle at bounding box center [806, 120] width 8 height 8
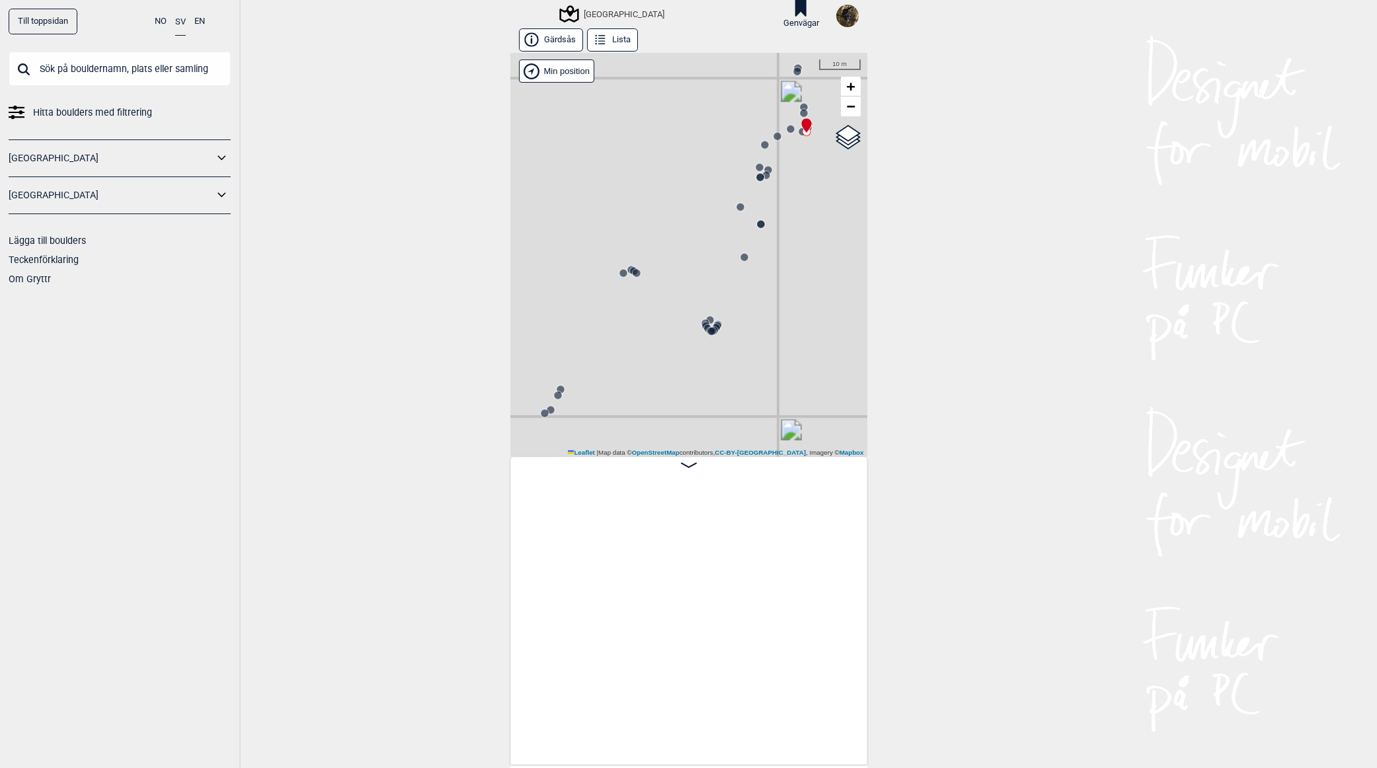
scroll to position [0, 7286]
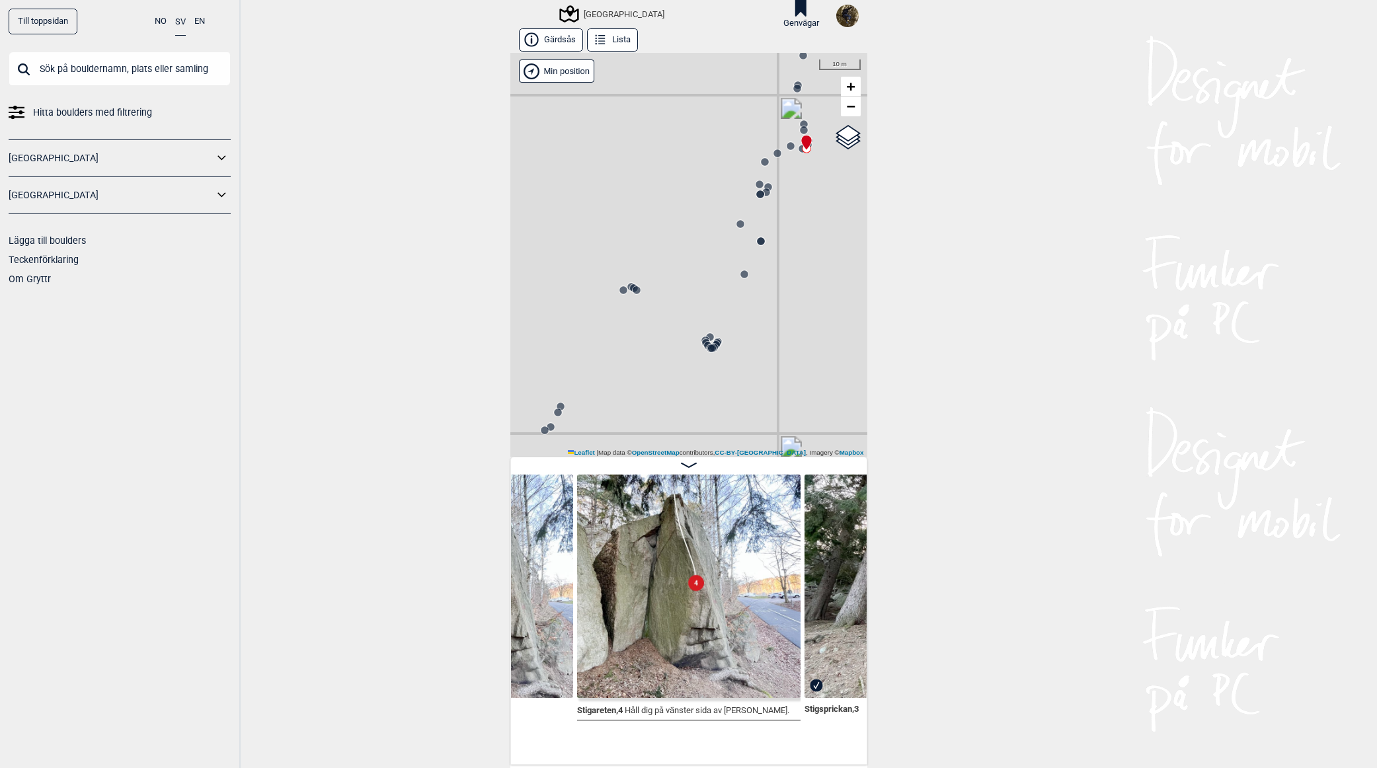
click at [761, 161] on circle at bounding box center [765, 162] width 8 height 8
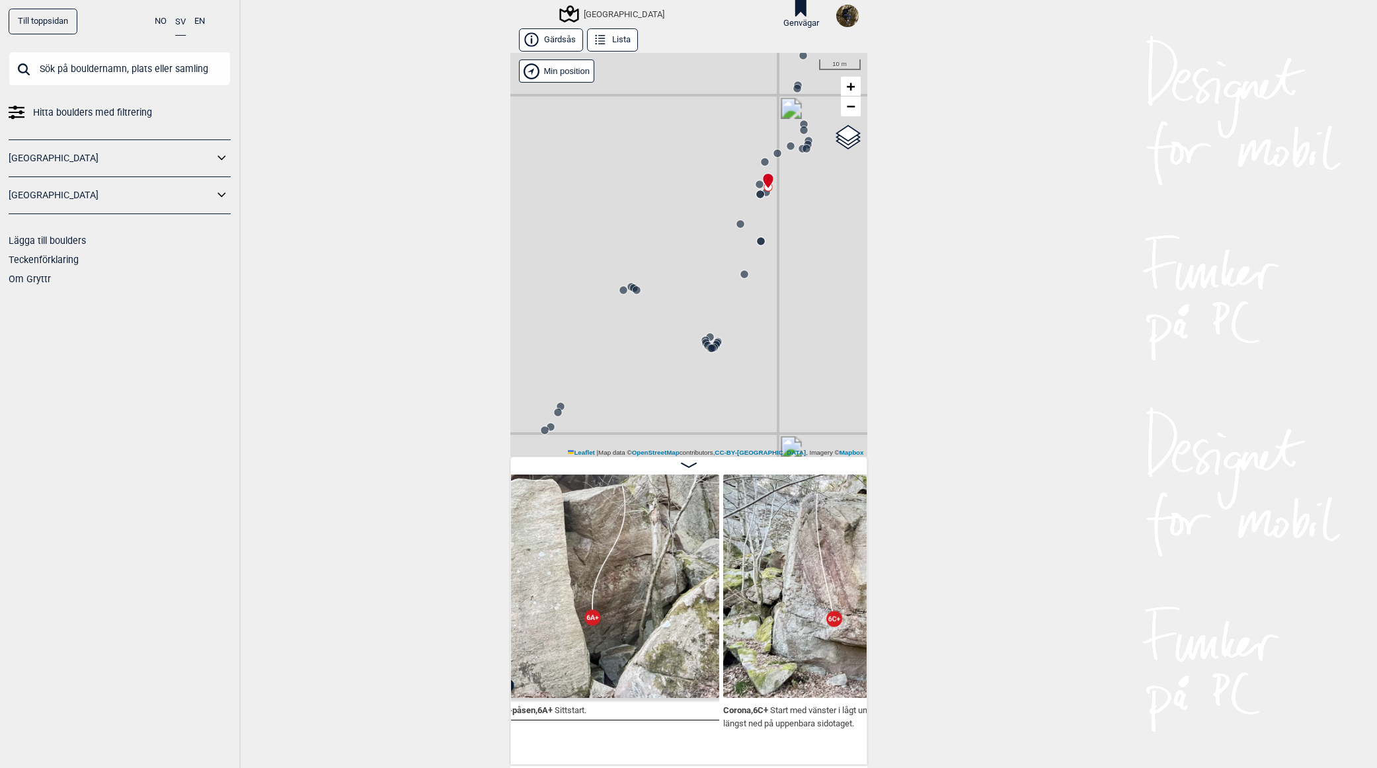
scroll to position [0, 6407]
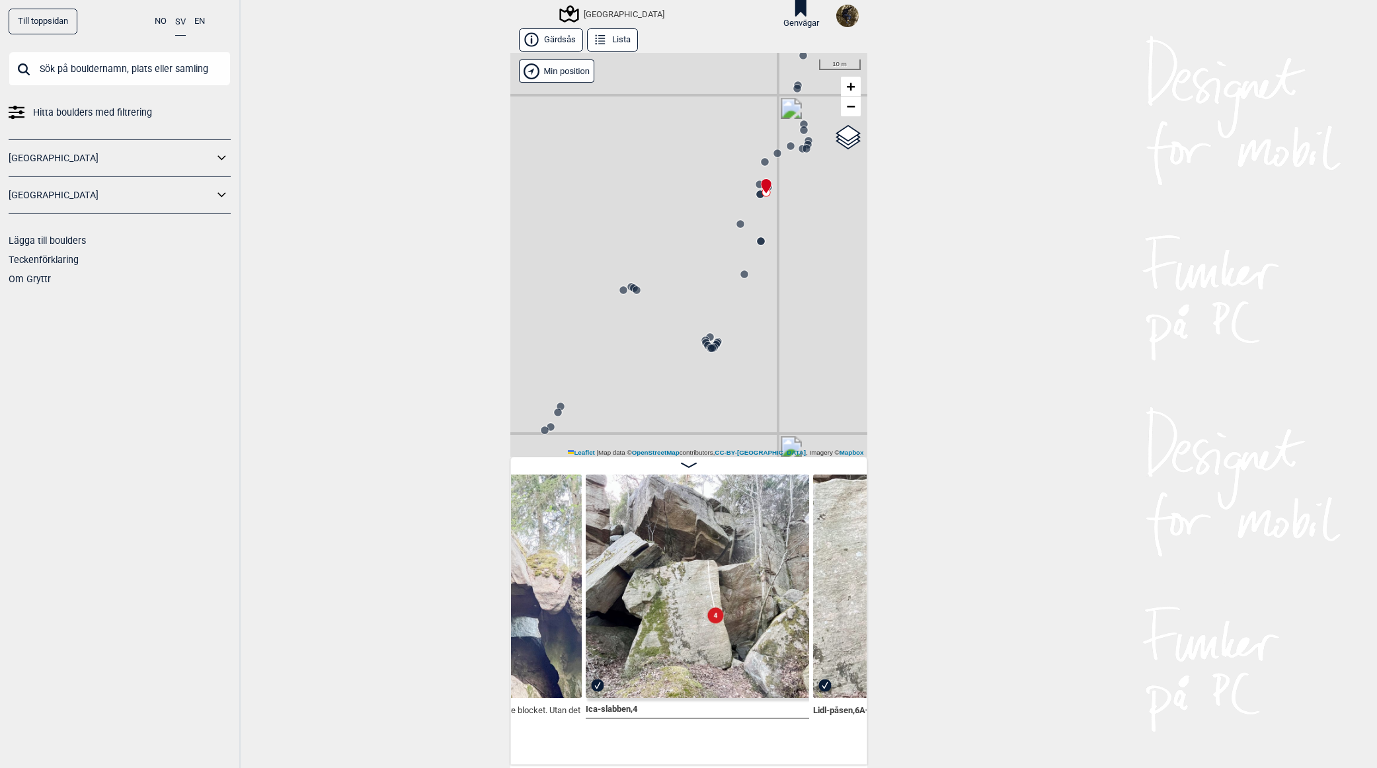
scroll to position [0, 6236]
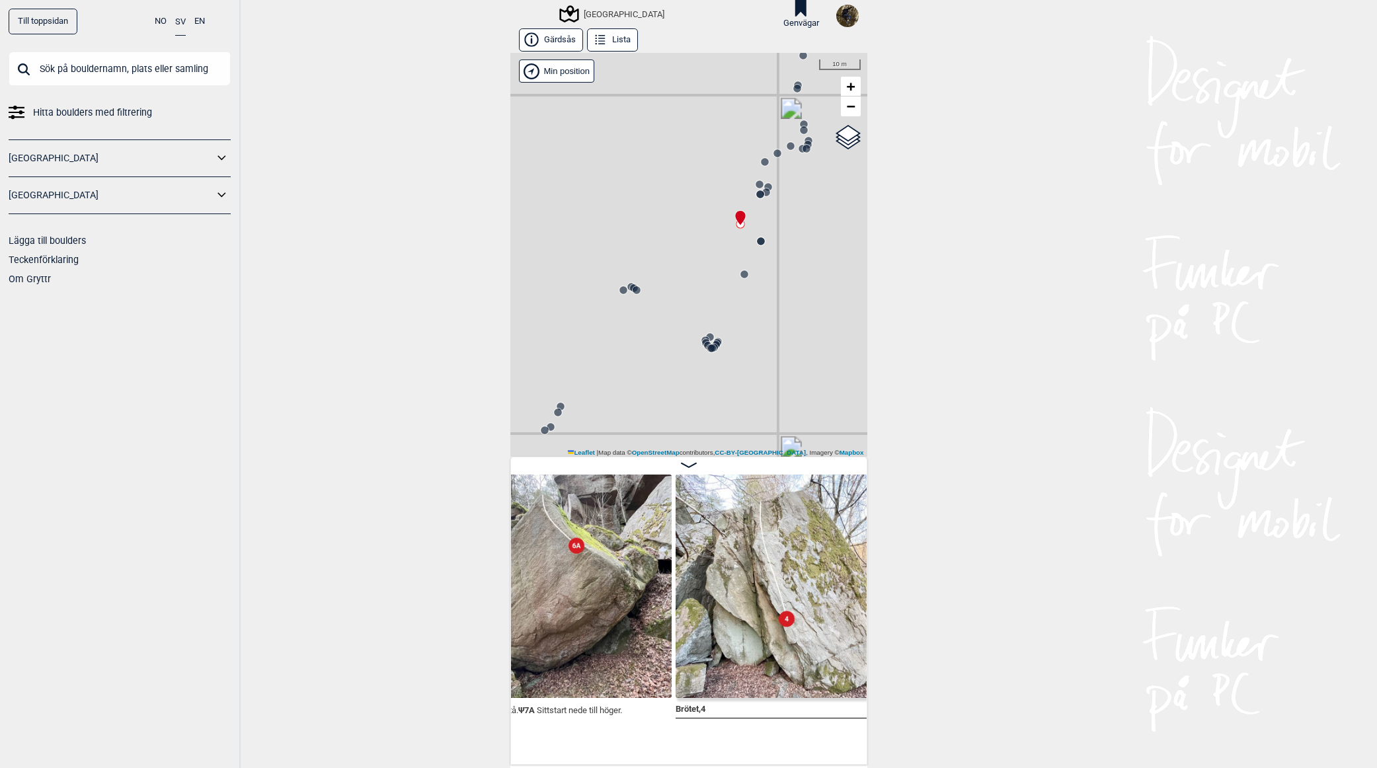
scroll to position [0, 5383]
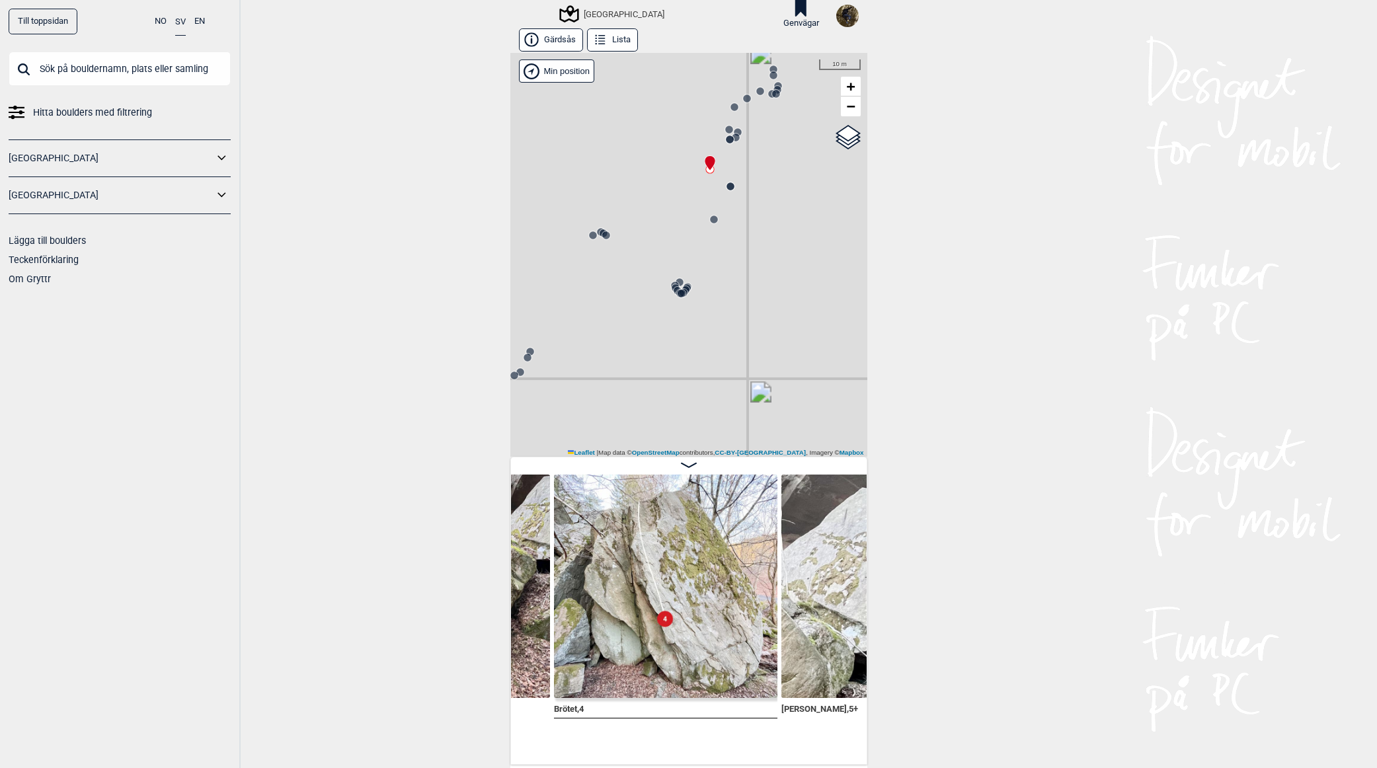
drag, startPoint x: 755, startPoint y: 381, endPoint x: 718, endPoint y: 348, distance: 49.1
click at [718, 348] on div "[GEOGRAPHIC_DATA] Brukerens posisjon" at bounding box center [688, 255] width 357 height 404
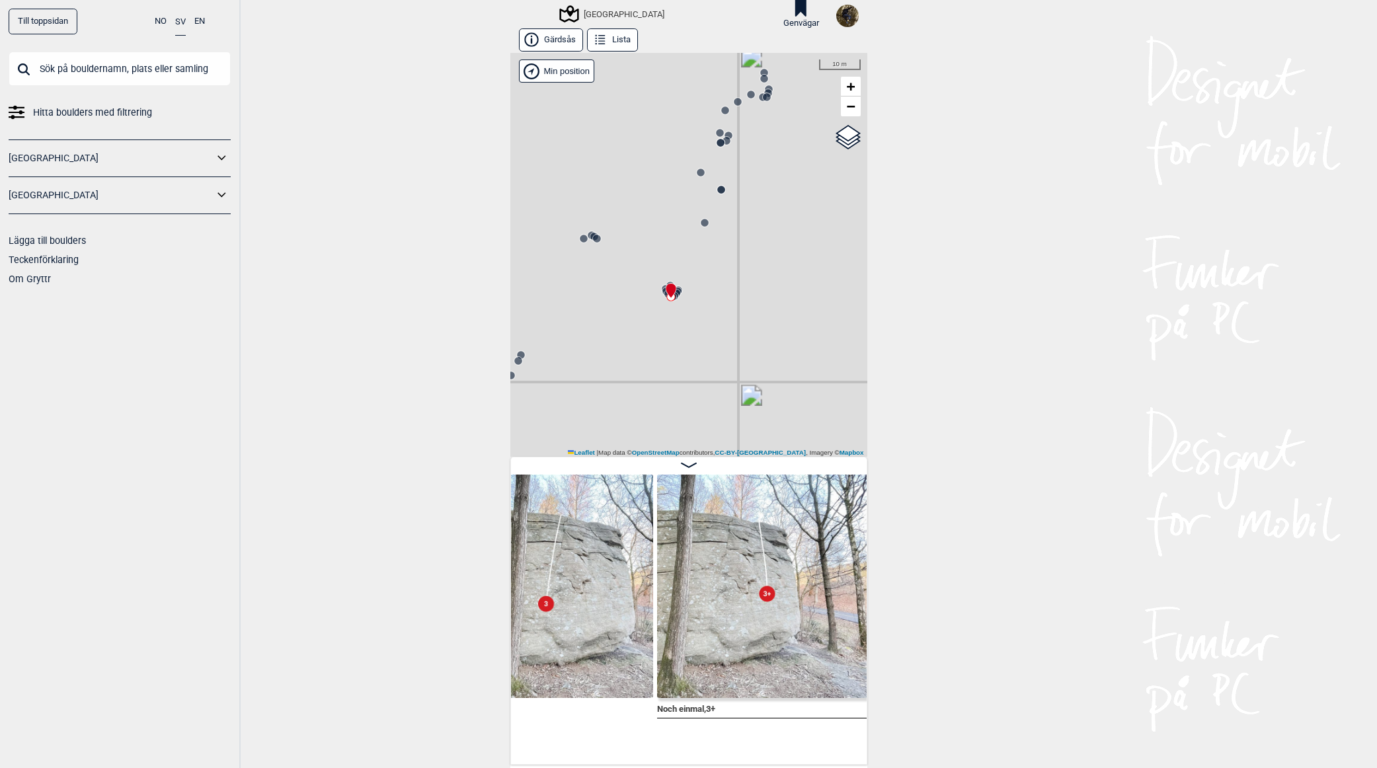
scroll to position [0, 2870]
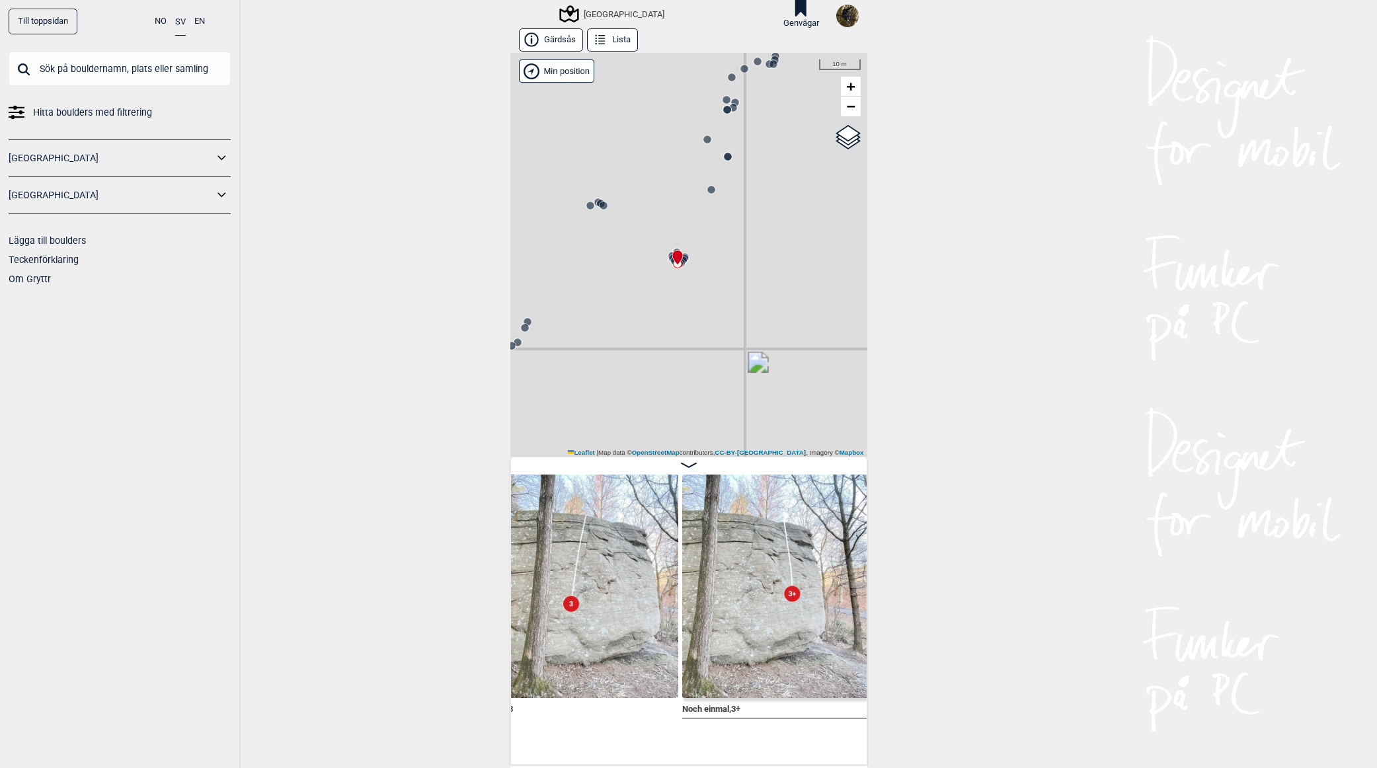
drag, startPoint x: 716, startPoint y: 397, endPoint x: 721, endPoint y: 370, distance: 27.5
click at [721, 370] on div "[GEOGRAPHIC_DATA] Brukerens posisjon" at bounding box center [688, 255] width 357 height 404
click at [602, 752] on div "Namnlös slab , 3 Noch einmal , 3+ [DOMAIN_NAME] , 6C Håll dig till höger om kan…" at bounding box center [688, 611] width 357 height 308
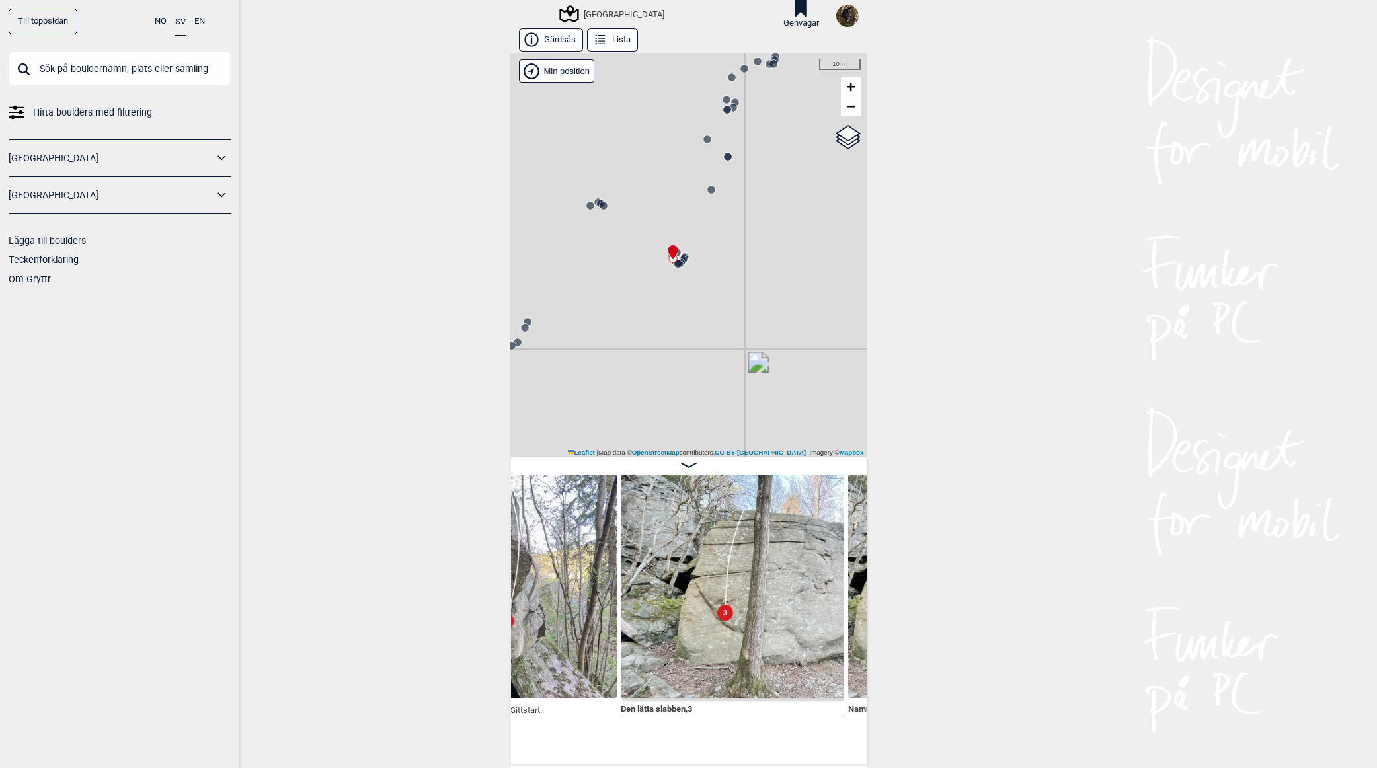
scroll to position [0, 2427]
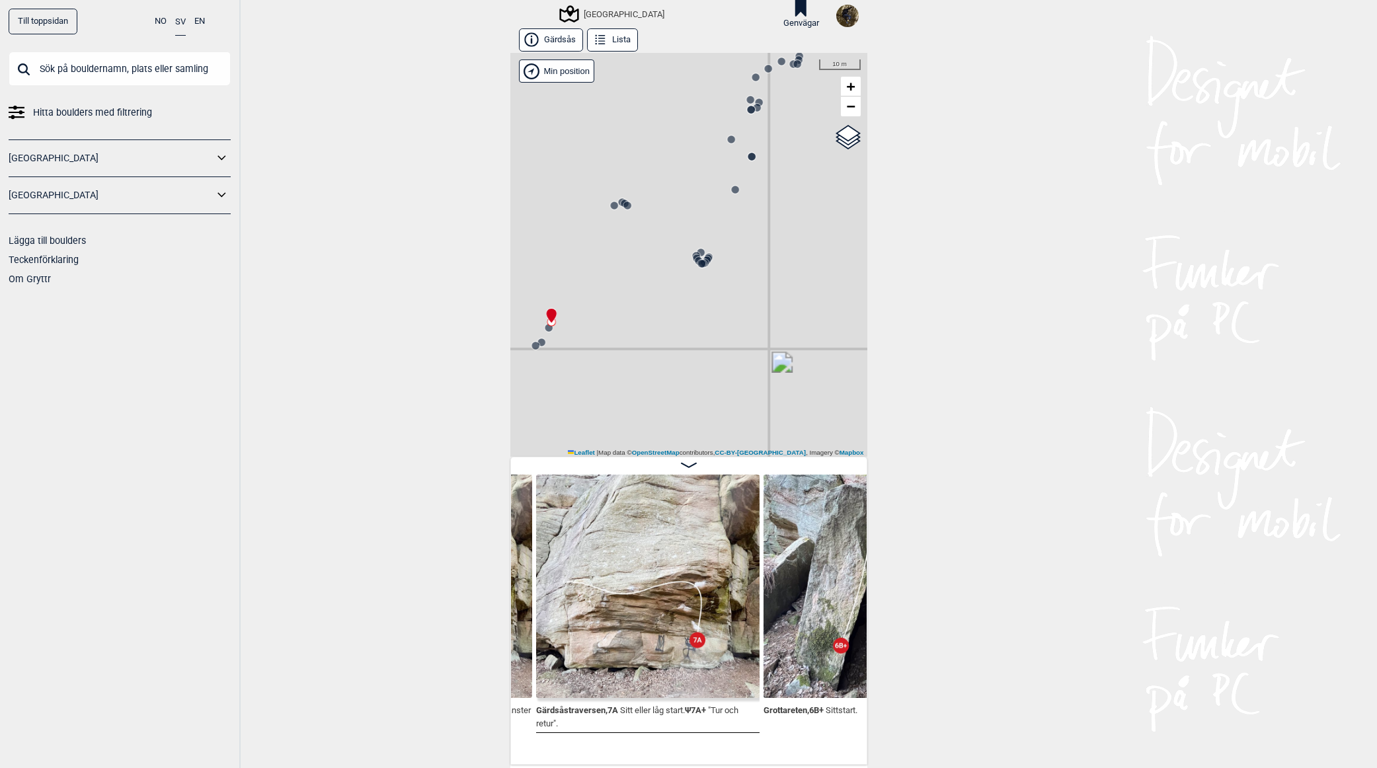
scroll to position [0, 1631]
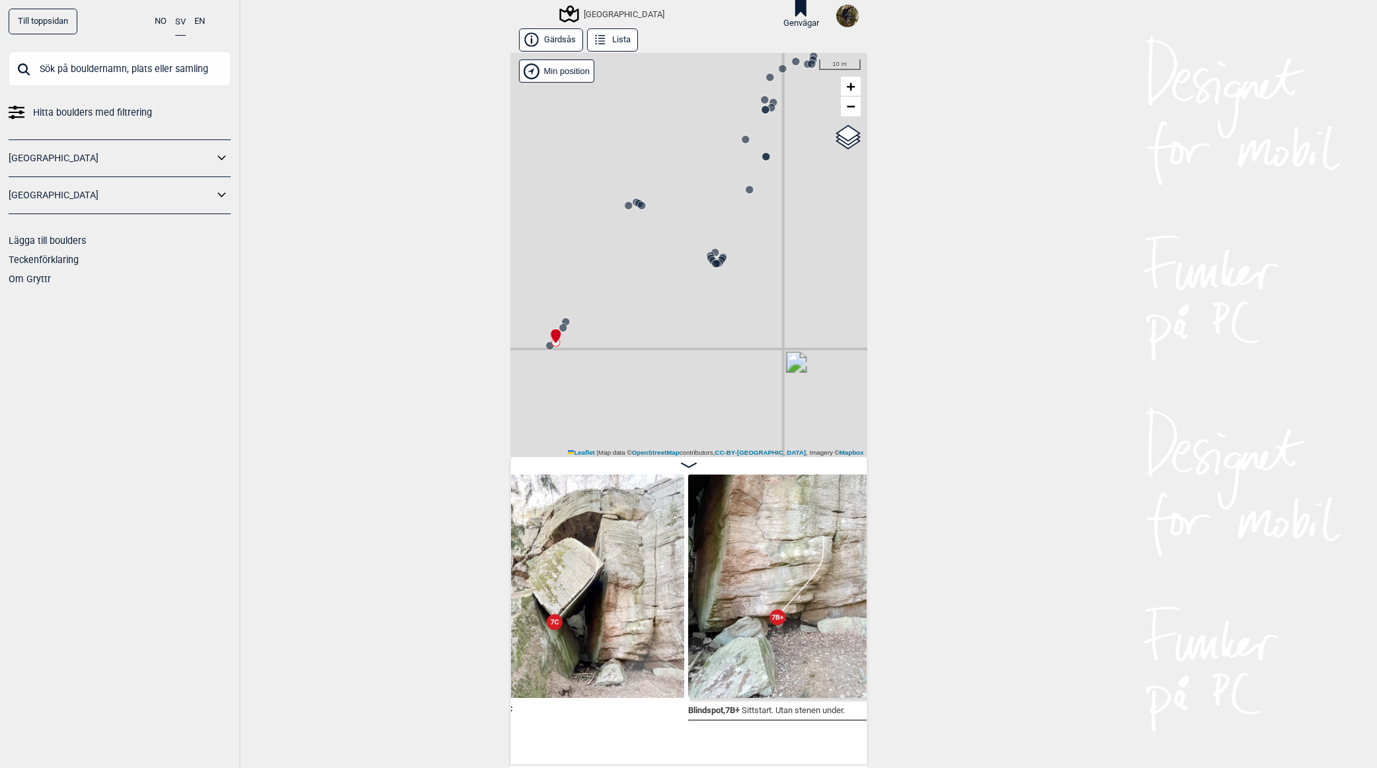
scroll to position [0, 1320]
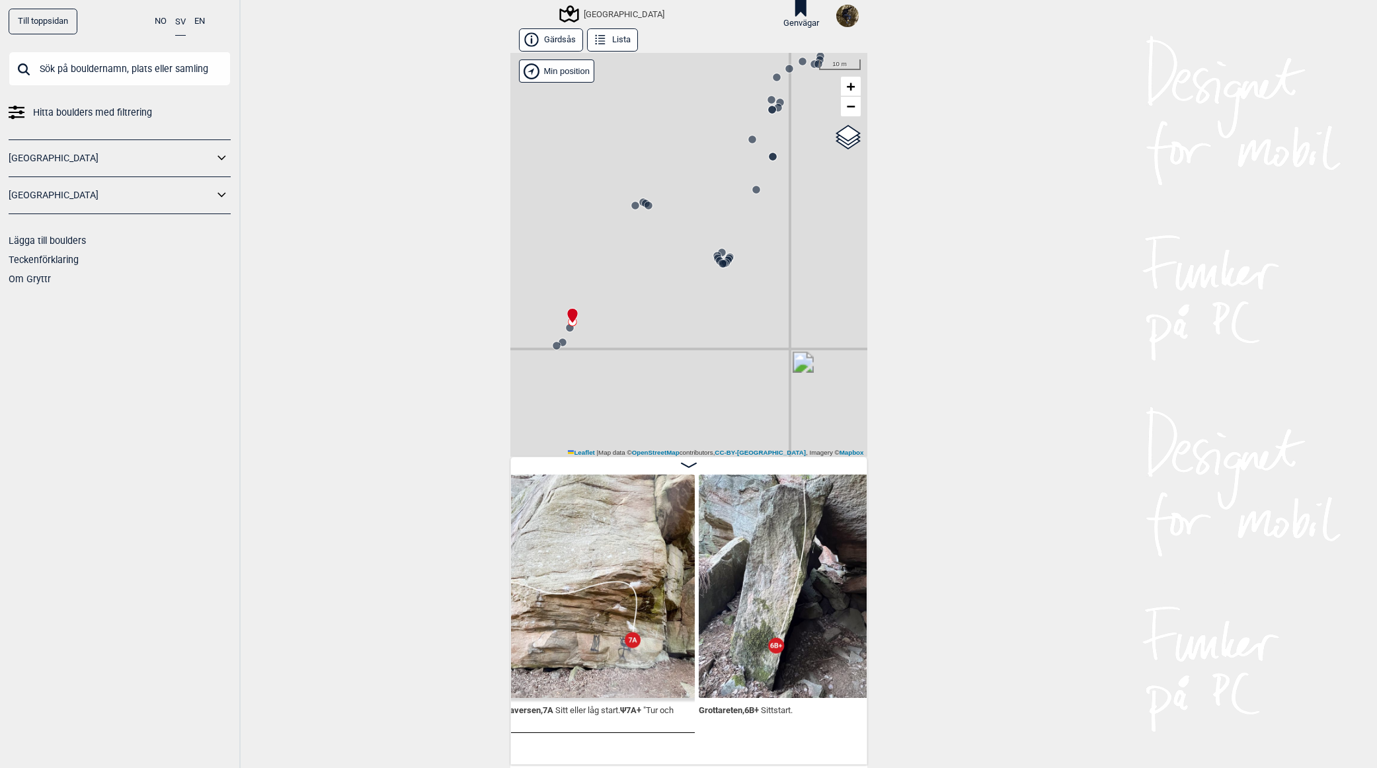
scroll to position [0, 2197]
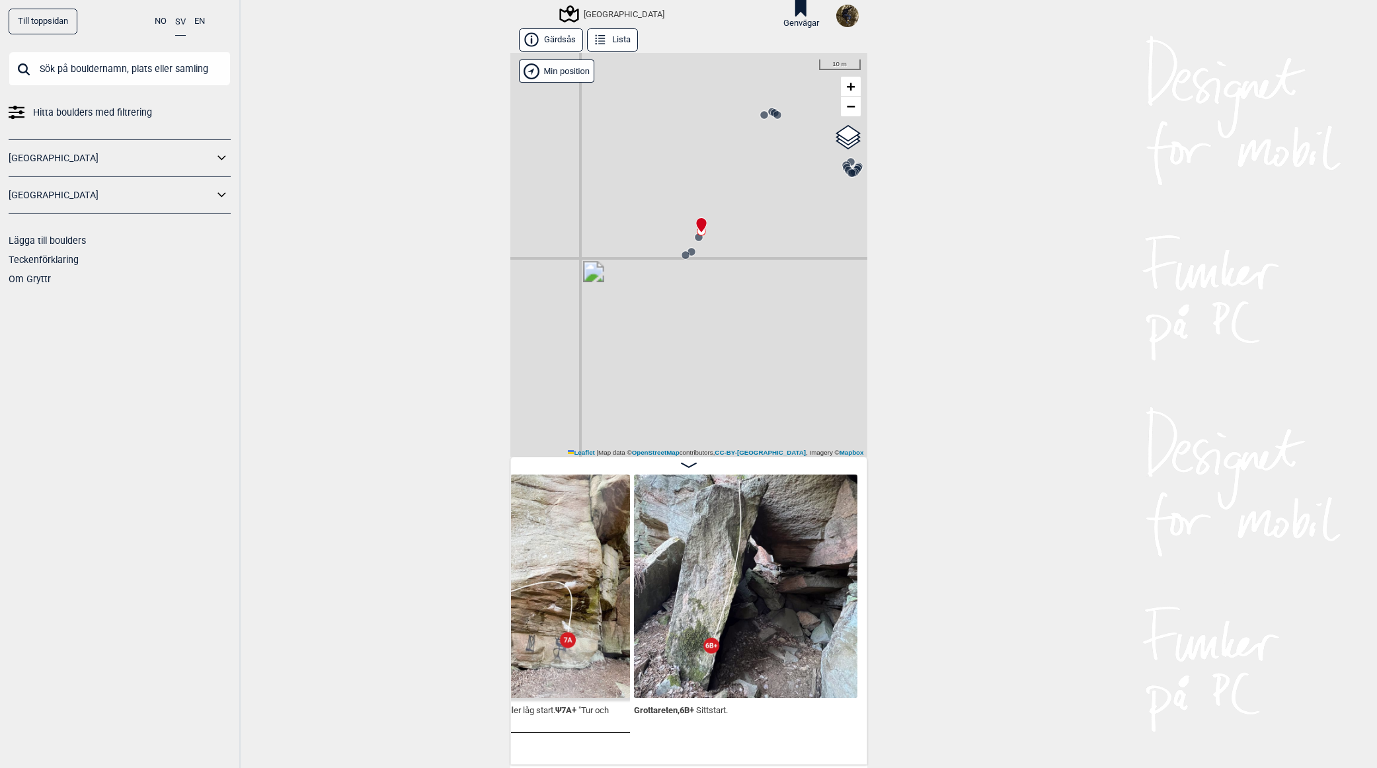
scroll to position [0, 2559]
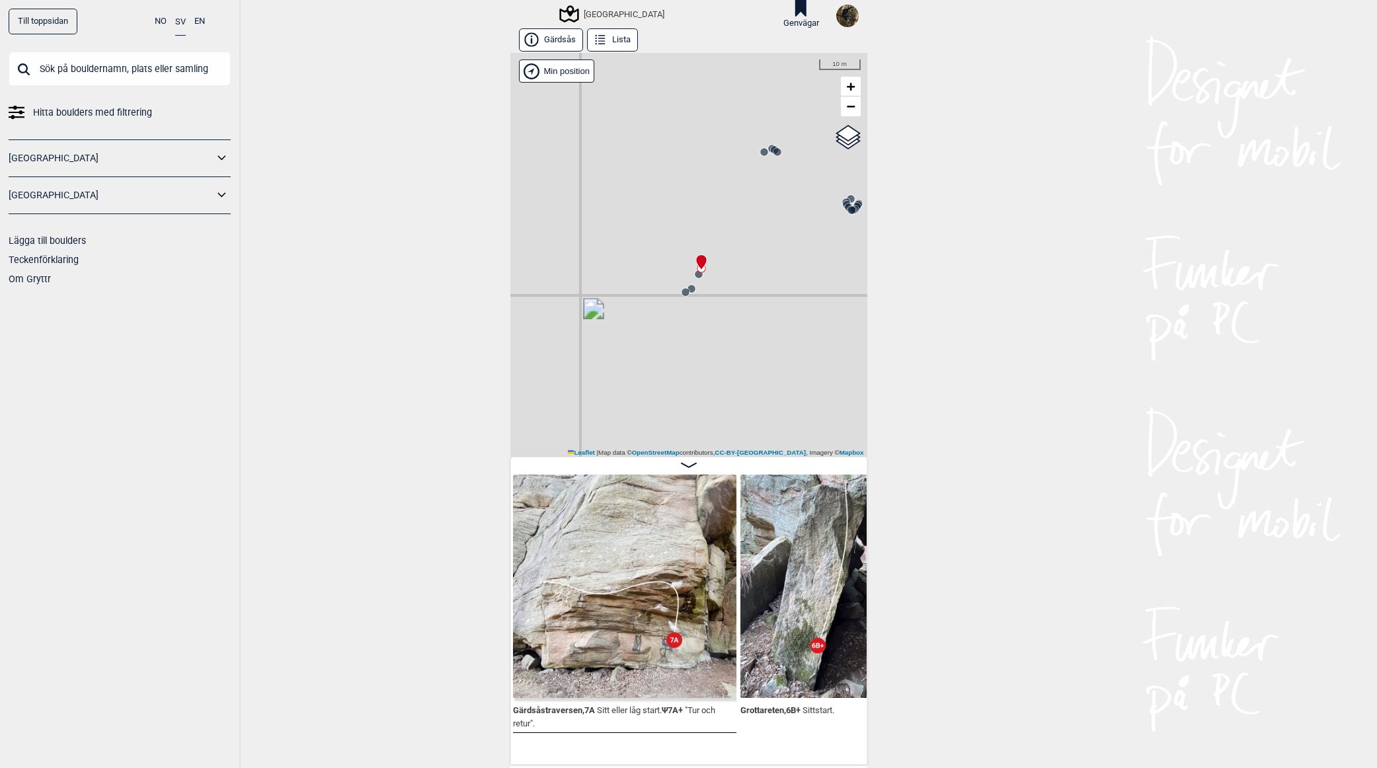
scroll to position [0, 2294]
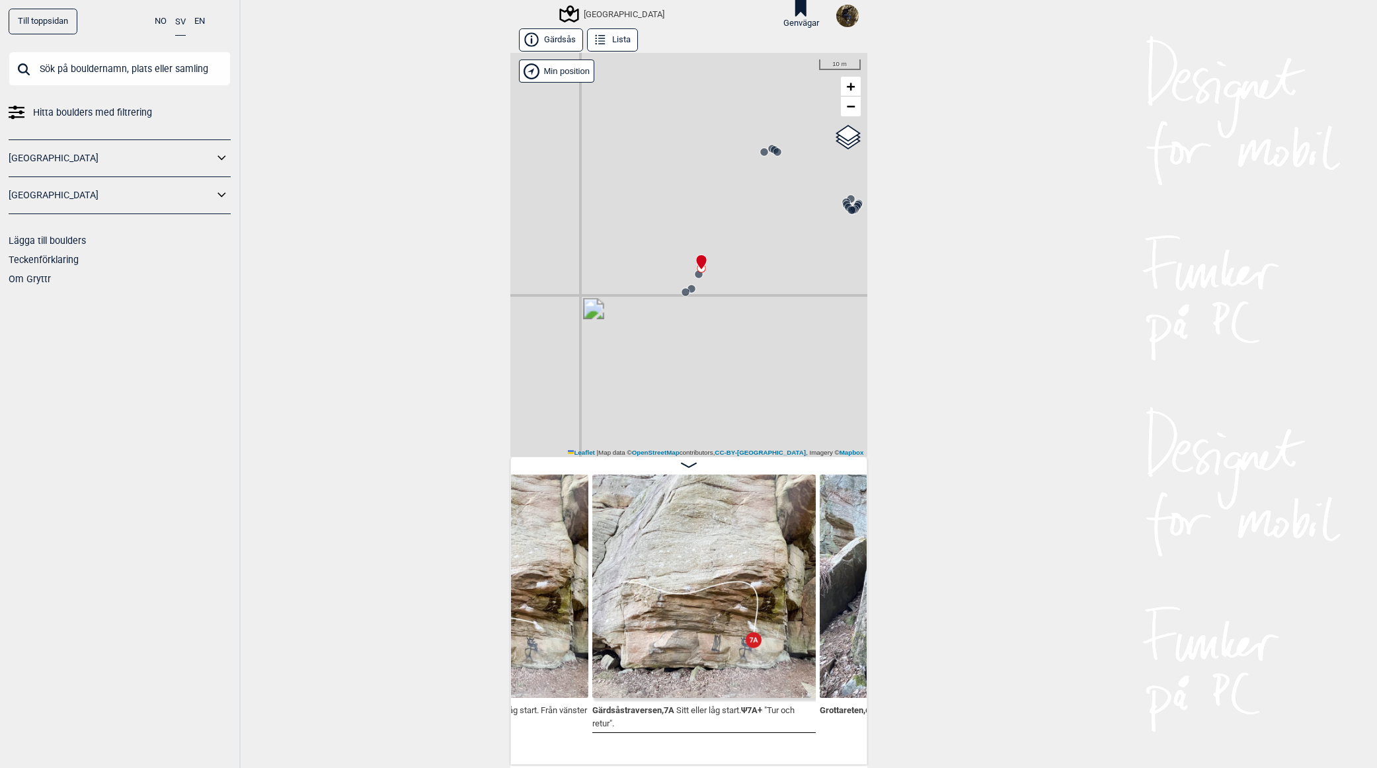
click at [682, 613] on img at bounding box center [703, 585] width 223 height 223
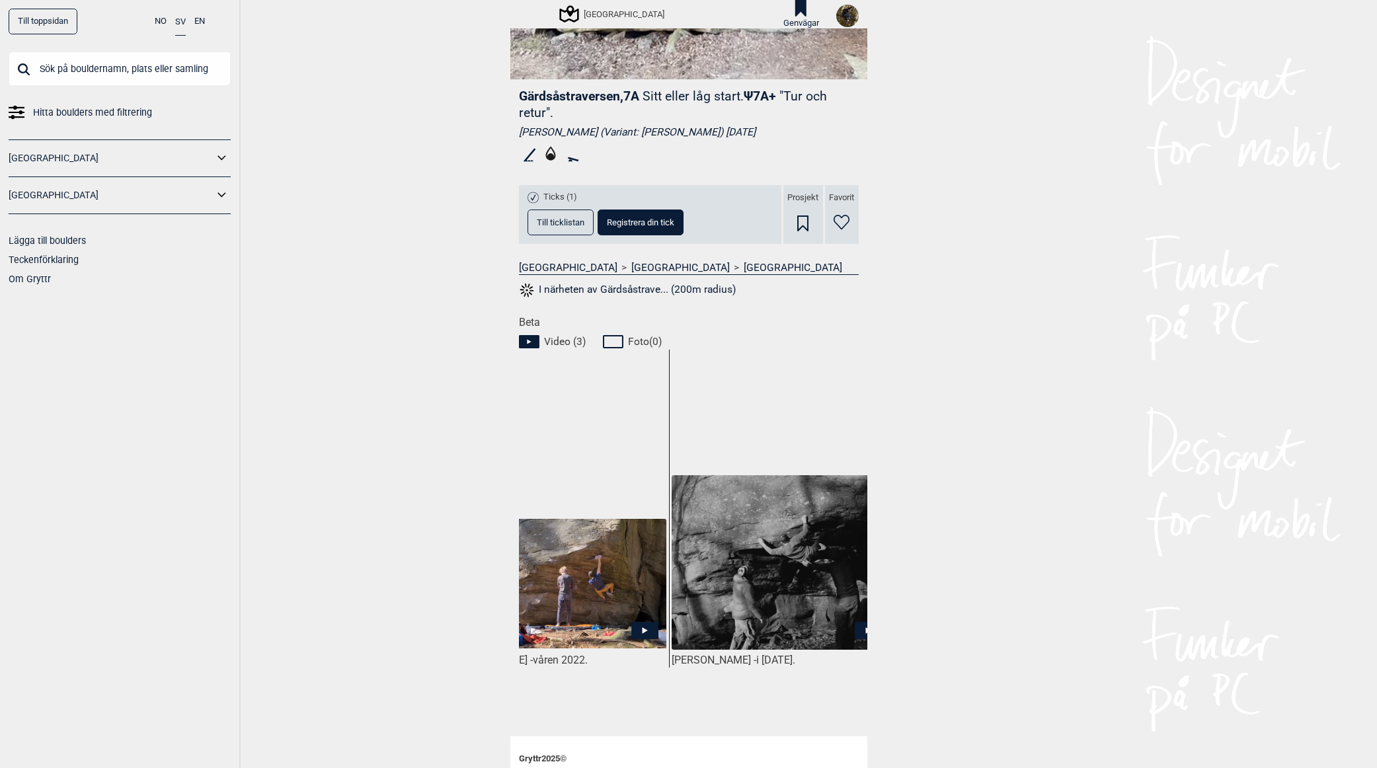
scroll to position [0, 322]
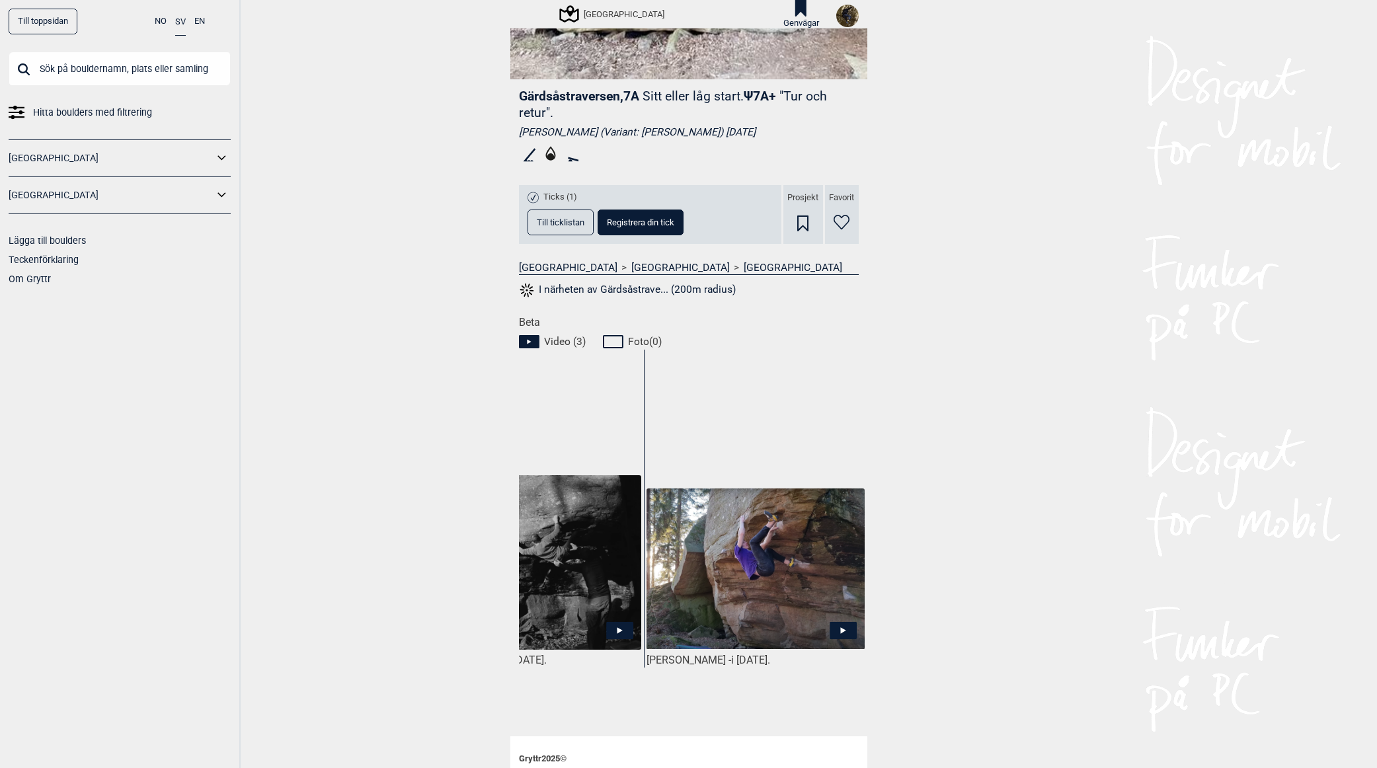
click at [842, 630] on icon at bounding box center [842, 630] width 27 height 17
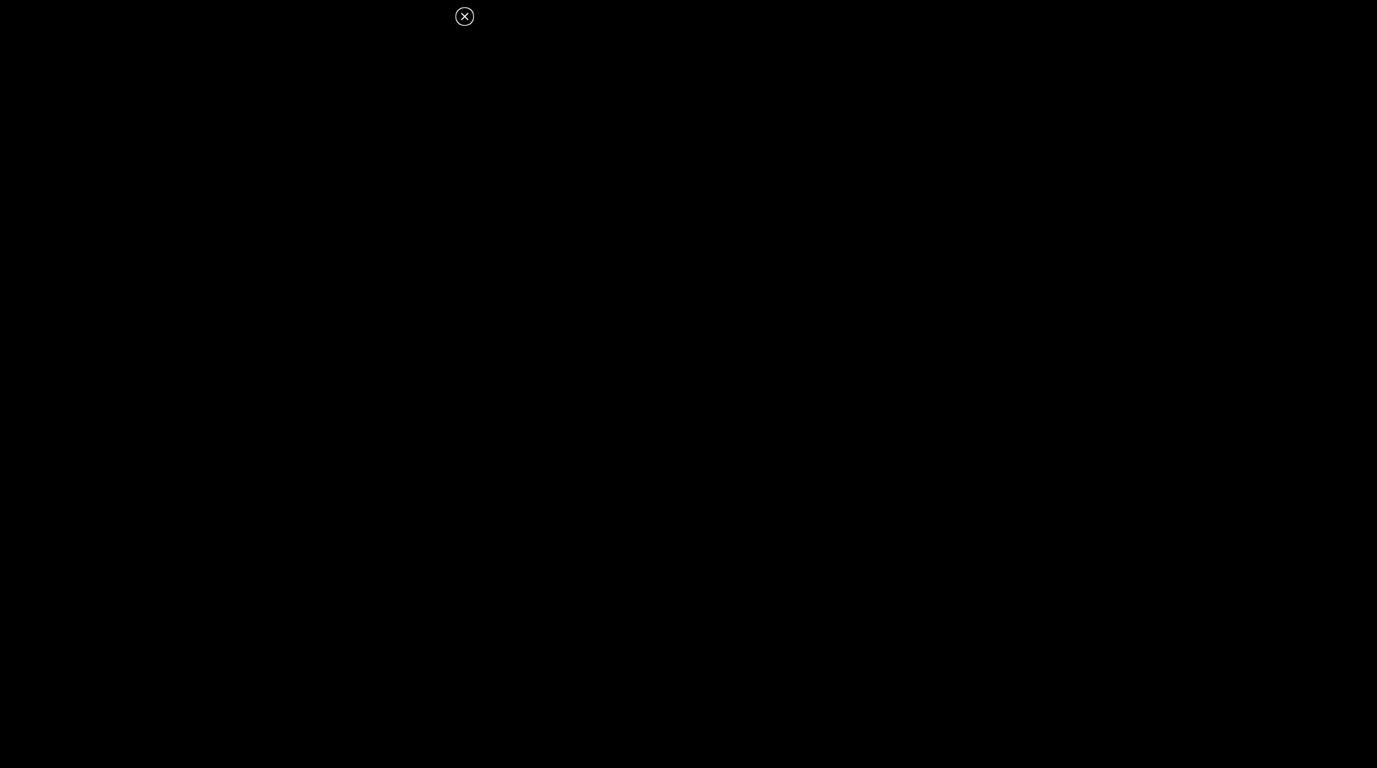
click at [460, 19] on icon at bounding box center [465, 17] width 16 height 16
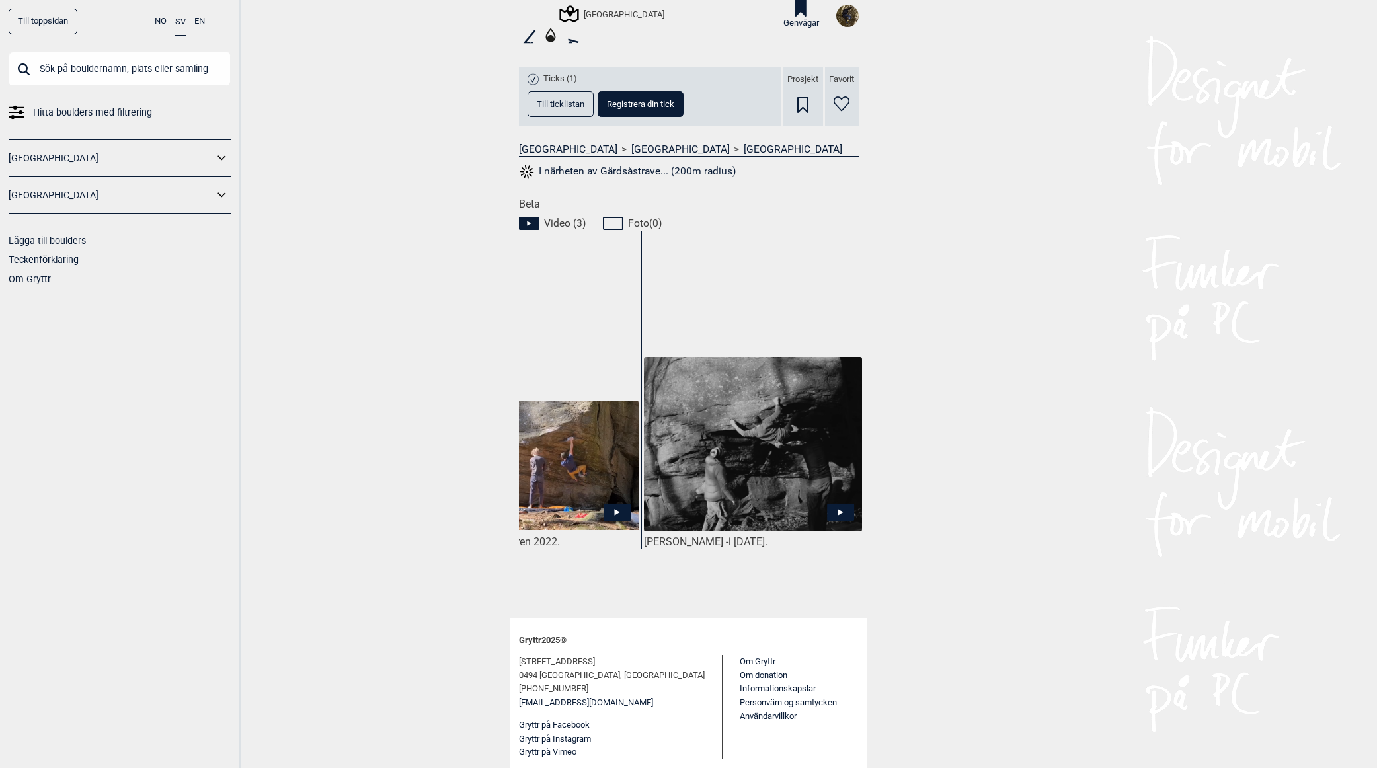
scroll to position [0, 0]
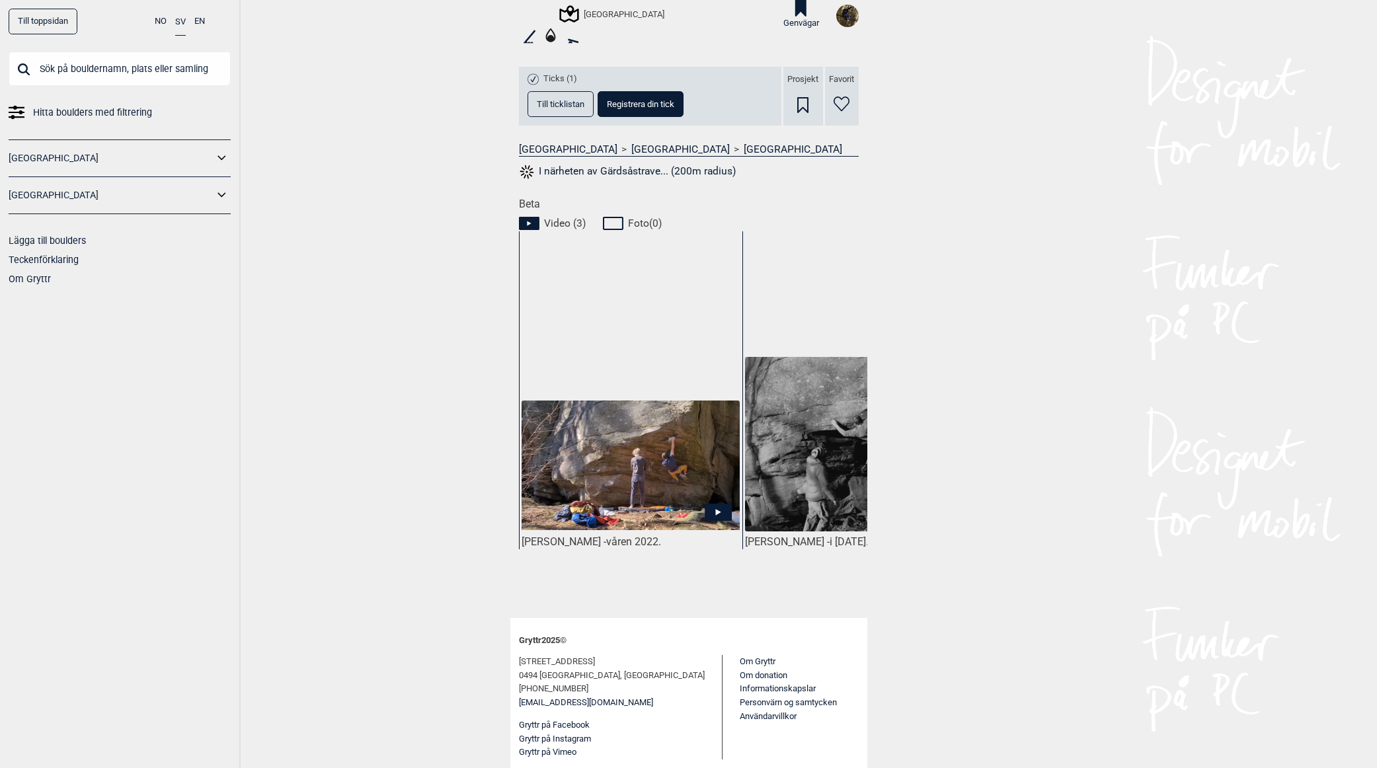
click at [712, 508] on icon at bounding box center [717, 512] width 27 height 17
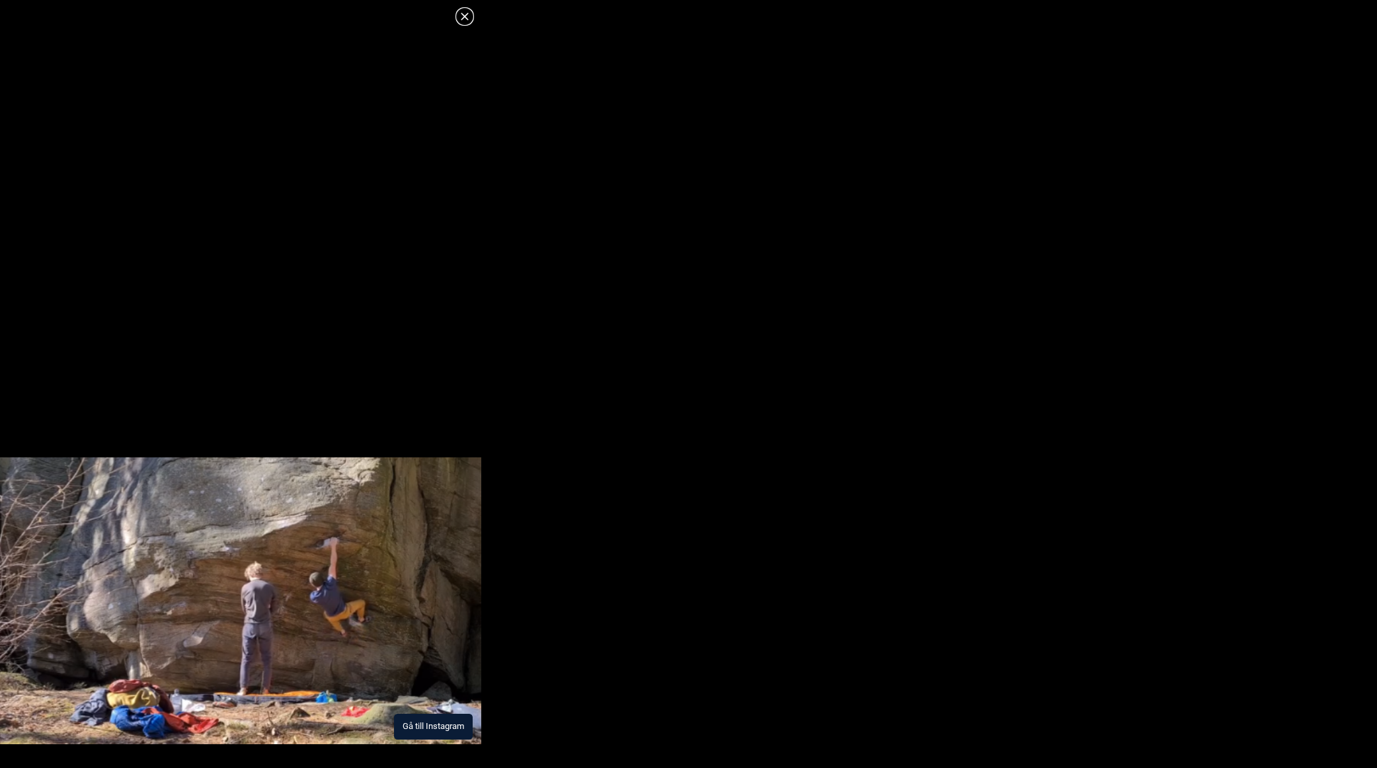
click at [410, 726] on button "Gå till Instagram" at bounding box center [433, 727] width 79 height 26
